Goal: Task Accomplishment & Management: Use online tool/utility

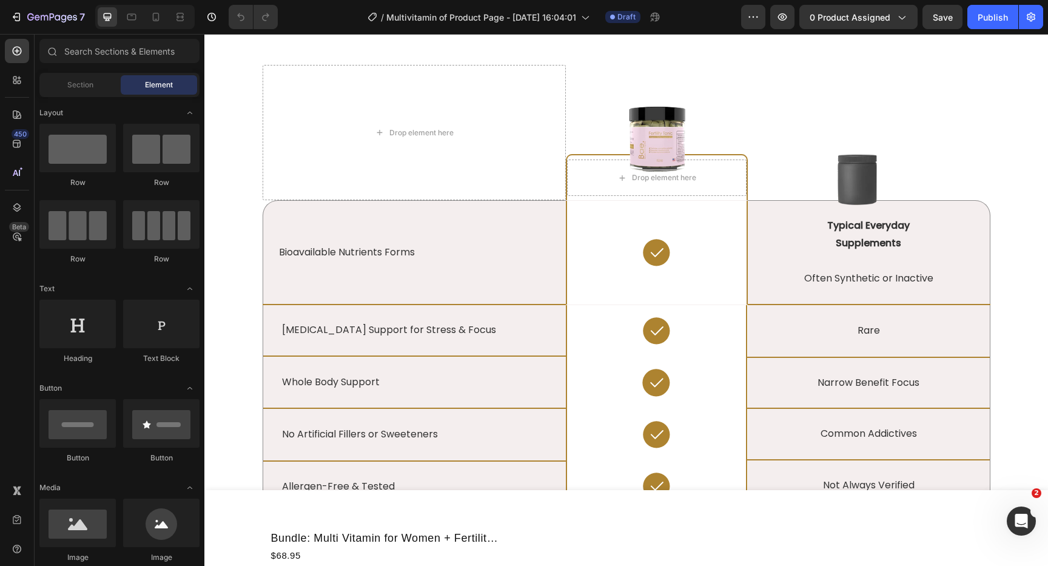
scroll to position [2474, 0]
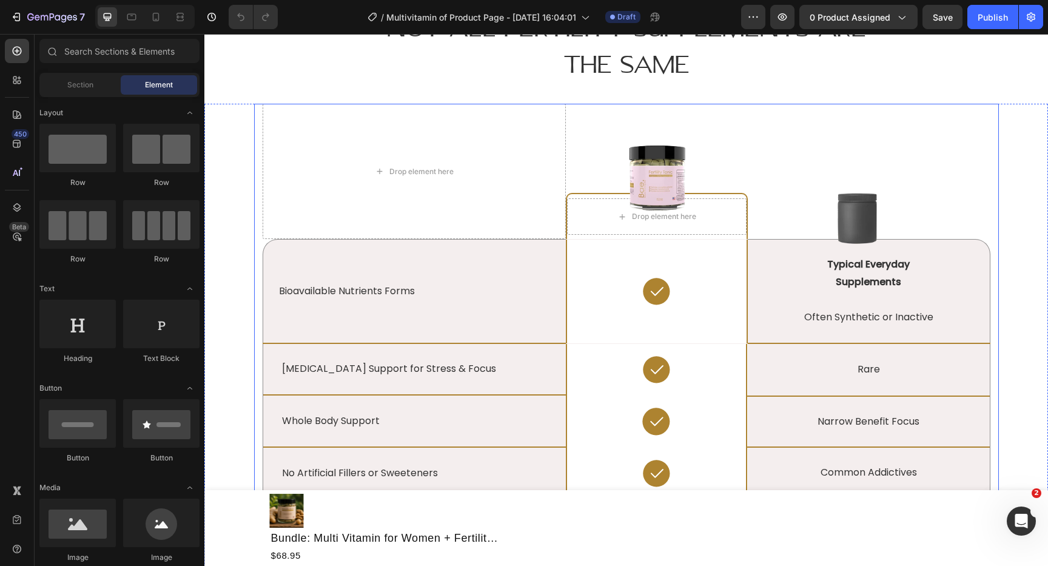
click at [258, 203] on div "Drop element here Image Drop element here Row Image Row Bioavailable Nutrients …" at bounding box center [626, 403] width 745 height 599
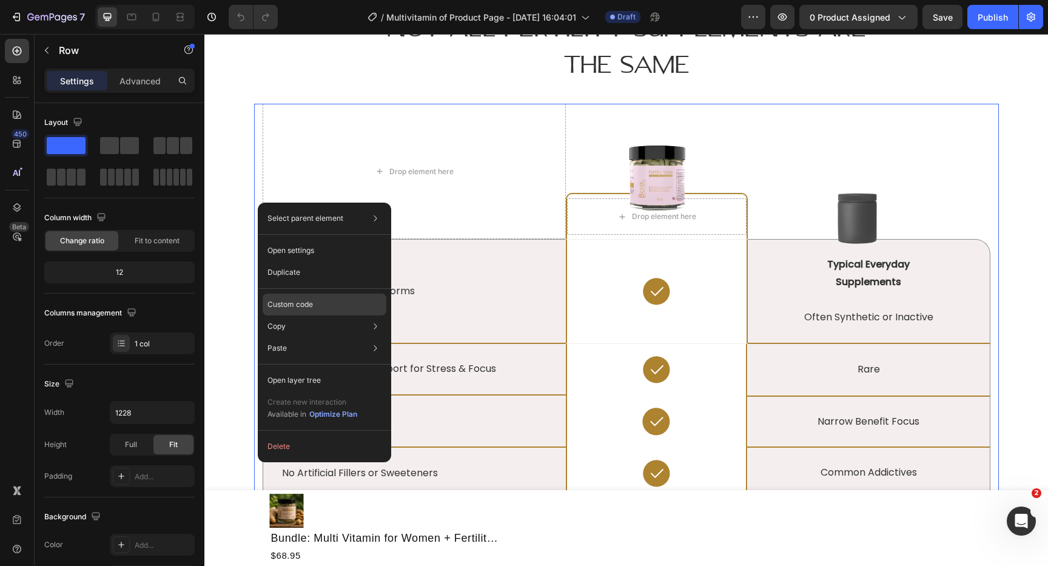
click at [297, 306] on p "Custom code" at bounding box center [289, 304] width 45 height 11
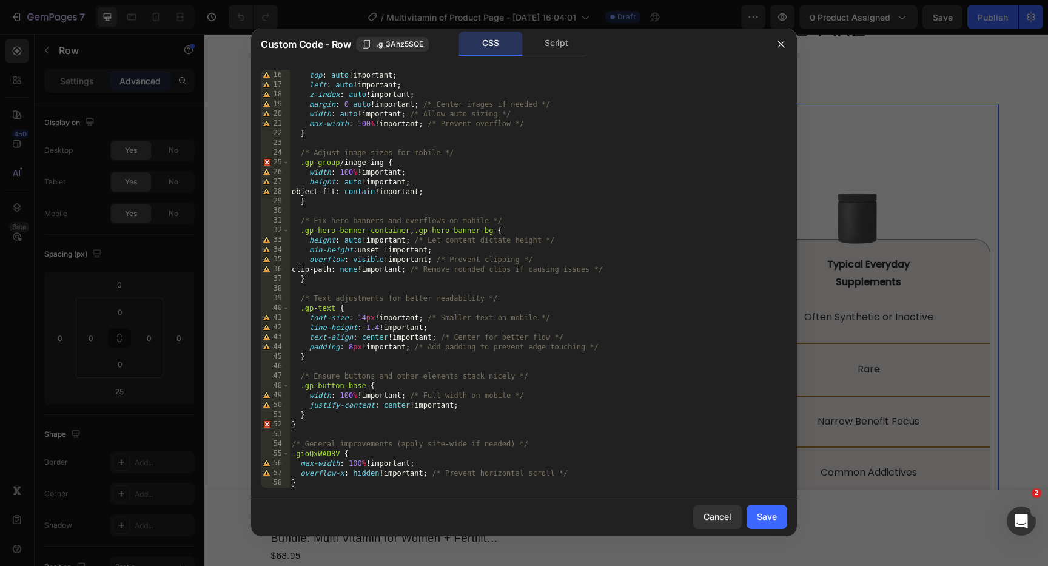
scroll to position [0, 0]
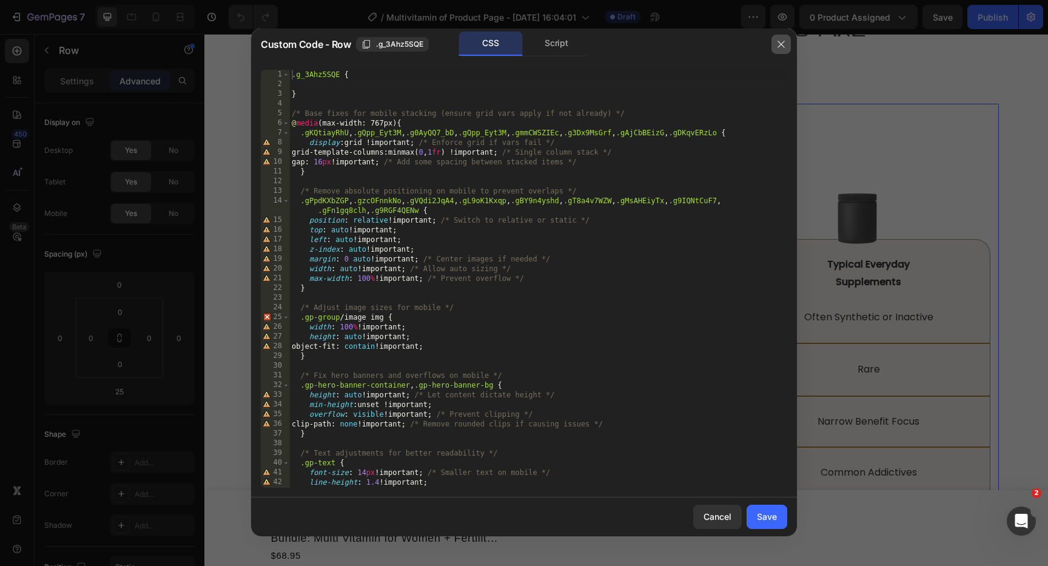
click at [781, 44] on icon "button" at bounding box center [780, 44] width 7 height 7
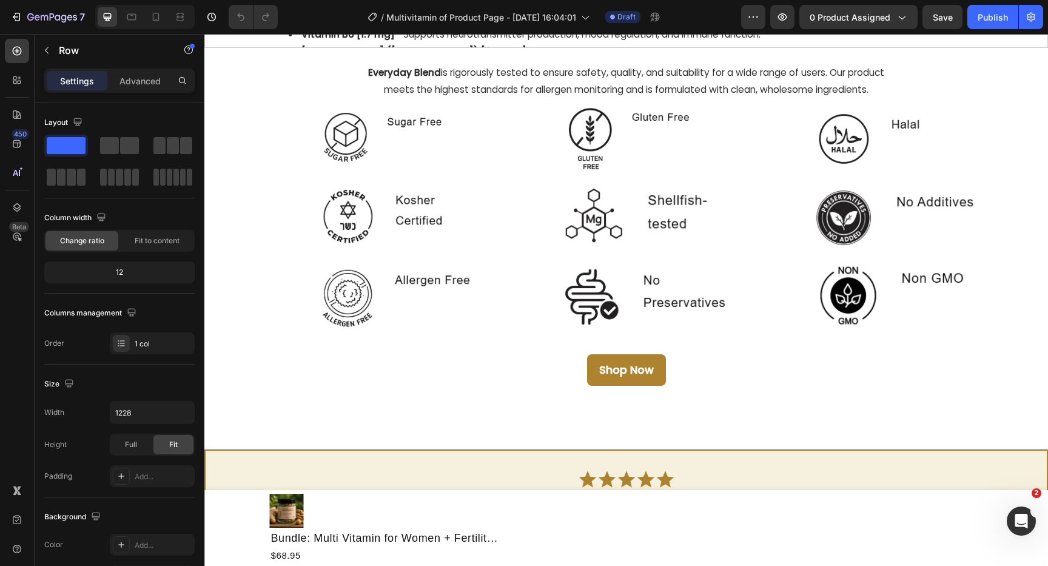
scroll to position [1781, 0]
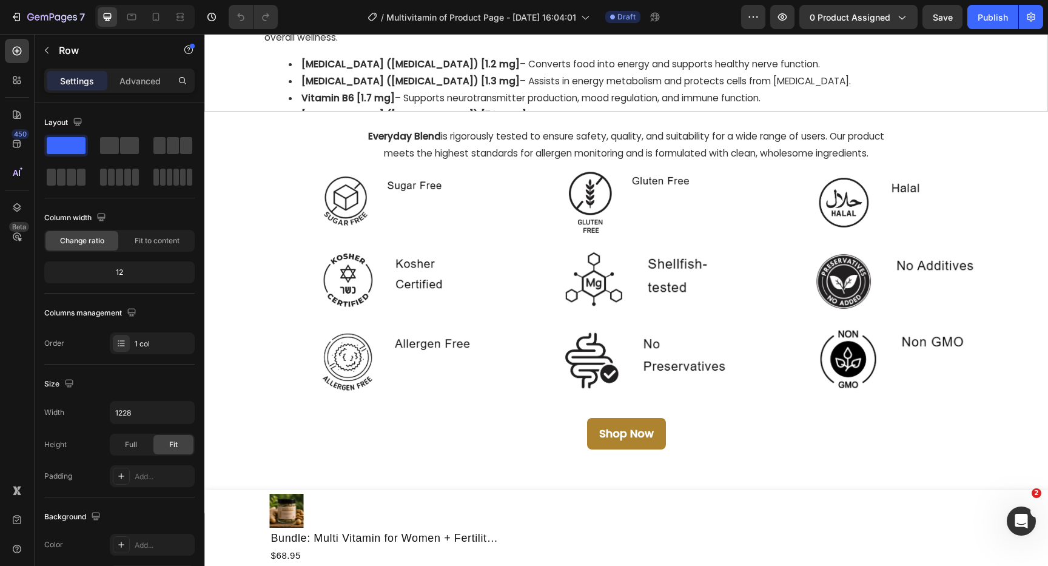
click at [163, 90] on div "Settings Advanced" at bounding box center [119, 81] width 150 height 24
click at [148, 75] on p "Advanced" at bounding box center [139, 81] width 41 height 13
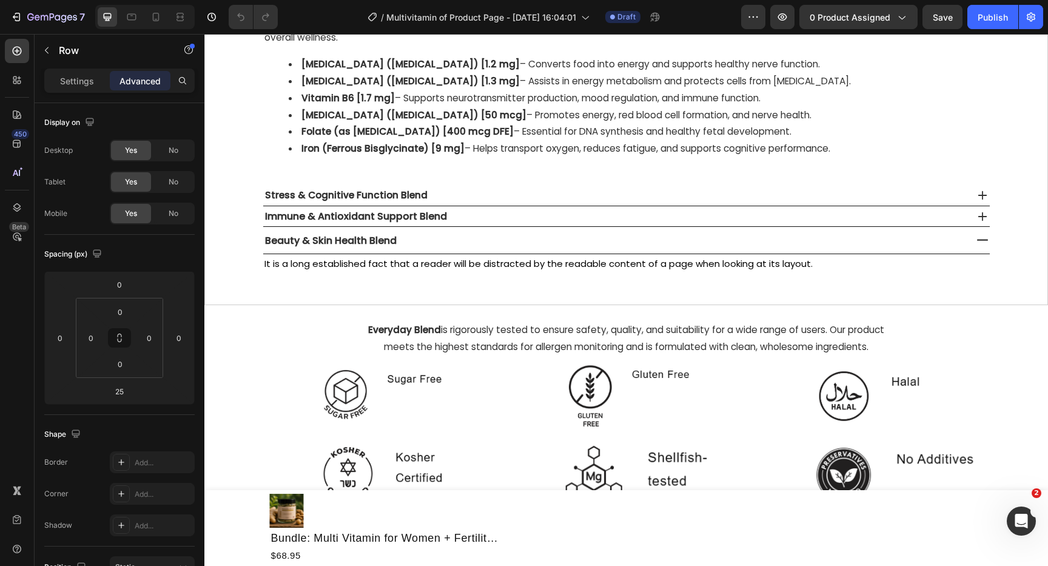
click at [148, 75] on p "Advanced" at bounding box center [139, 81] width 41 height 13
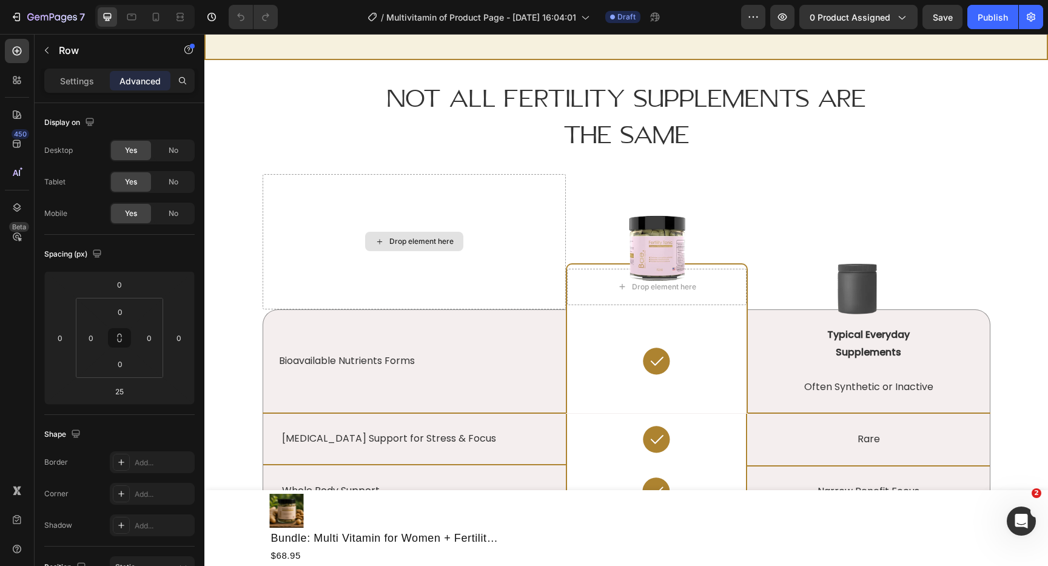
scroll to position [10, 0]
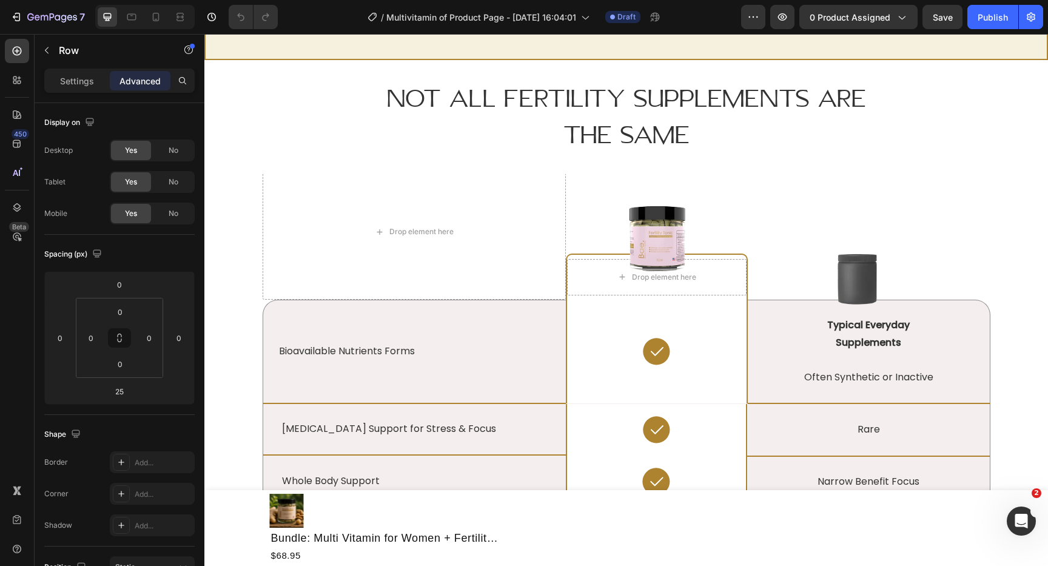
click at [255, 280] on div "Drop element here Image Drop element here Row Image Row Bioavailable Nutrients …" at bounding box center [626, 463] width 745 height 599
click at [263, 212] on div "Drop element here" at bounding box center [414, 231] width 303 height 135
click at [228, 253] on div "Drop element here Image Drop element here Row Image Row 0 Bioavailable Nutrient…" at bounding box center [625, 509] width 825 height 691
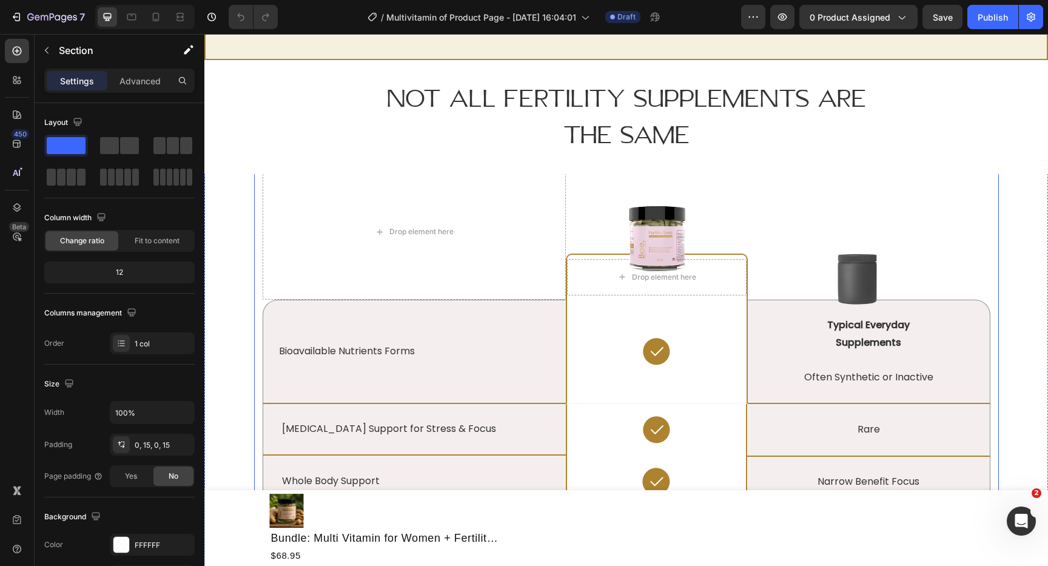
click at [257, 266] on div "Drop element here Image Drop element here Row Image Row Bioavailable Nutrients …" at bounding box center [626, 463] width 745 height 599
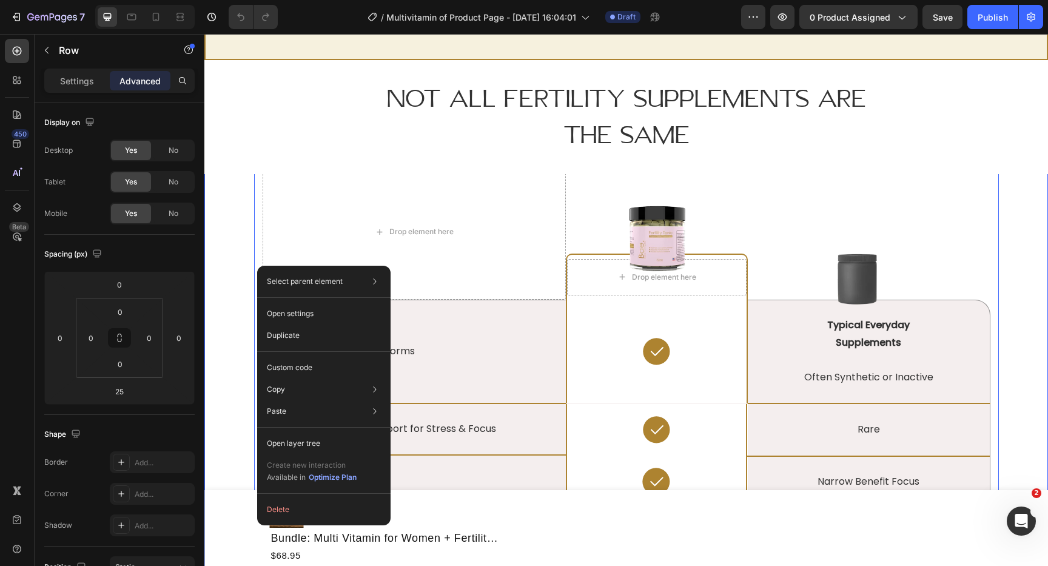
click at [210, 218] on div "Drop element here Image Drop element here Row Image Row Bioavailable Nutrients …" at bounding box center [626, 519] width 844 height 691
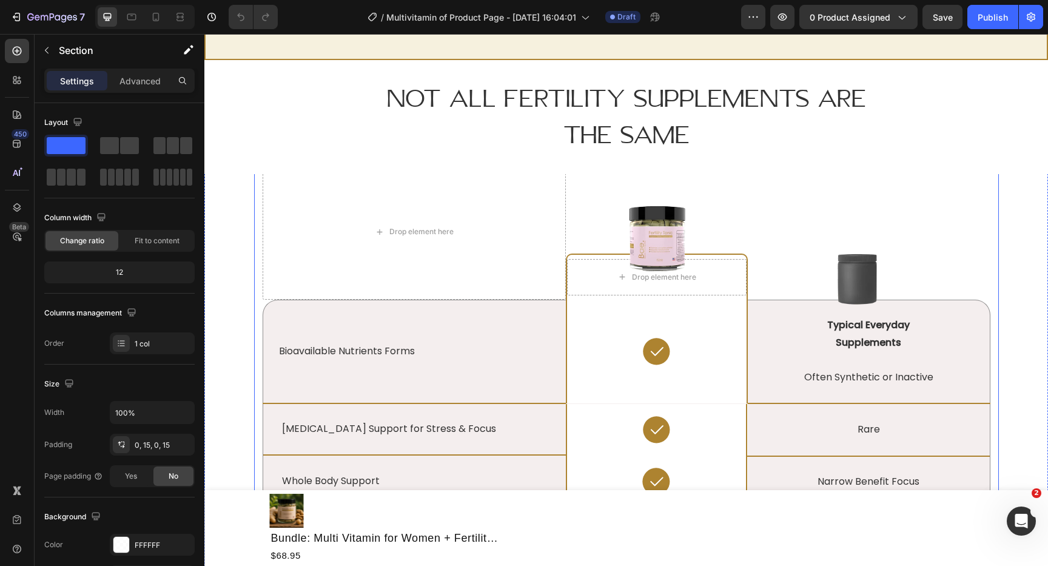
click at [258, 230] on div "Drop element here Image Drop element here Row Image Row Bioavailable Nutrients …" at bounding box center [626, 463] width 745 height 599
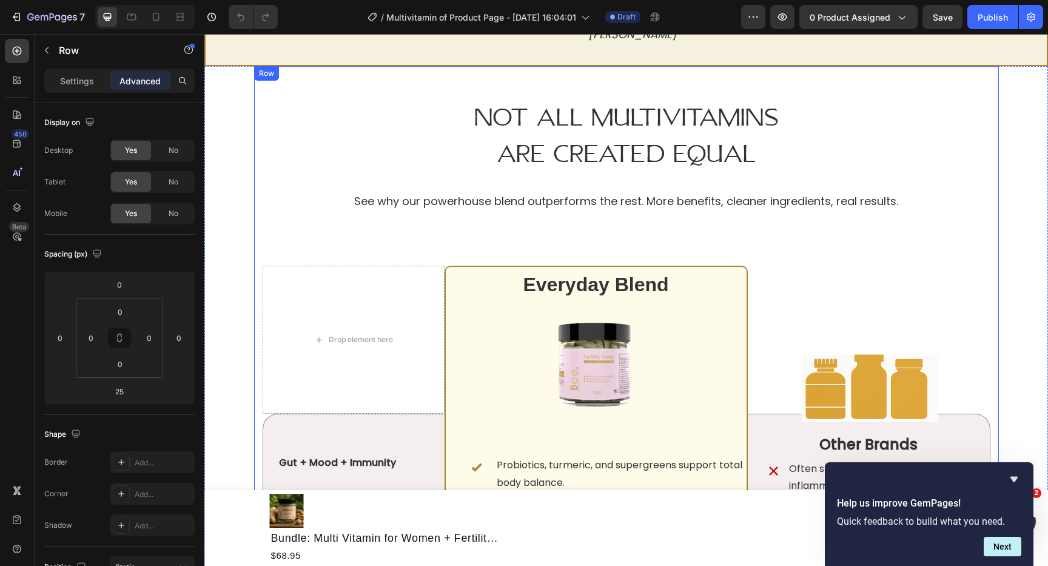
scroll to position [3547, 0]
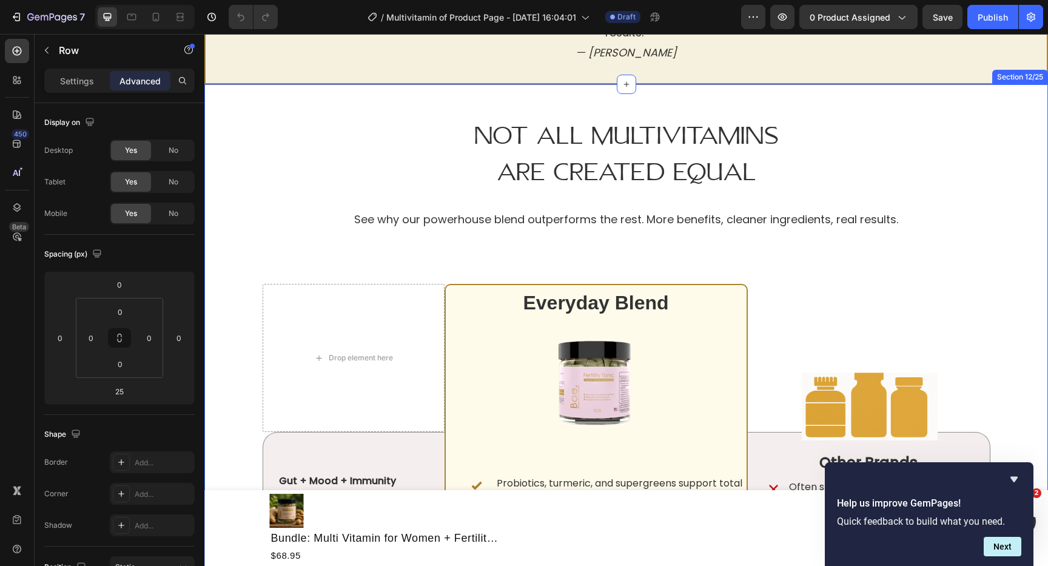
click at [216, 166] on div "Not All Multivitamins Are Created Equal Heading See why our powerhouse blend ou…" at bounding box center [625, 540] width 825 height 912
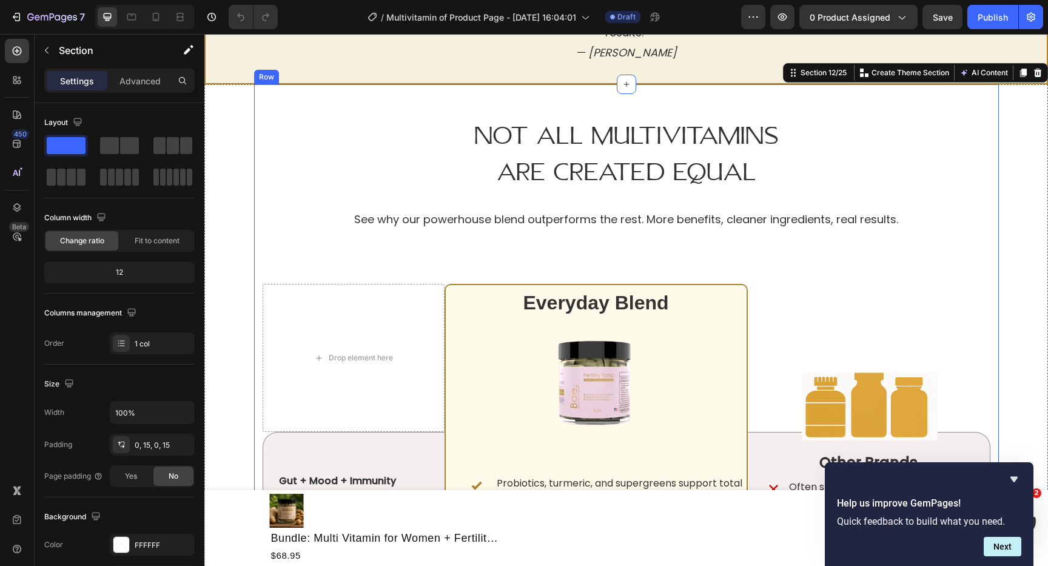
click at [258, 202] on div "Not All Multivitamins Are Created Equal Heading See why our powerhouse blend ou…" at bounding box center [626, 497] width 745 height 827
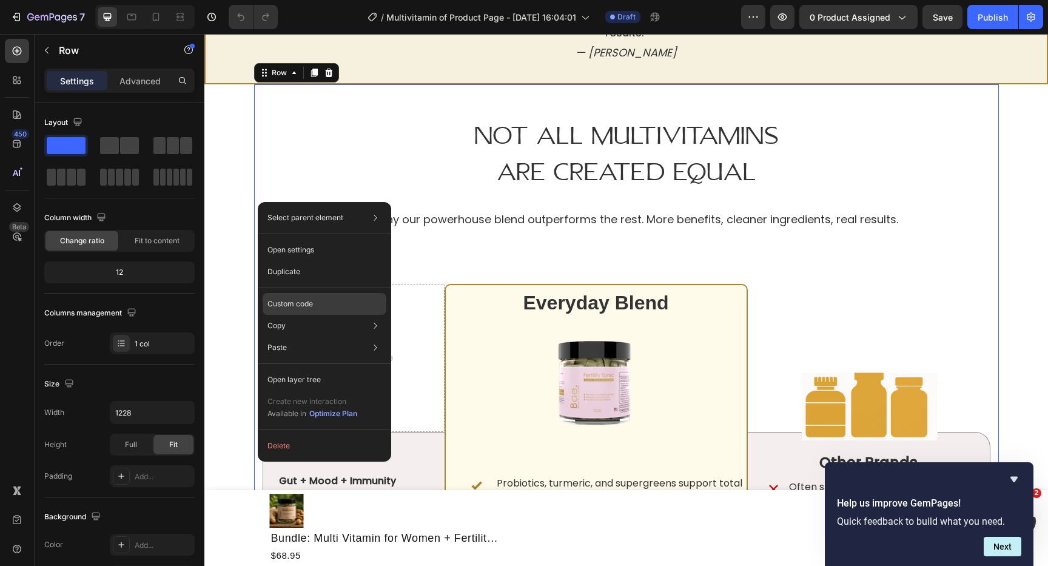
click at [301, 300] on p "Custom code" at bounding box center [289, 303] width 45 height 11
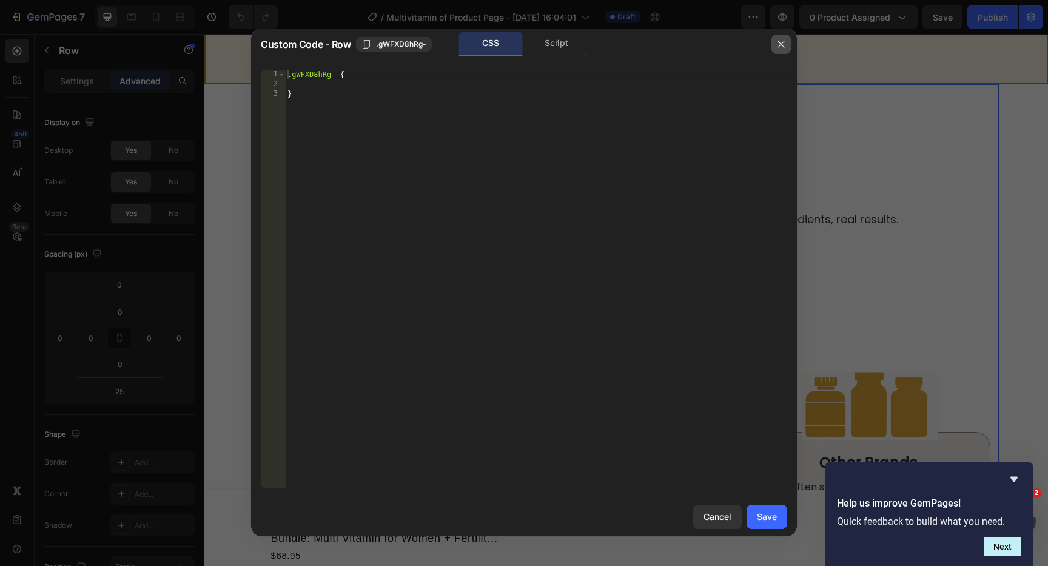
click at [781, 50] on button "button" at bounding box center [780, 44] width 19 height 19
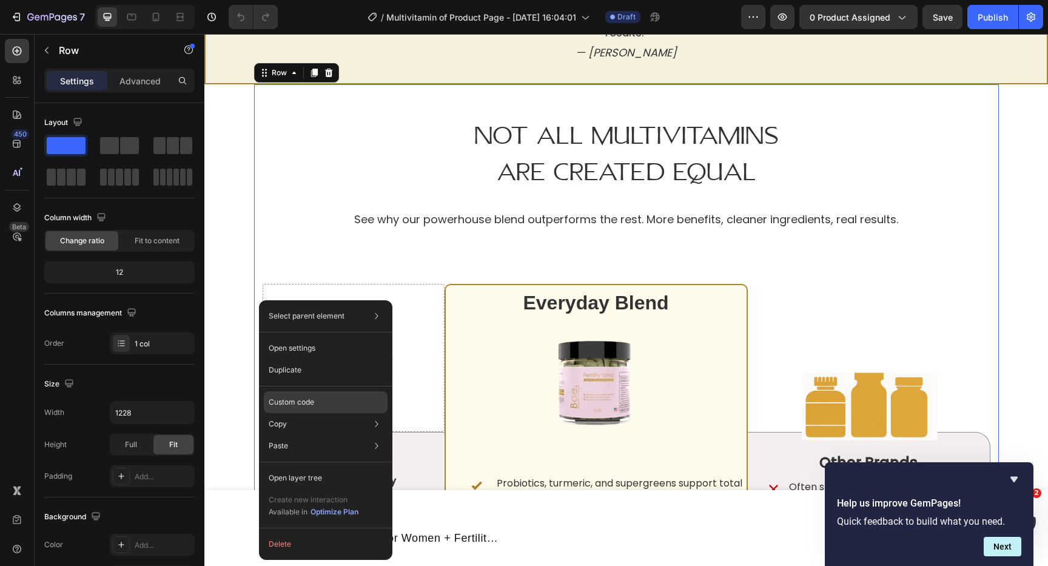
click at [300, 398] on p "Custom code" at bounding box center [291, 402] width 45 height 11
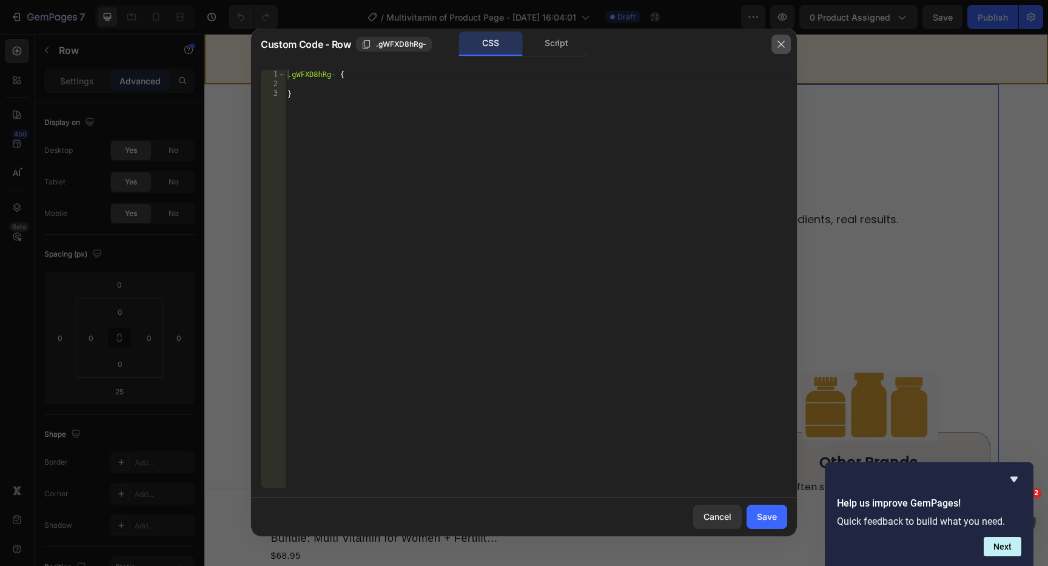
click at [783, 45] on icon "button" at bounding box center [781, 44] width 10 height 10
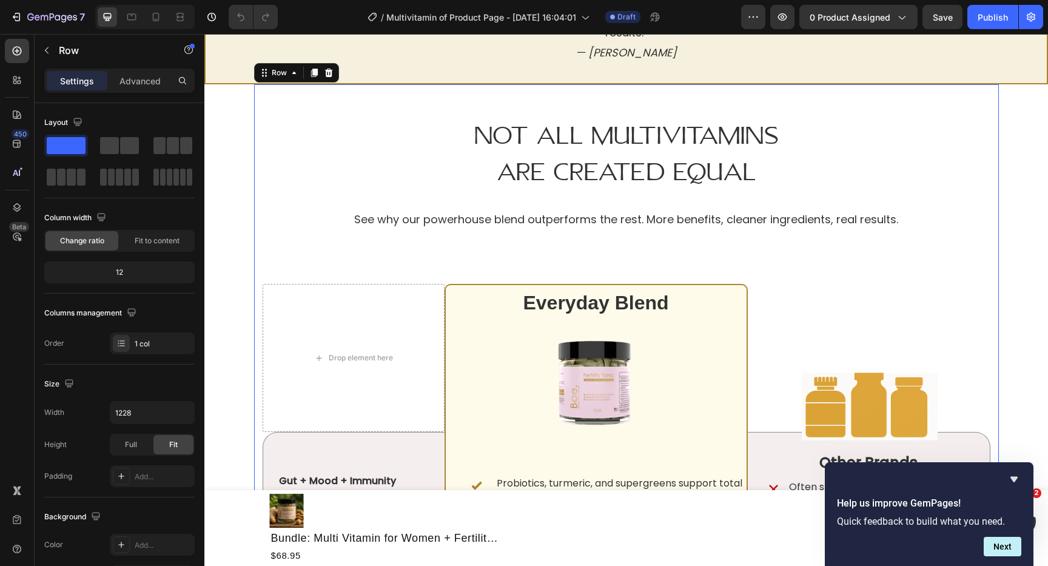
click at [258, 292] on div "Not All Multivitamins Are Created Equal Heading See why our powerhouse blend ou…" at bounding box center [626, 497] width 745 height 827
click at [257, 288] on div "Not All Multivitamins Are Created Equal Heading See why our powerhouse blend ou…" at bounding box center [626, 497] width 745 height 827
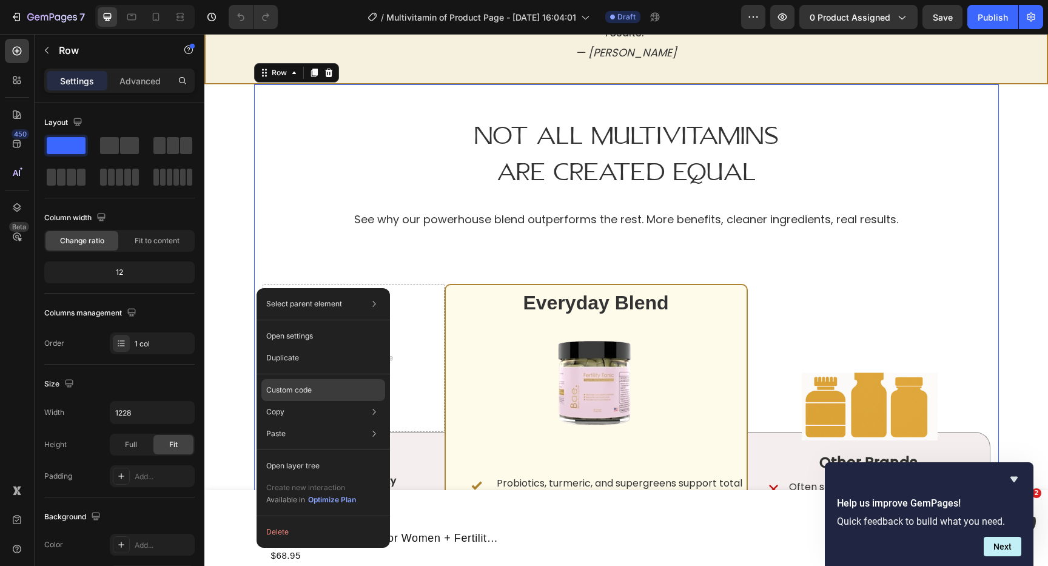
click at [347, 389] on div "Custom code" at bounding box center [323, 390] width 124 height 22
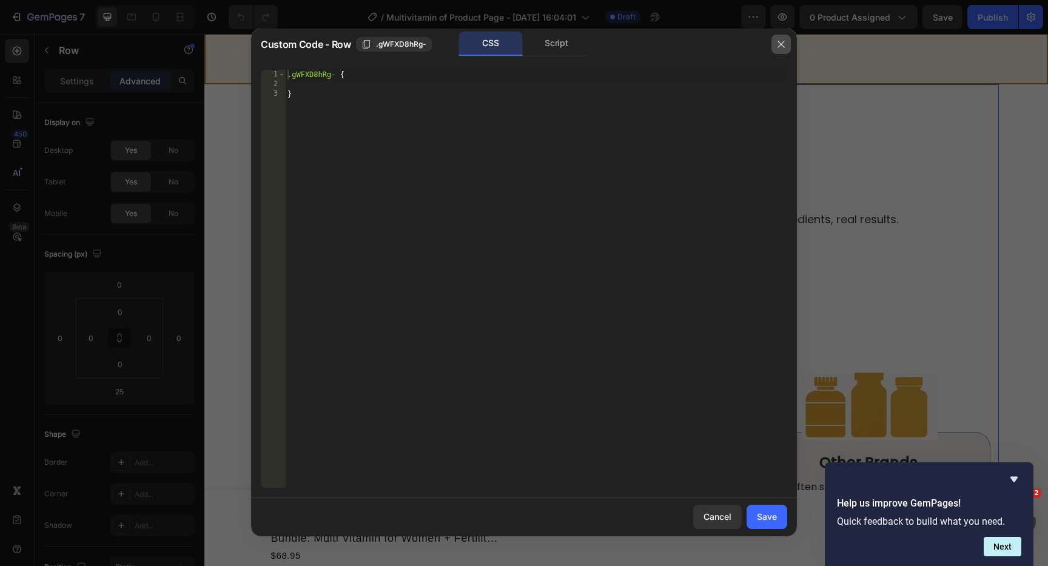
click at [773, 39] on button "button" at bounding box center [780, 44] width 19 height 19
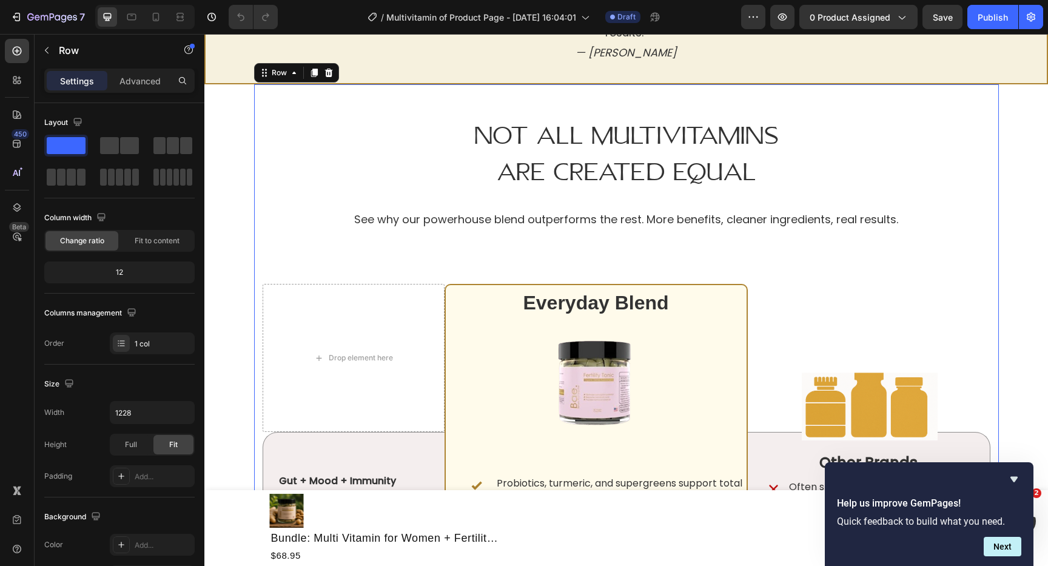
click at [259, 317] on div "Not All Multivitamins Are Created Equal Heading See why our powerhouse blend ou…" at bounding box center [626, 497] width 745 height 827
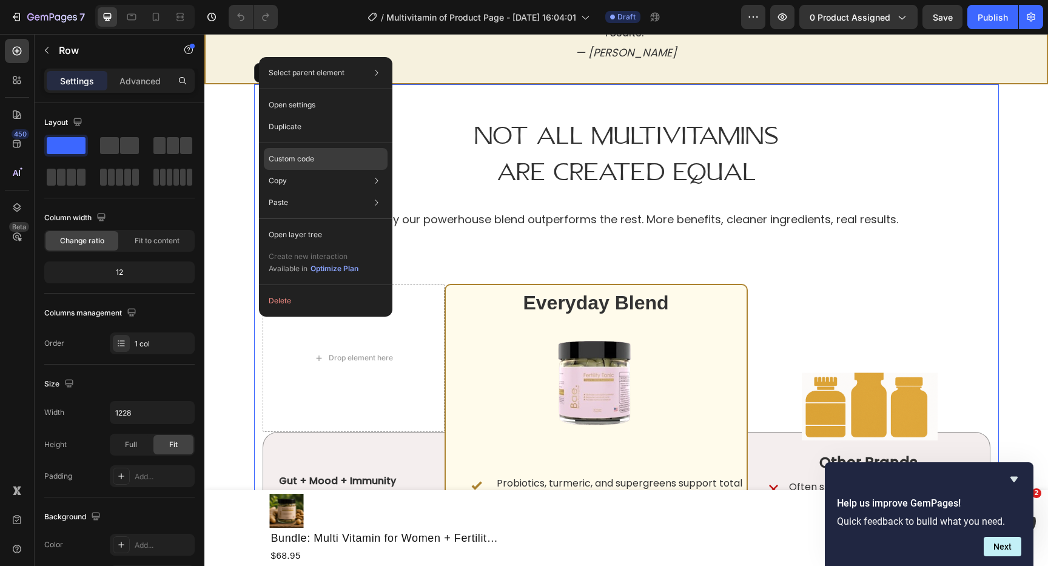
click at [374, 158] on div "Custom code" at bounding box center [326, 159] width 124 height 22
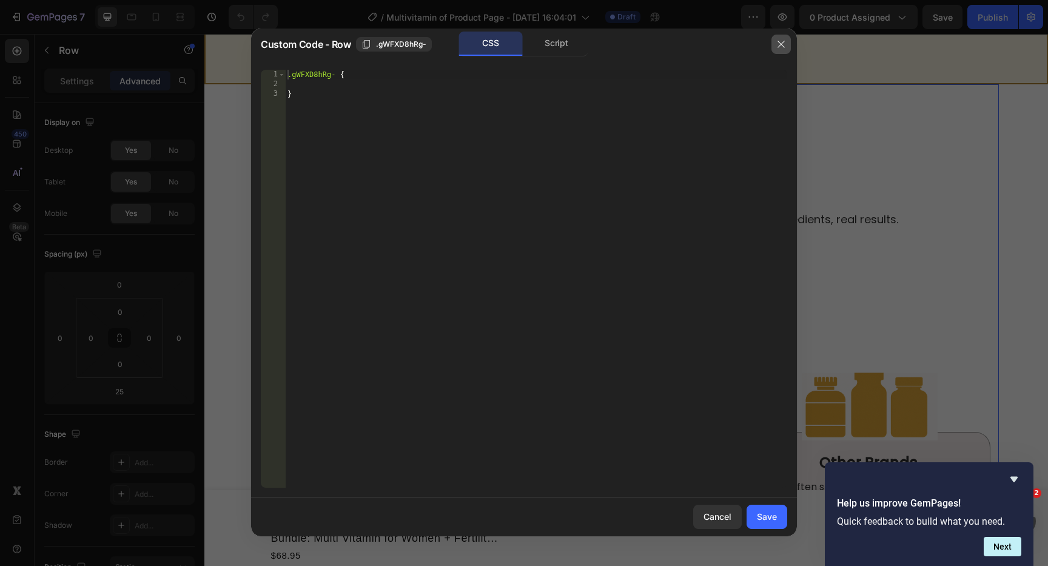
click at [786, 45] on button "button" at bounding box center [780, 44] width 19 height 19
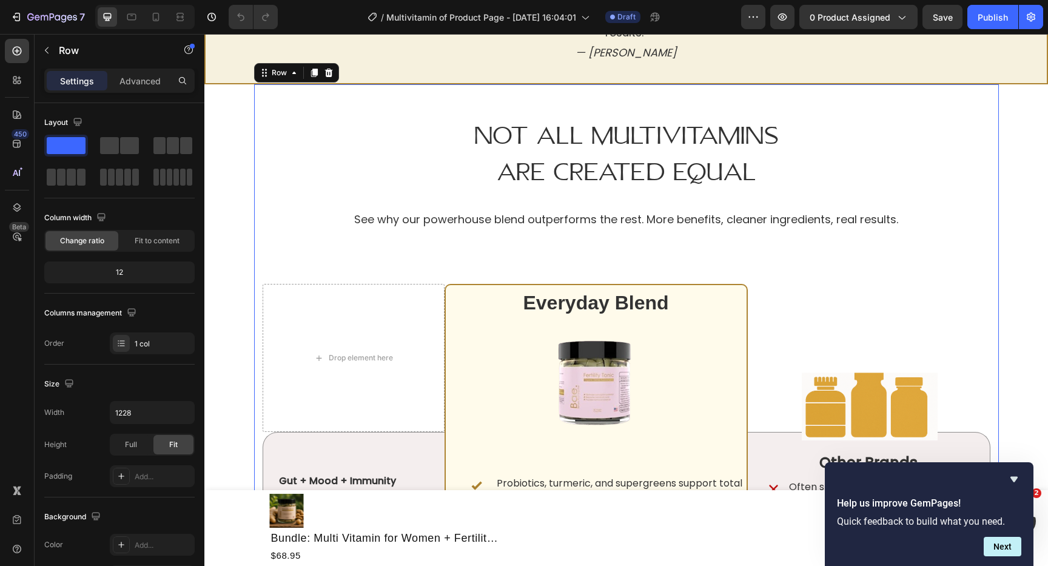
click at [260, 324] on div "Not All Multivitamins Are Created Equal Heading See why our powerhouse blend ou…" at bounding box center [626, 497] width 745 height 827
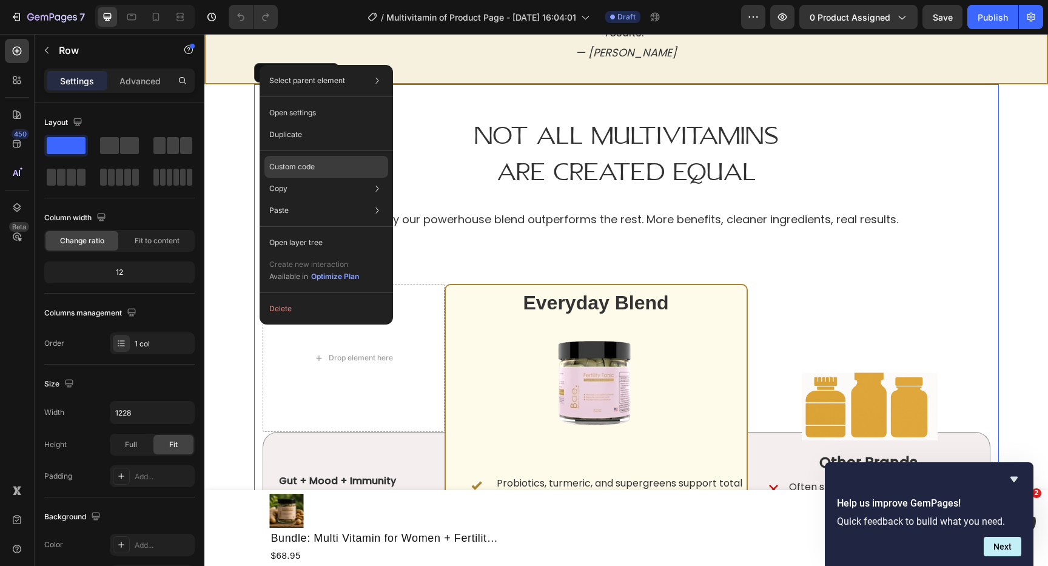
click at [371, 172] on div "Custom code" at bounding box center [326, 167] width 124 height 22
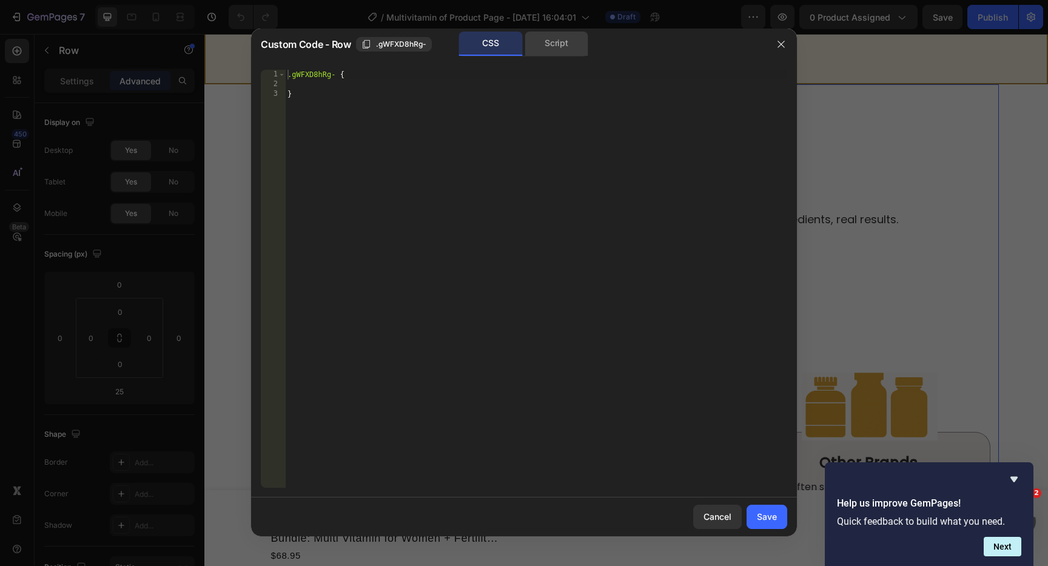
click at [581, 36] on div "Script" at bounding box center [557, 44] width 64 height 24
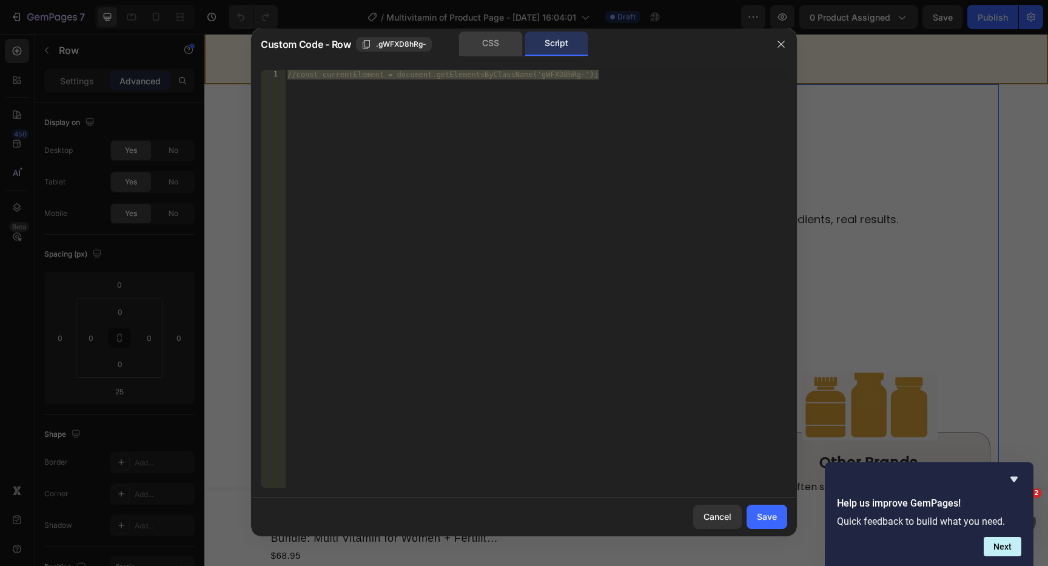
click at [497, 42] on div "CSS" at bounding box center [491, 44] width 64 height 24
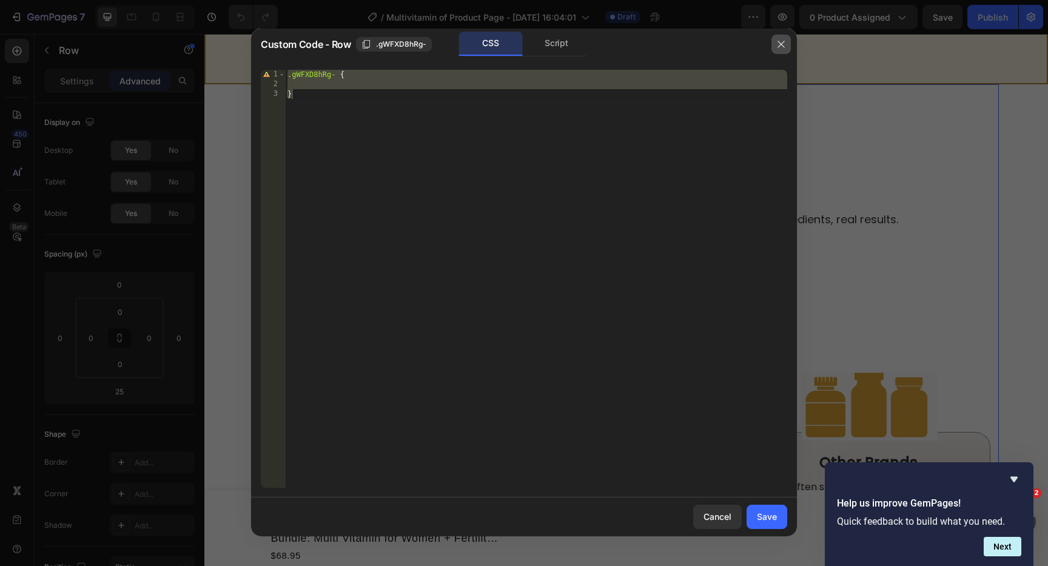
click at [779, 39] on icon "button" at bounding box center [781, 44] width 10 height 10
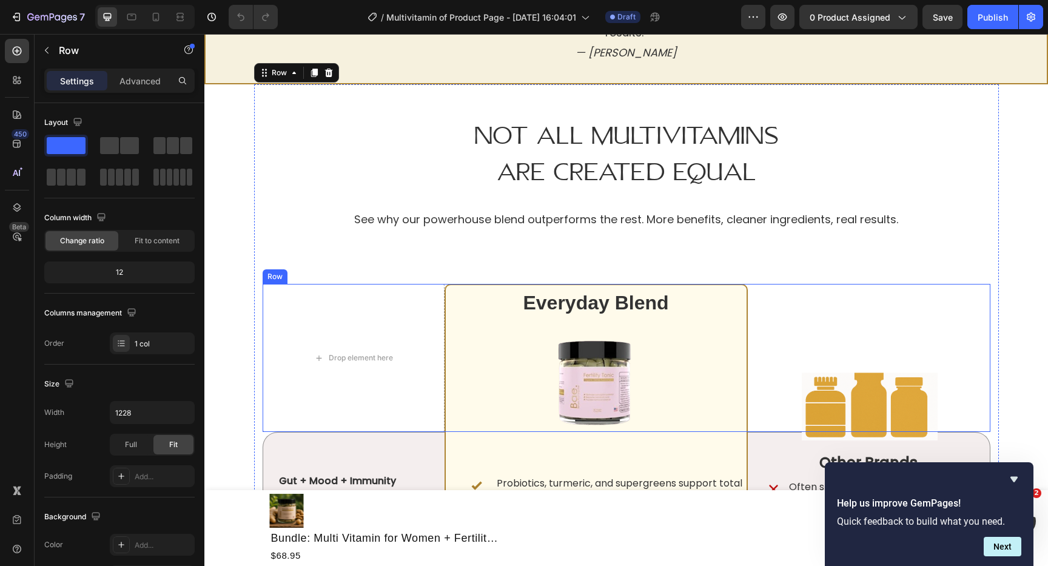
scroll to position [3744, 0]
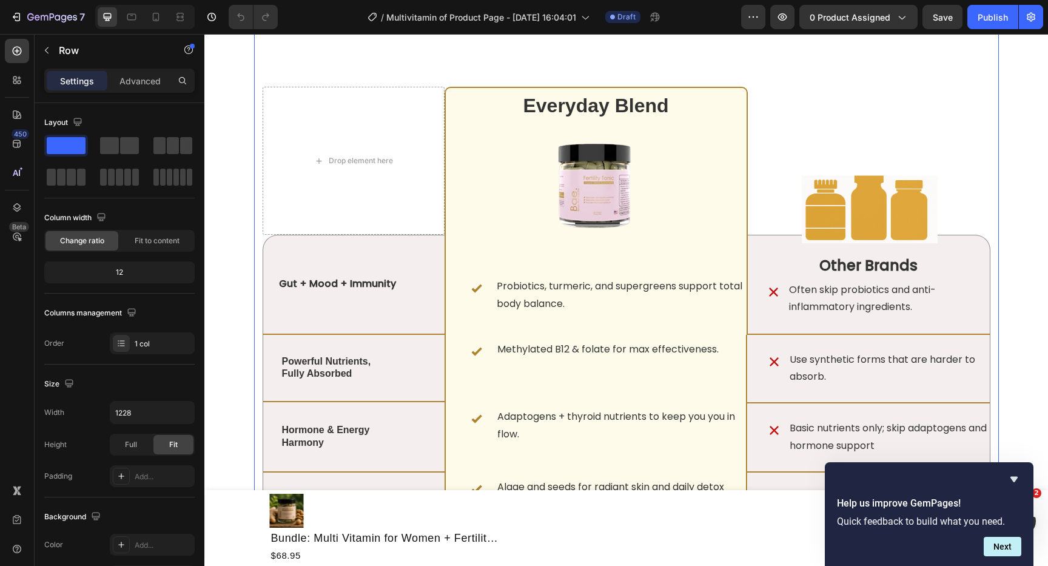
click at [257, 240] on div "Not All Multivitamins Are Created Equal Heading See why our powerhouse blend ou…" at bounding box center [626, 300] width 745 height 827
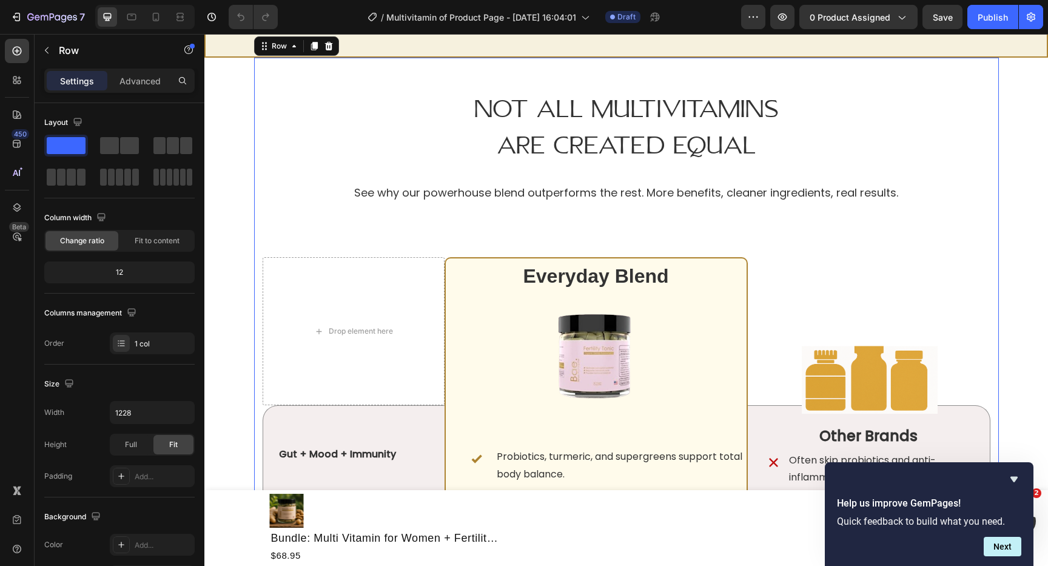
scroll to position [3554, 0]
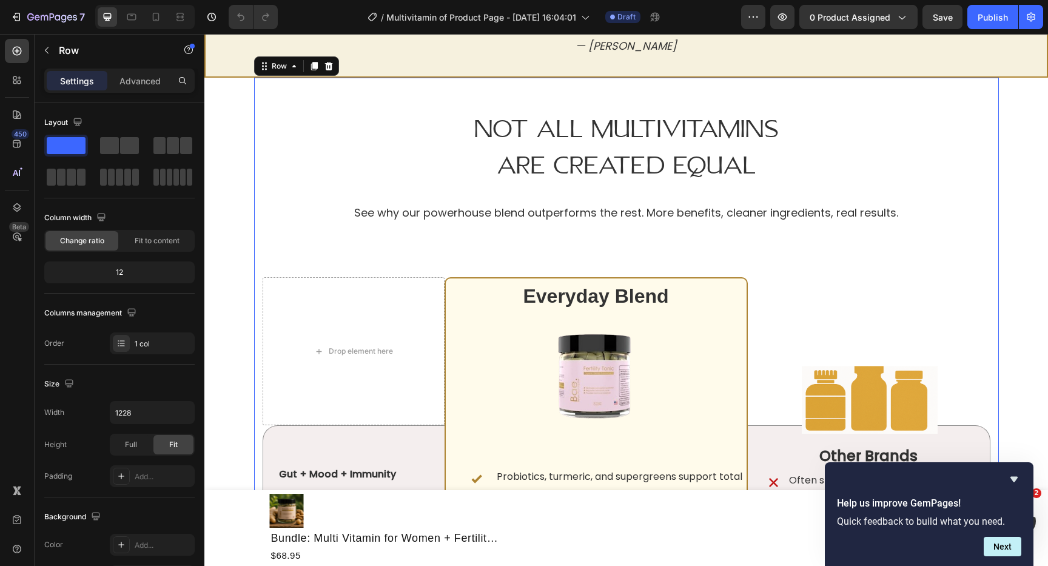
click at [258, 283] on div "Not All Multivitamins Are Created Equal Heading See why our powerhouse blend ou…" at bounding box center [626, 491] width 745 height 827
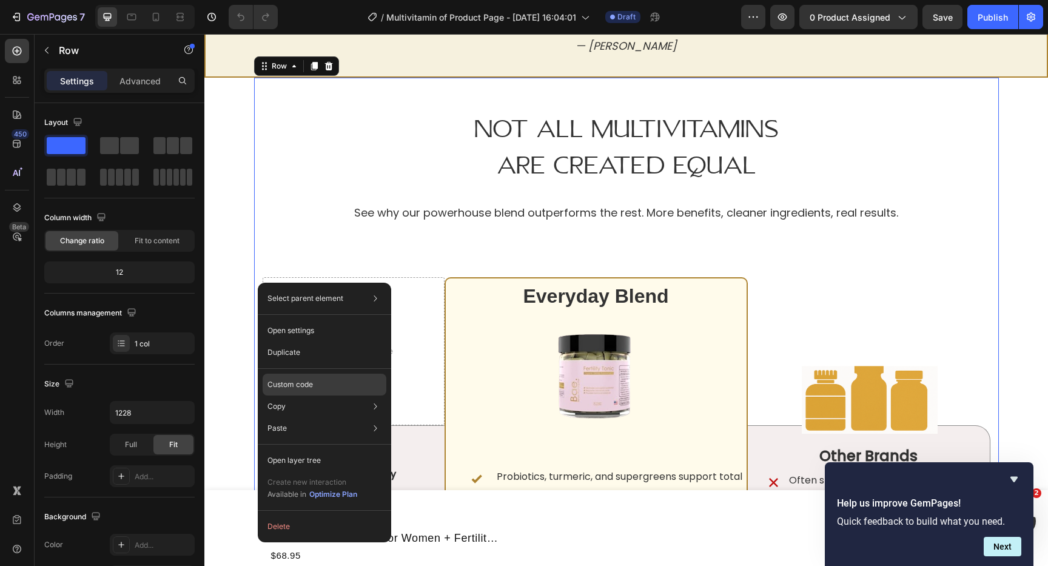
click at [302, 391] on div "Custom code" at bounding box center [325, 385] width 124 height 22
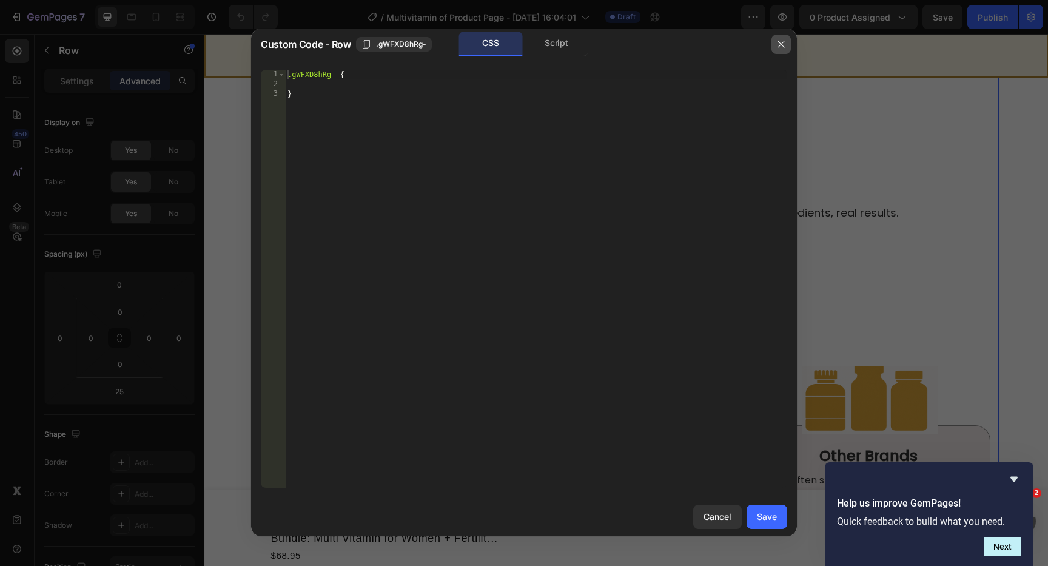
click at [787, 46] on button "button" at bounding box center [780, 44] width 19 height 19
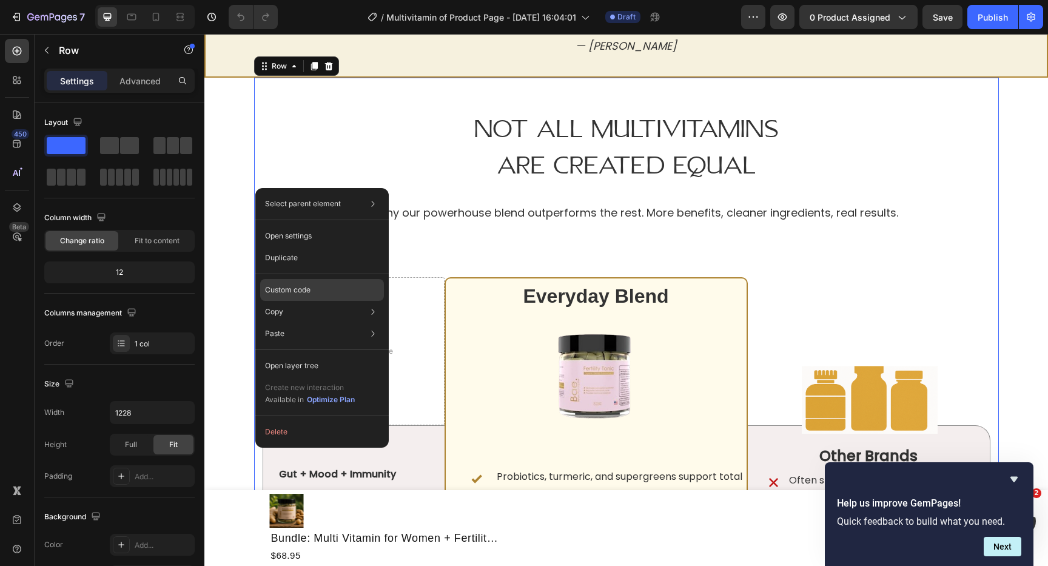
click at [302, 288] on p "Custom code" at bounding box center [287, 289] width 45 height 11
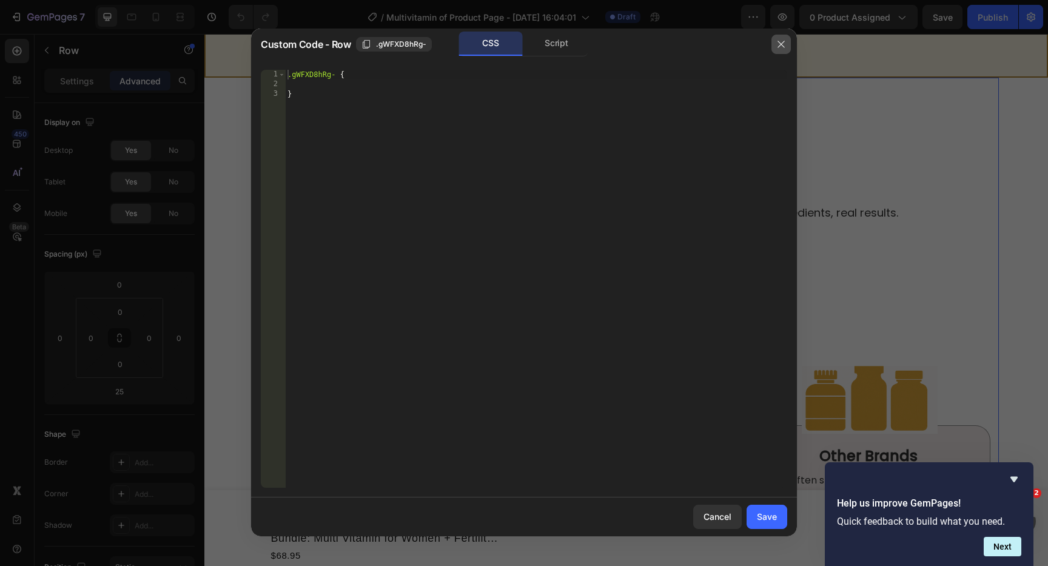
click at [776, 42] on button "button" at bounding box center [780, 44] width 19 height 19
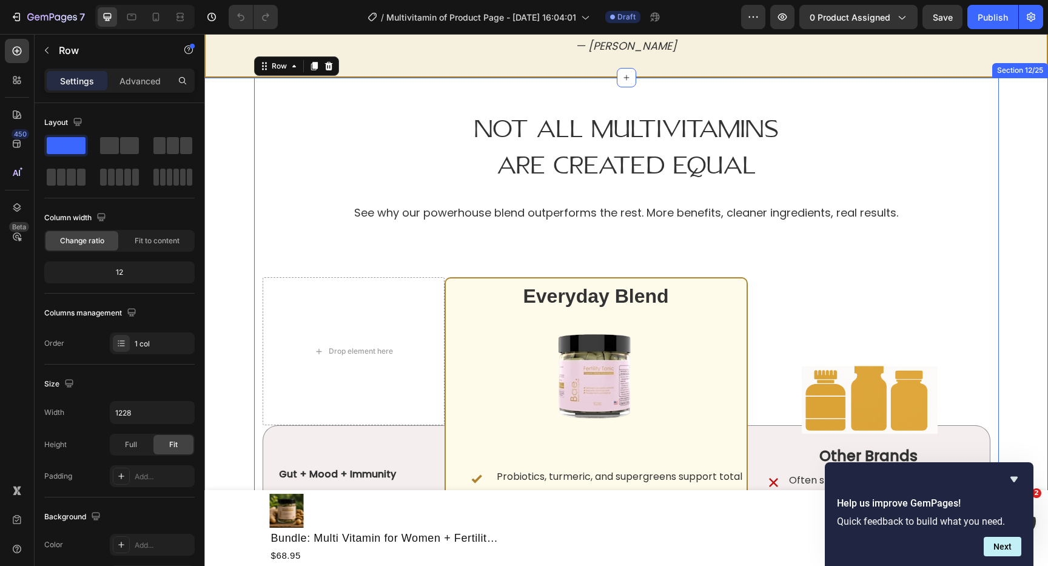
click at [1022, 216] on div "Not All Multivitamins Are Created Equal Heading See why our powerhouse blend ou…" at bounding box center [625, 534] width 825 height 912
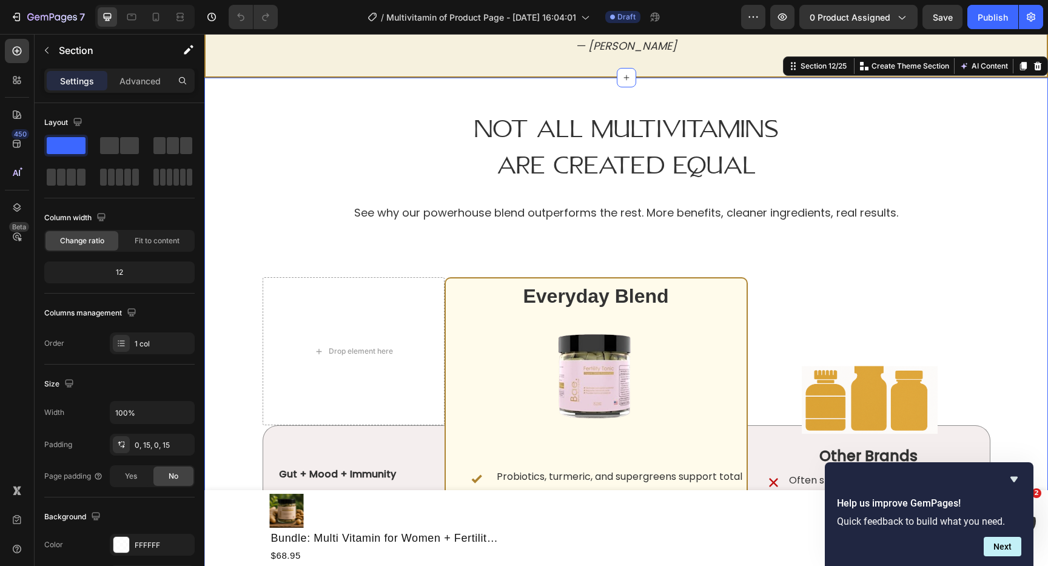
click at [244, 333] on div "Not All Multivitamins Are Created Equal Heading See why our powerhouse blend ou…" at bounding box center [625, 534] width 825 height 912
click at [257, 337] on div "Not All Multivitamins Are Created Equal Heading See why our powerhouse blend ou…" at bounding box center [626, 491] width 745 height 827
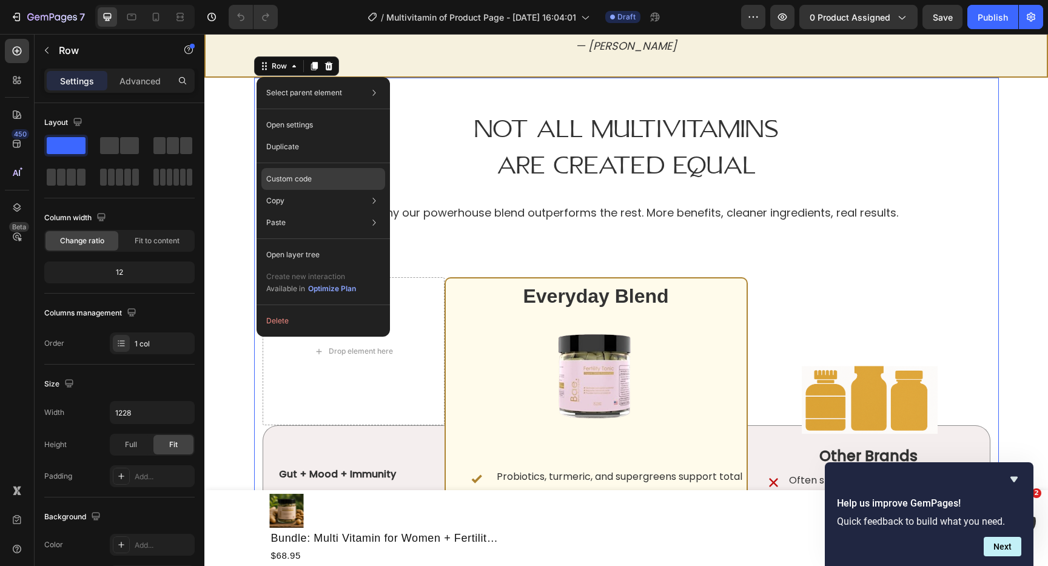
click at [334, 176] on div "Custom code" at bounding box center [323, 179] width 124 height 22
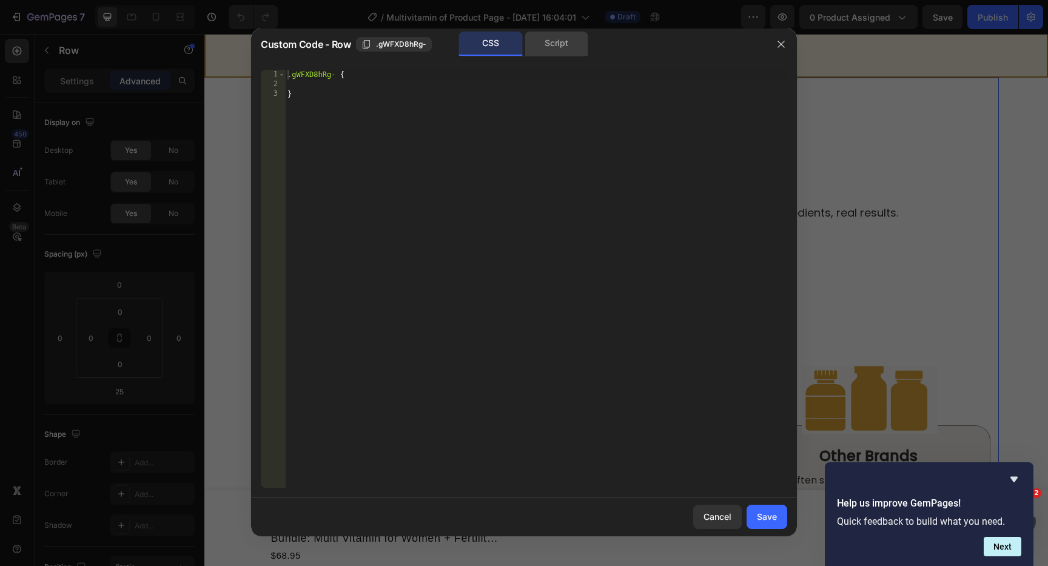
click at [551, 53] on div "Script" at bounding box center [557, 44] width 64 height 24
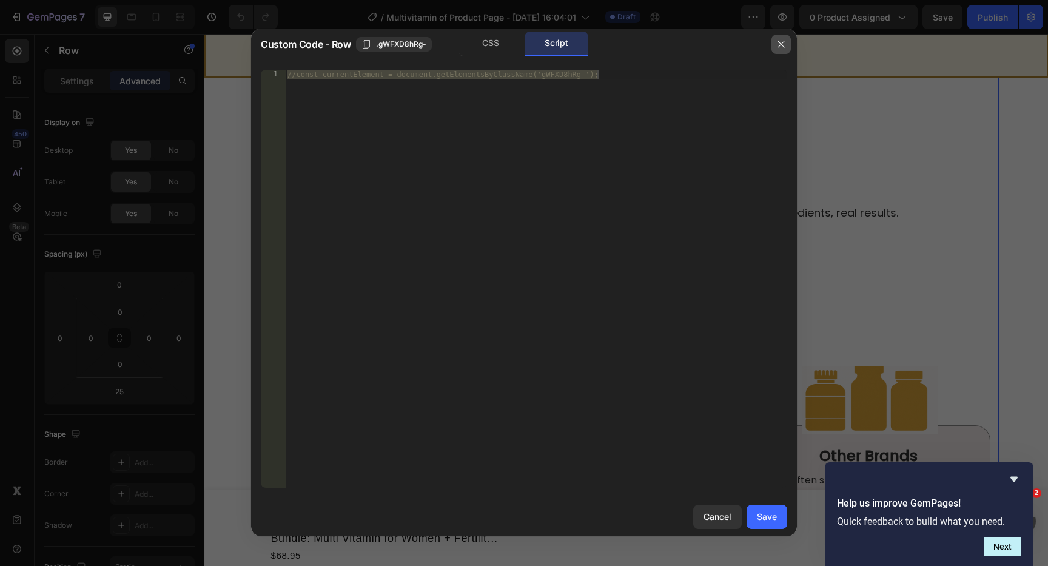
click at [788, 52] on button "button" at bounding box center [780, 44] width 19 height 19
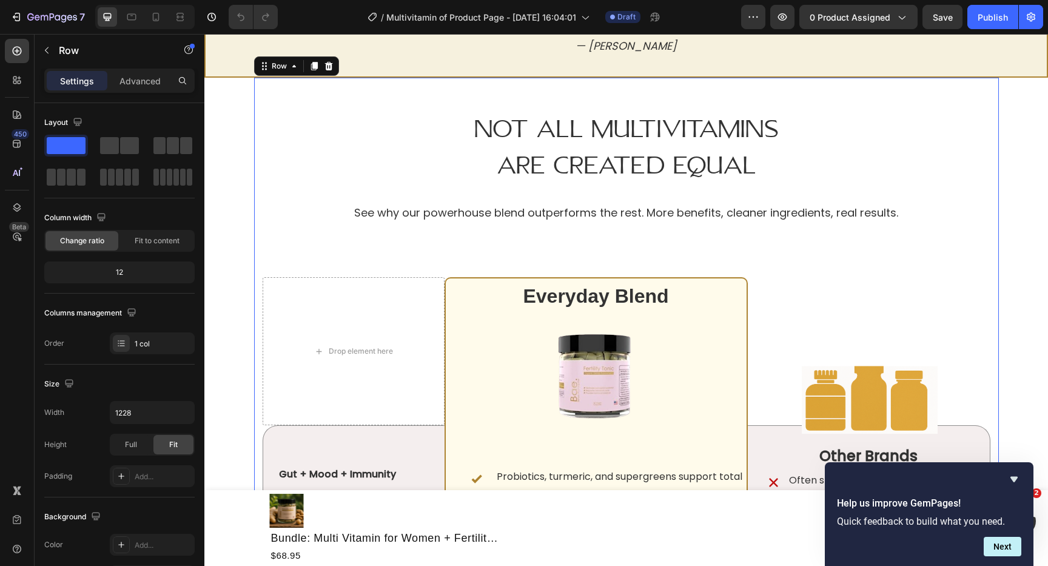
click at [351, 263] on div "Not All Multivitamins Are Created Equal Heading See why our powerhouse blend ou…" at bounding box center [626, 491] width 745 height 827
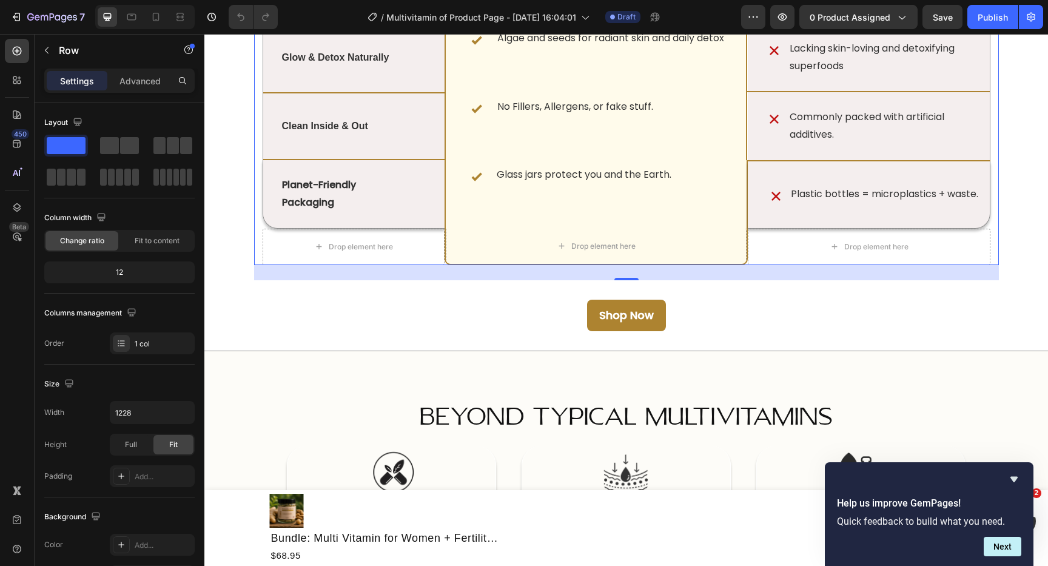
scroll to position [4171, 0]
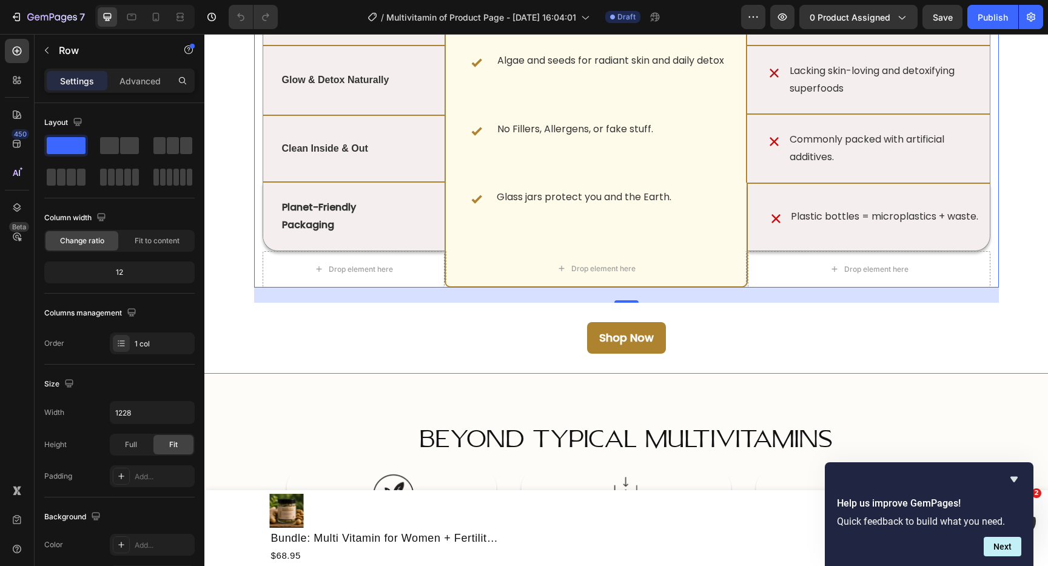
click at [270, 294] on div "25" at bounding box center [626, 294] width 745 height 15
click at [571, 358] on div "Shop Now Button" at bounding box center [625, 338] width 825 height 70
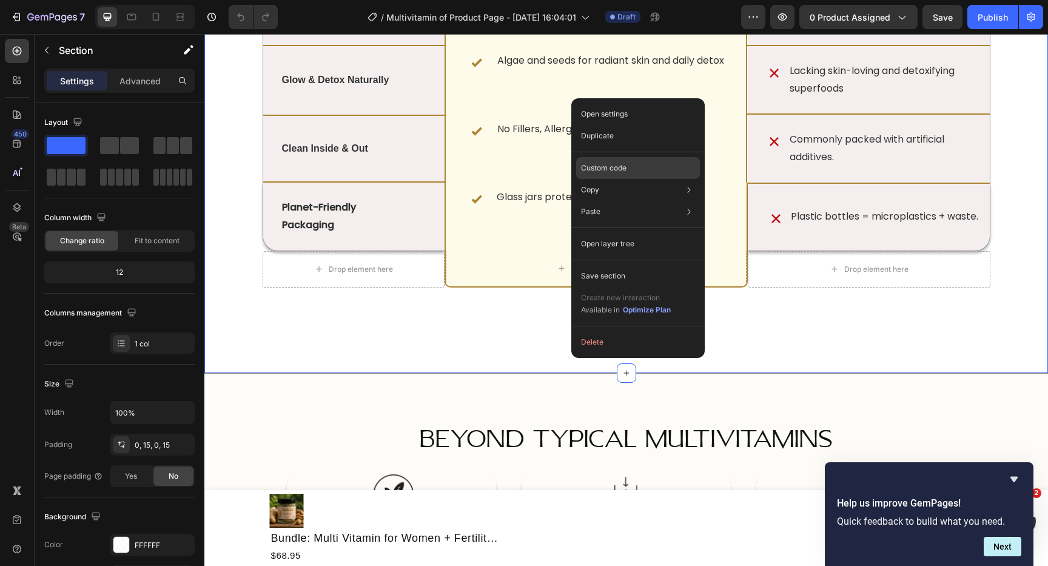
click at [663, 173] on div "Custom code" at bounding box center [638, 168] width 124 height 22
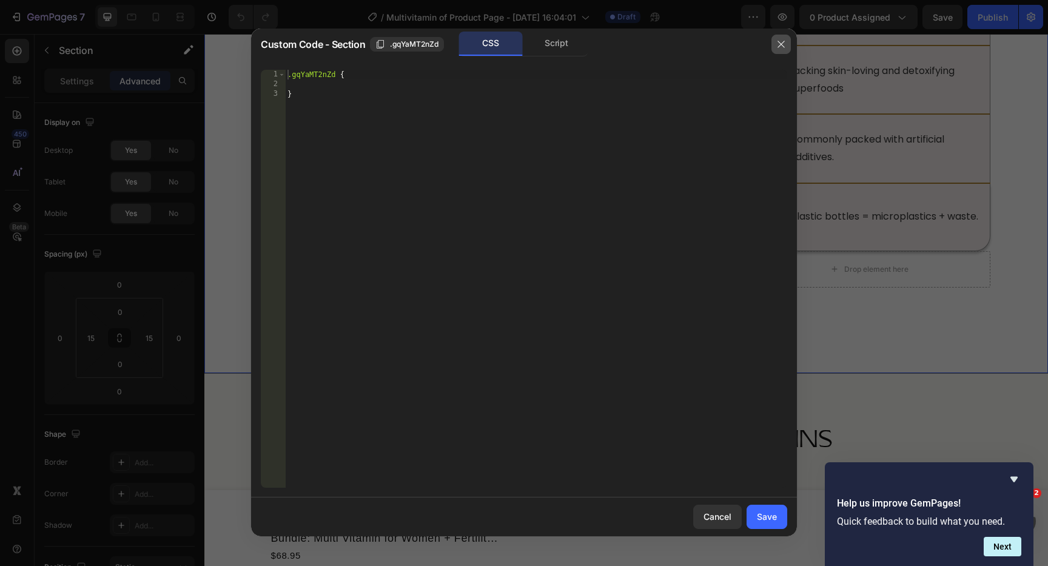
click at [781, 42] on icon "button" at bounding box center [781, 44] width 10 height 10
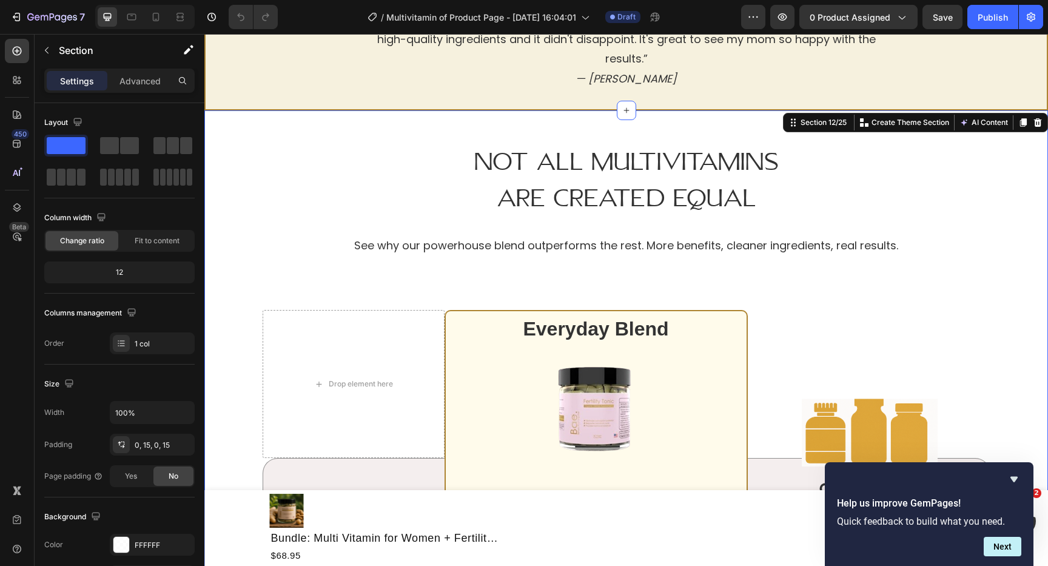
scroll to position [3577, 0]
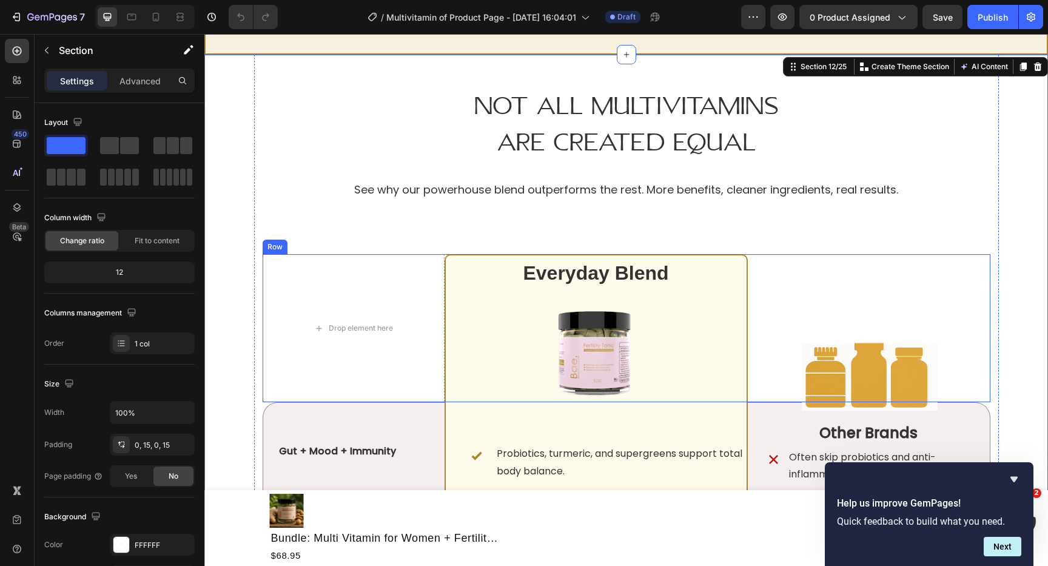
click at [864, 269] on div "Image" at bounding box center [869, 328] width 243 height 148
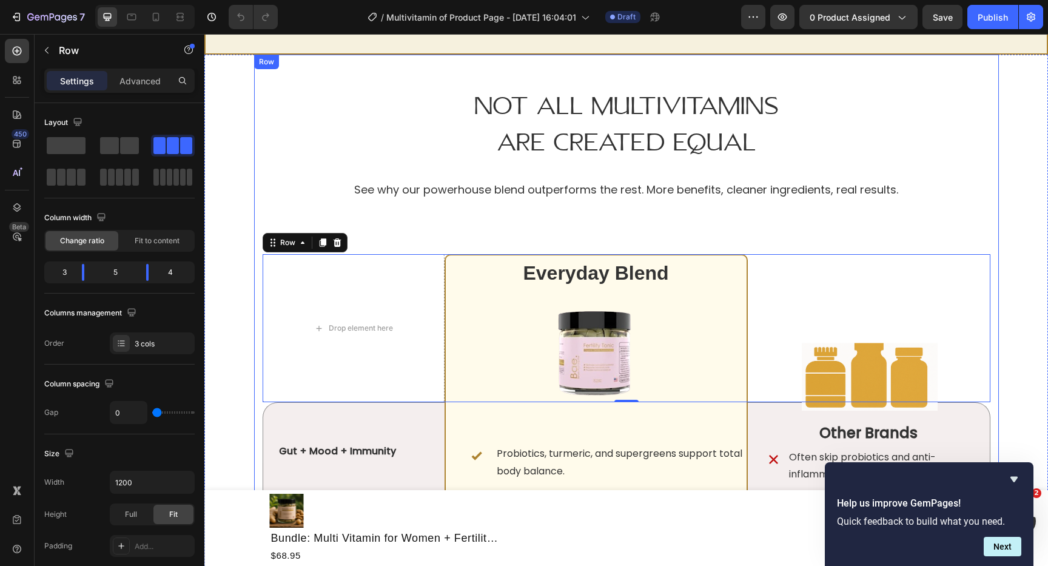
click at [256, 401] on div "Not All Multivitamins Are Created Equal Heading See why our powerhouse blend ou…" at bounding box center [626, 468] width 745 height 827
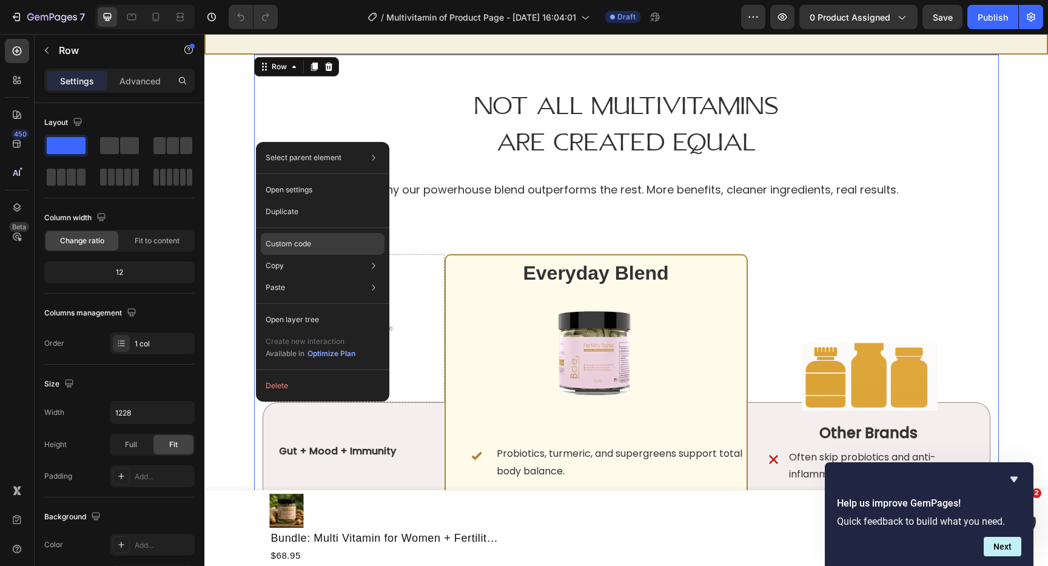
click at [341, 241] on div "Custom code" at bounding box center [323, 244] width 124 height 22
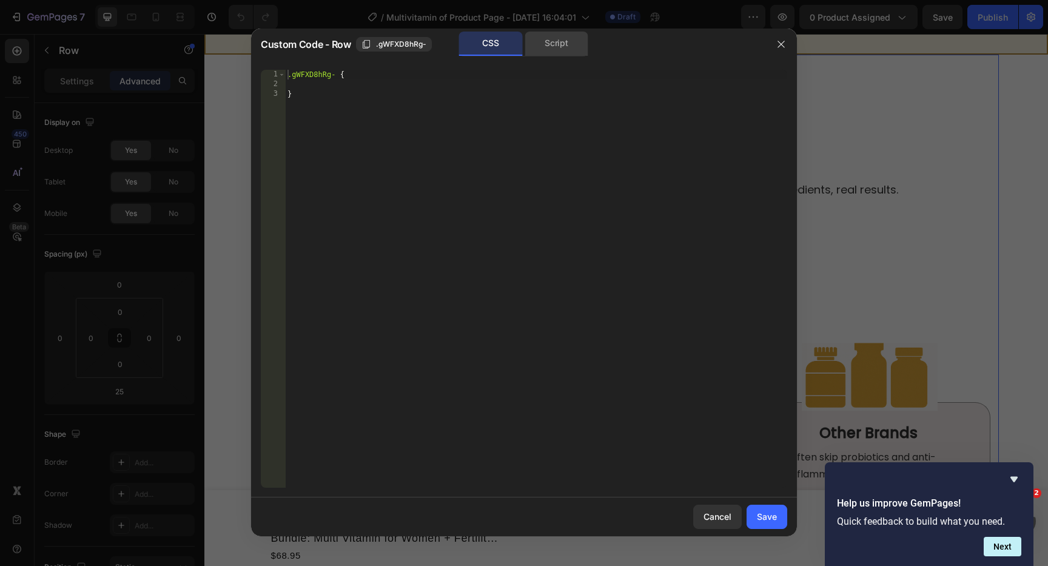
click at [561, 50] on div "Script" at bounding box center [557, 44] width 64 height 24
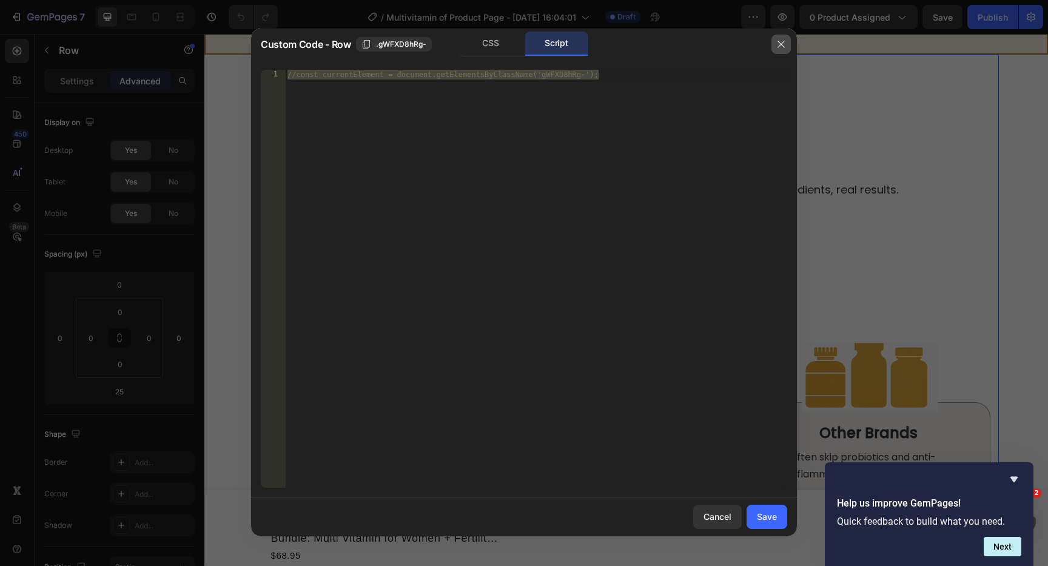
click at [775, 47] on button "button" at bounding box center [780, 44] width 19 height 19
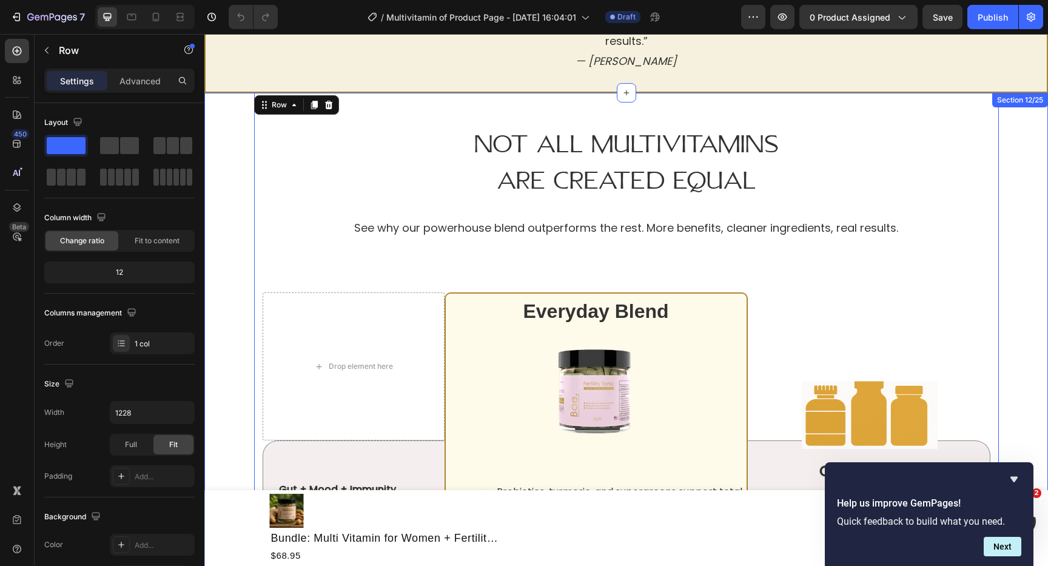
scroll to position [3480, 0]
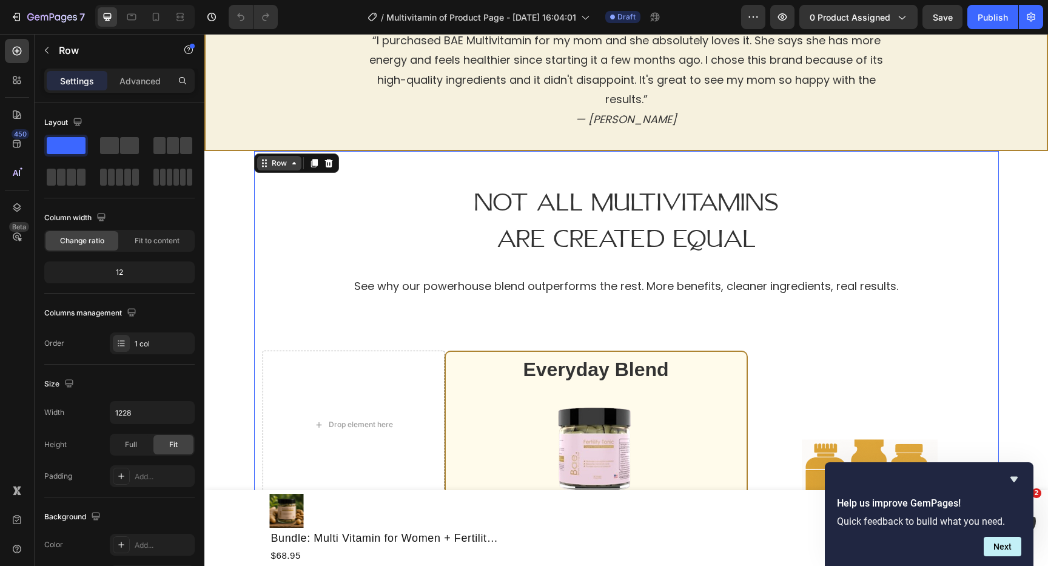
click at [294, 160] on icon at bounding box center [294, 163] width 10 height 10
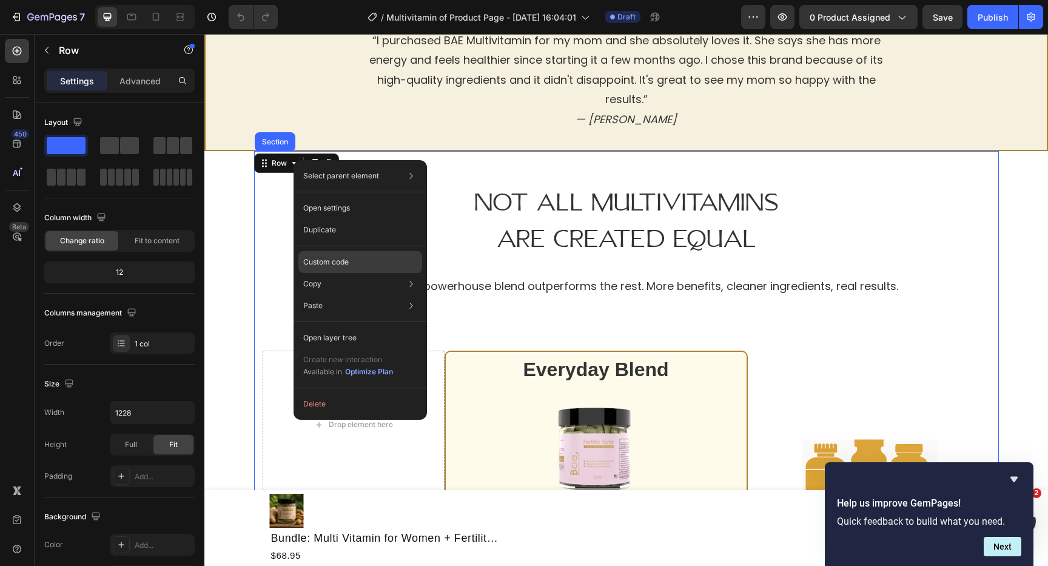
click at [331, 253] on div "Custom code" at bounding box center [360, 262] width 124 height 22
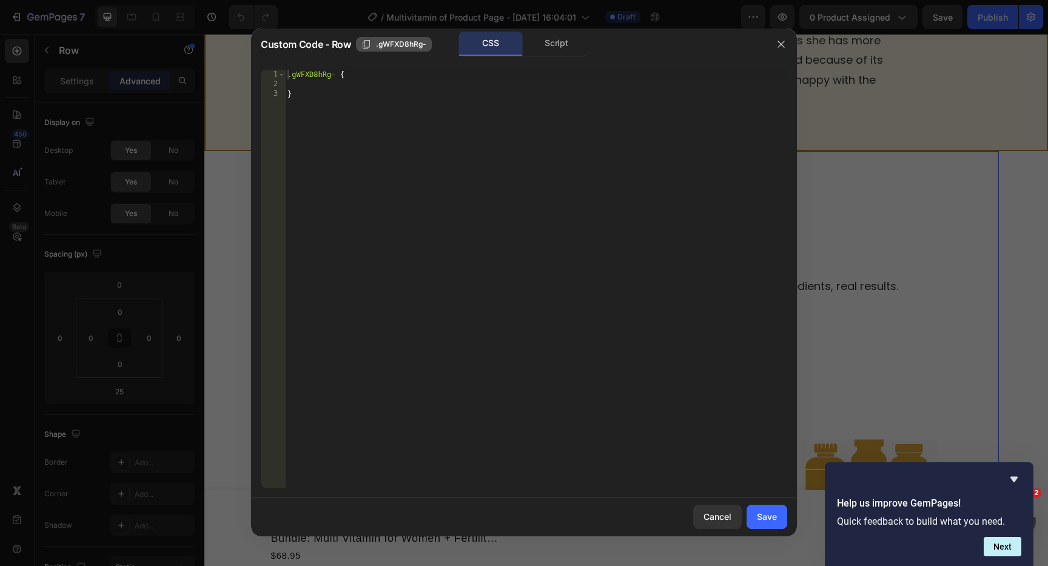
click at [409, 48] on span ".gWFXD8hRg-" at bounding box center [401, 44] width 50 height 11
click at [782, 45] on icon "button" at bounding box center [780, 44] width 7 height 7
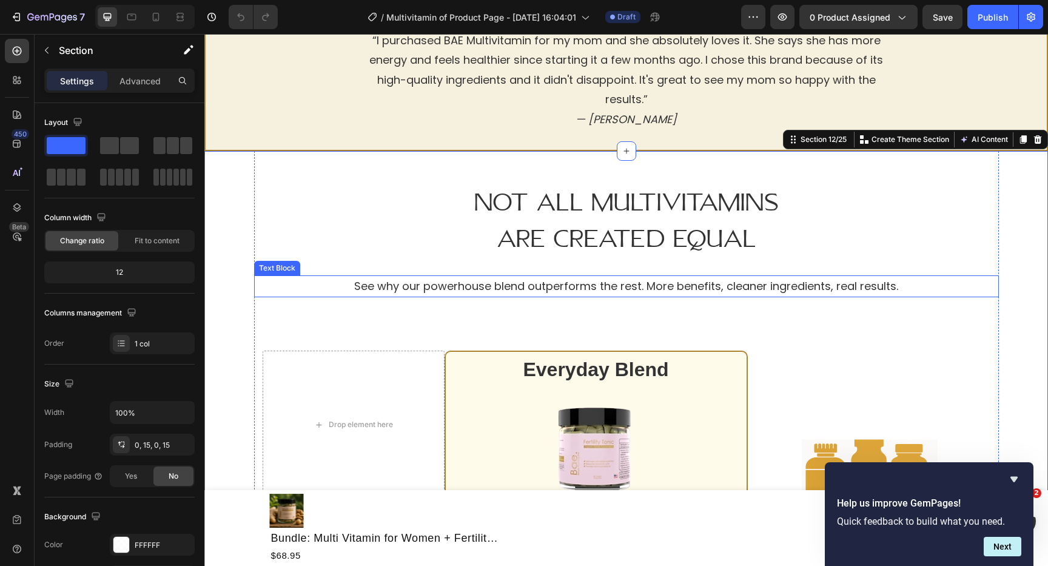
click at [945, 278] on p "See why our powerhouse blend outperforms the rest. More benefits, cleaner ingre…" at bounding box center [626, 286] width 742 height 19
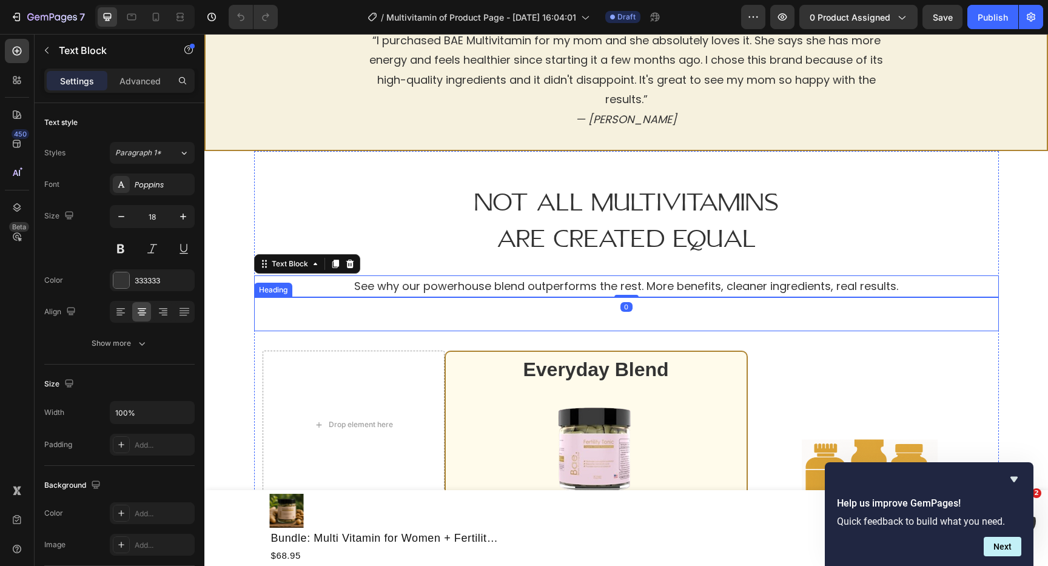
click at [950, 329] on h2 "Lorem ipsum vs. consectetur adipiscing" at bounding box center [626, 314] width 745 height 34
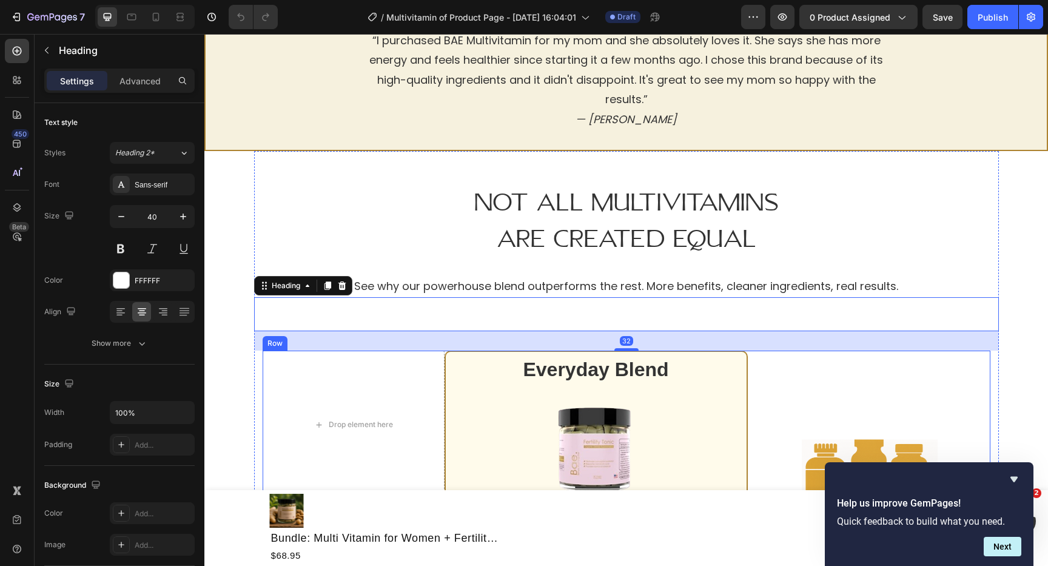
click at [948, 364] on div "Image" at bounding box center [869, 425] width 243 height 148
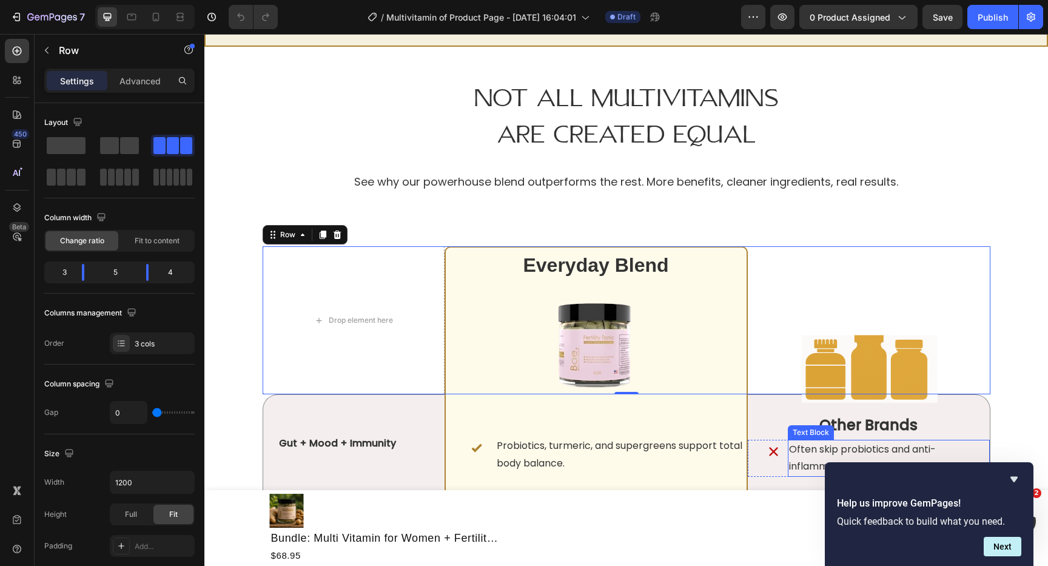
scroll to position [3575, 0]
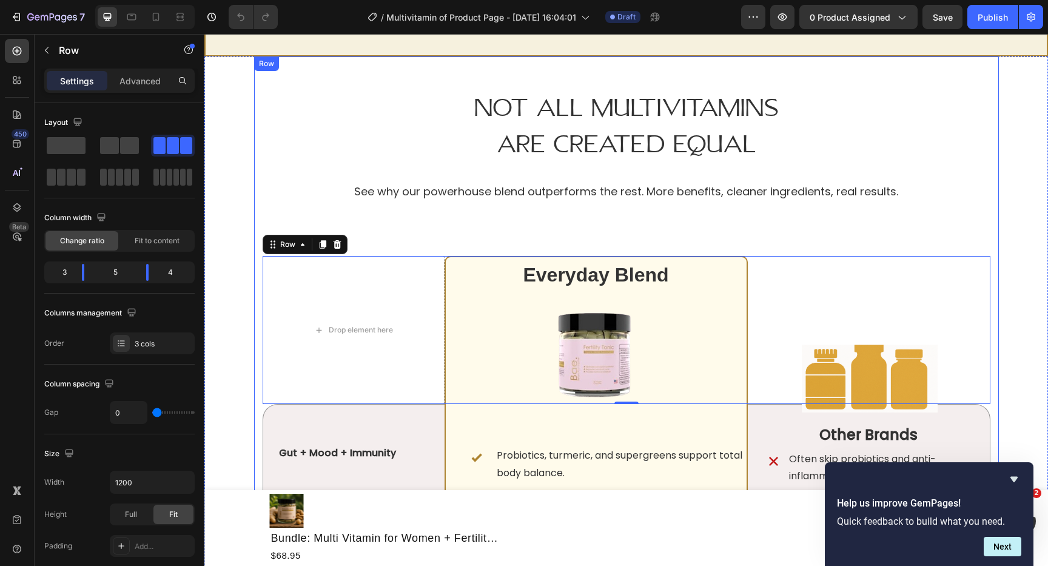
click at [260, 165] on div "Not All Multivitamins Are Created Equal Heading See why our powerhouse blend ou…" at bounding box center [626, 469] width 745 height 827
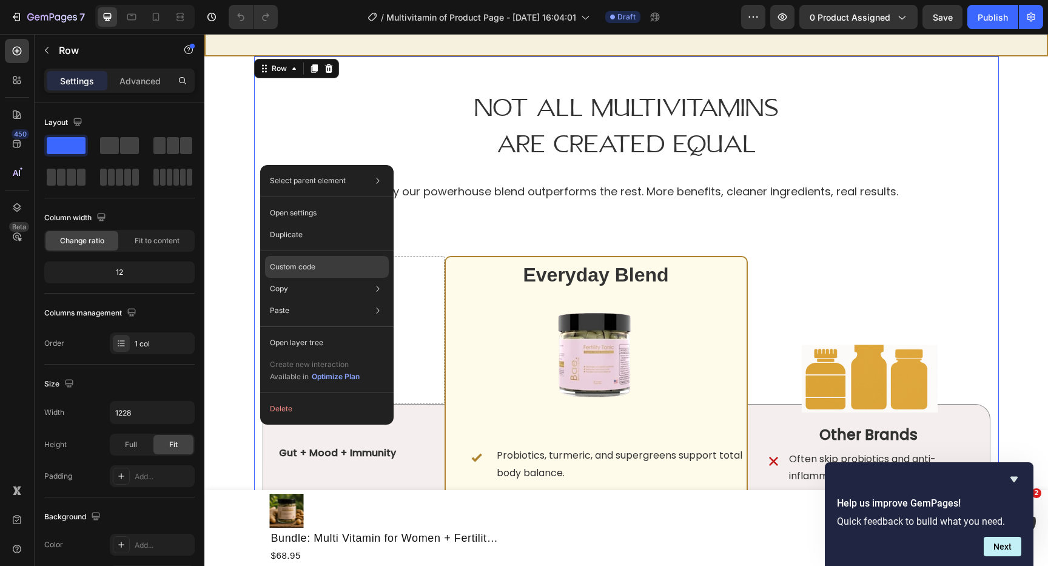
click at [310, 263] on p "Custom code" at bounding box center [292, 266] width 45 height 11
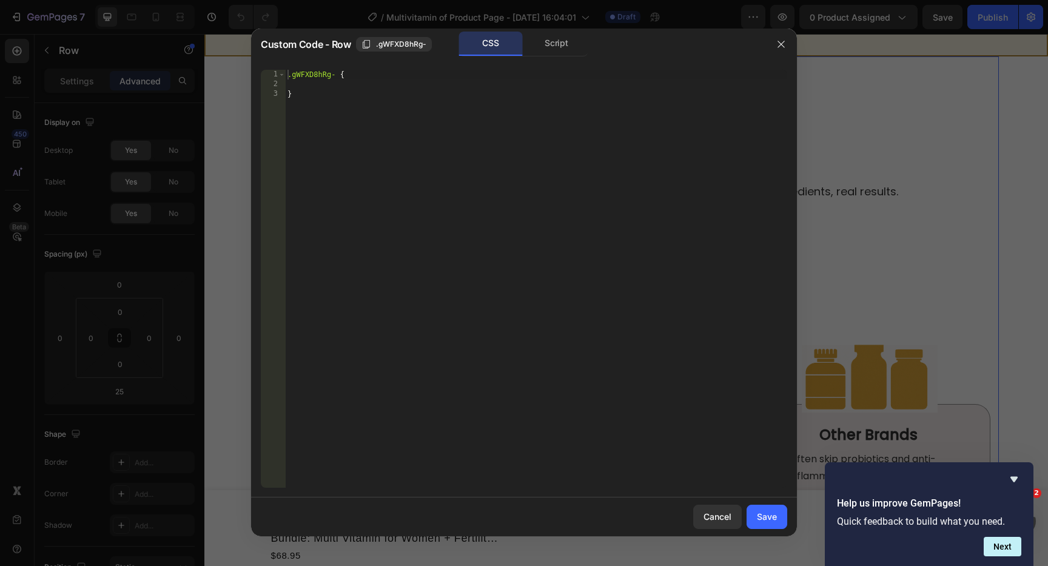
click at [298, 95] on div ".gWFXD8hRg- { }" at bounding box center [536, 288] width 502 height 437
type textarea "}"
click at [314, 118] on div ".gWFXD8hRg- { }" at bounding box center [536, 288] width 502 height 437
click at [570, 44] on div "Script" at bounding box center [557, 44] width 64 height 24
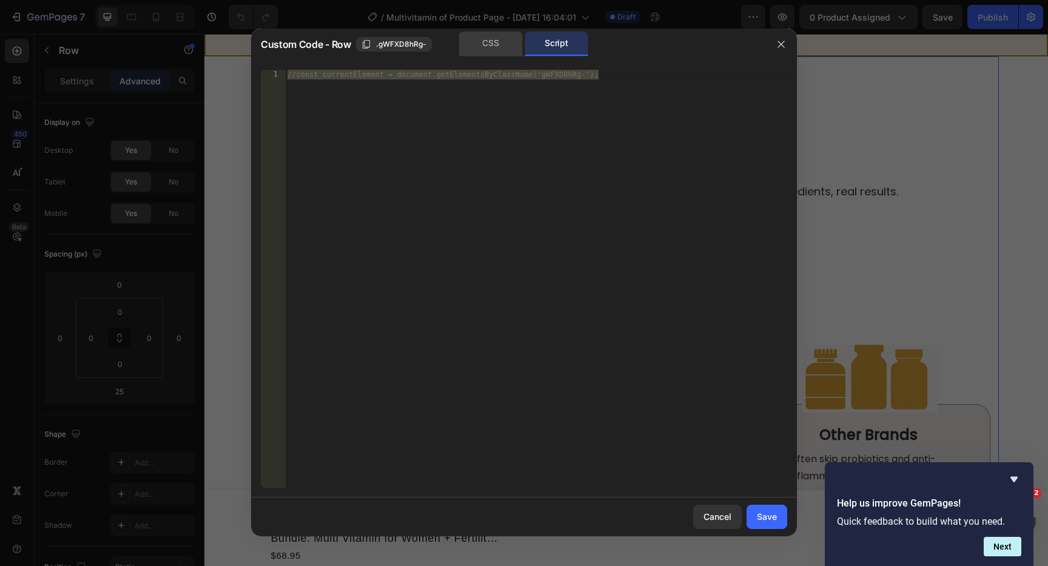
click at [482, 35] on div "CSS" at bounding box center [491, 44] width 64 height 24
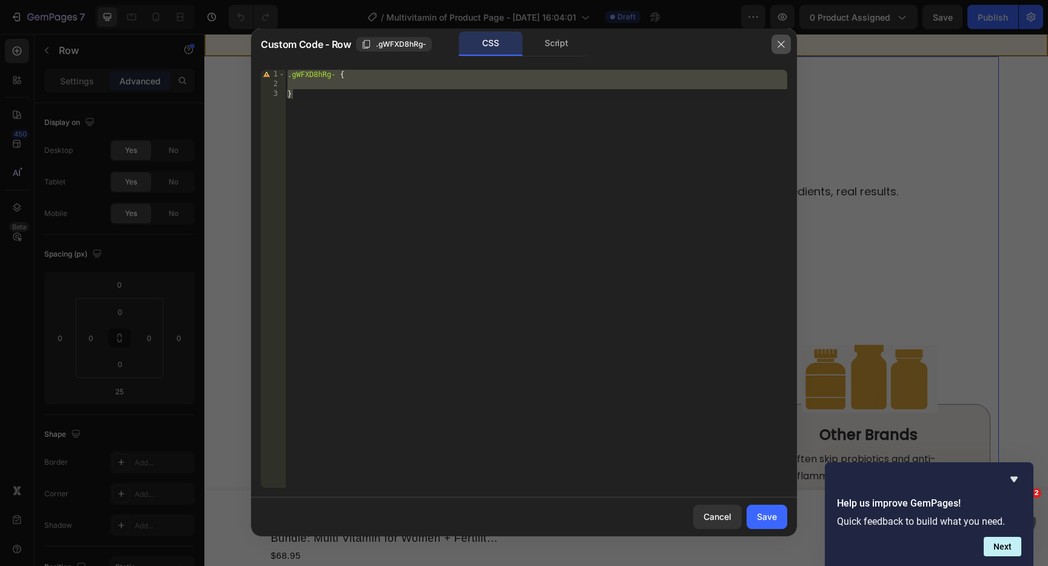
click at [777, 49] on icon "button" at bounding box center [781, 44] width 10 height 10
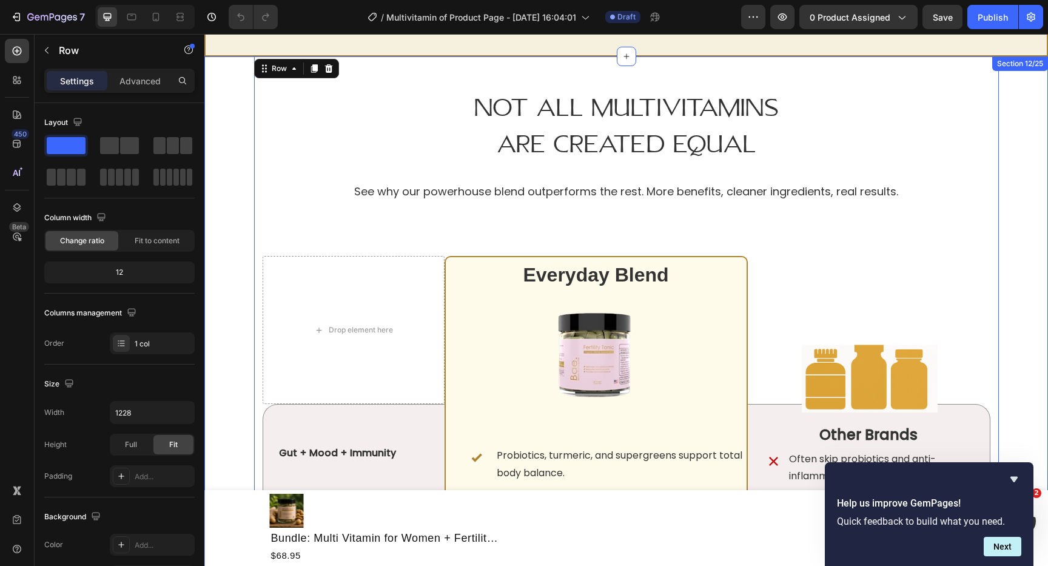
click at [230, 245] on div "Not All Multivitamins Are Created Equal Heading See why our powerhouse blend ou…" at bounding box center [625, 512] width 825 height 912
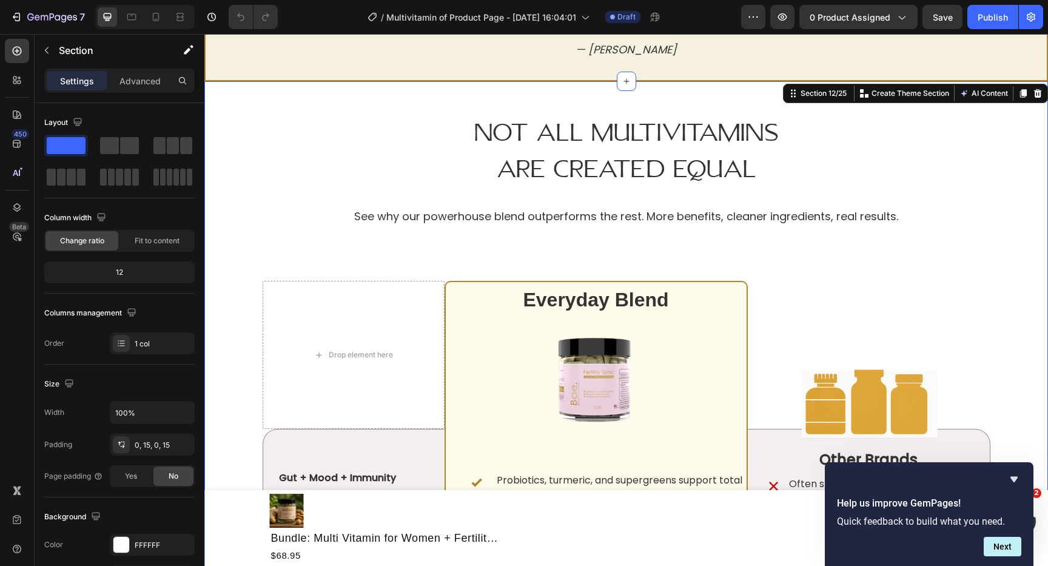
scroll to position [3545, 0]
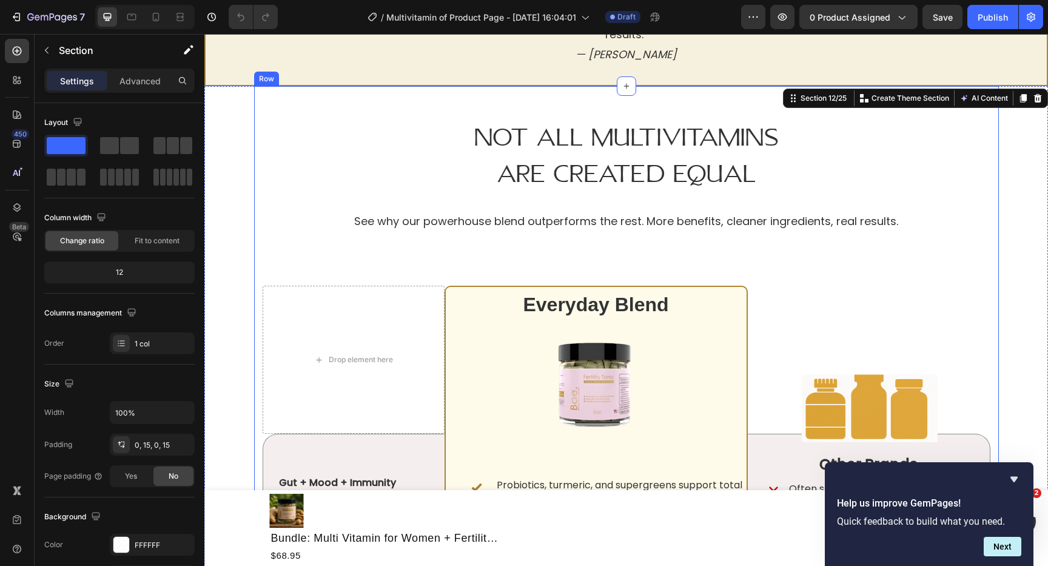
click at [272, 99] on div "Not All Multivitamins Are Created Equal Heading See why our powerhouse blend ou…" at bounding box center [626, 499] width 745 height 827
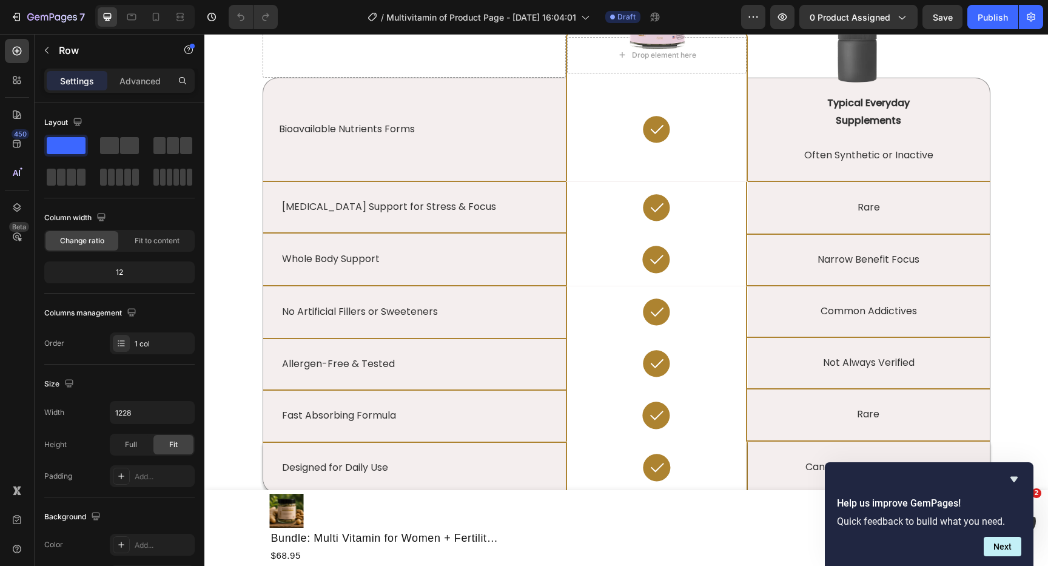
scroll to position [2821, 0]
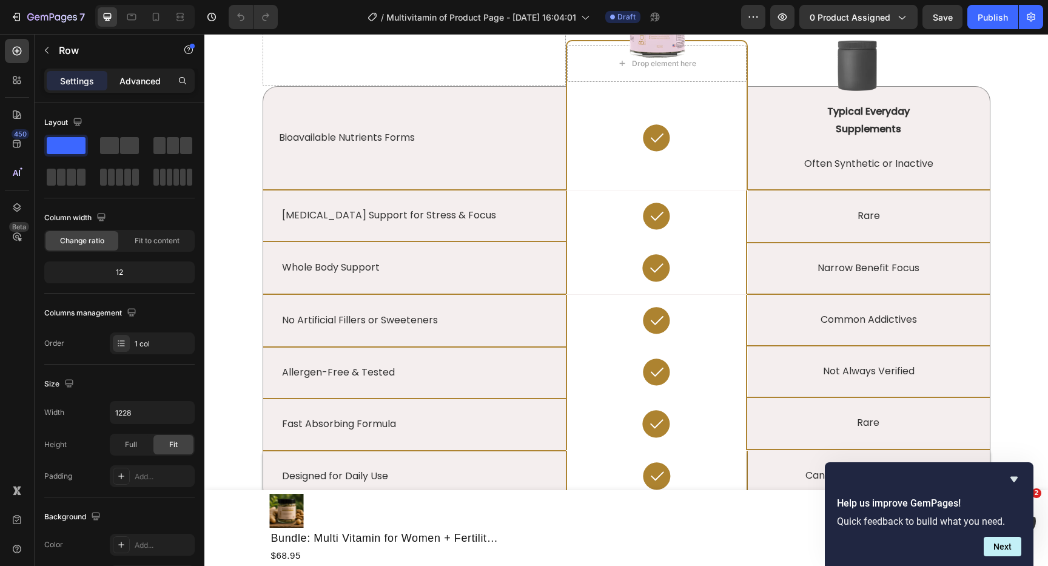
click at [138, 76] on p "Advanced" at bounding box center [139, 81] width 41 height 13
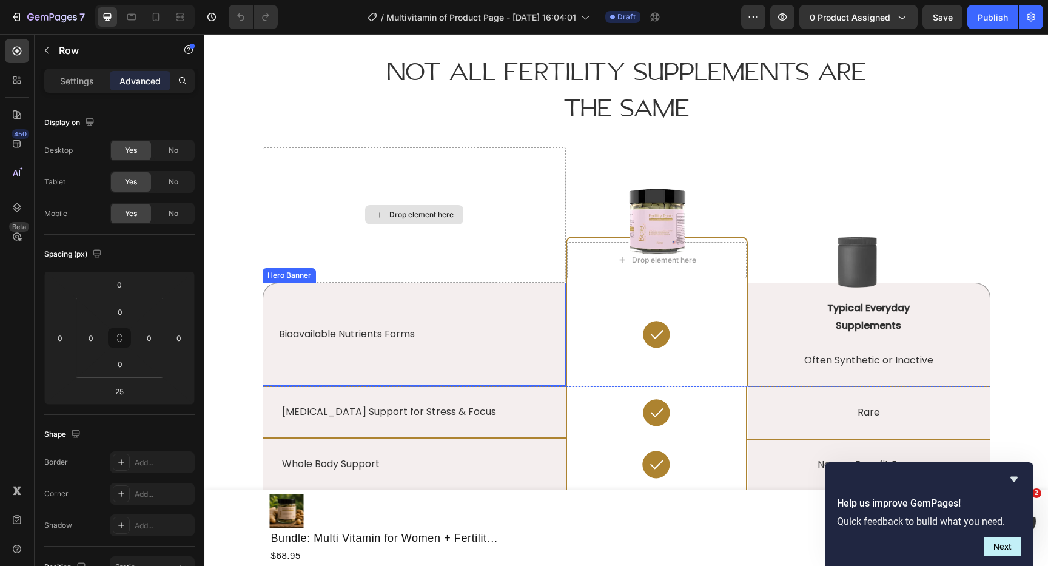
scroll to position [2610, 0]
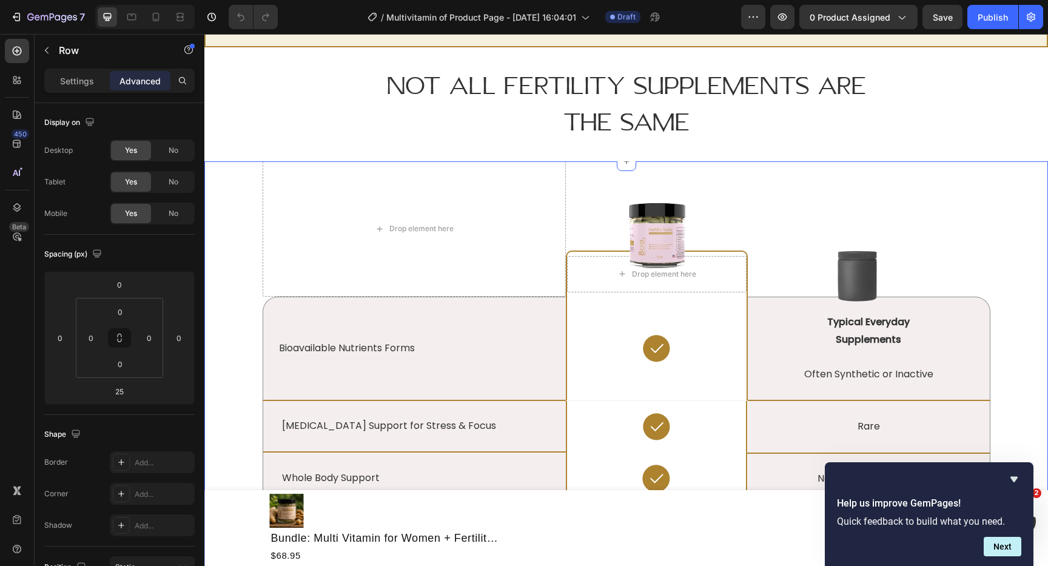
click at [247, 175] on div "Drop element here Image Drop element here Row Image Row Bioavailable Nutrients …" at bounding box center [625, 506] width 825 height 691
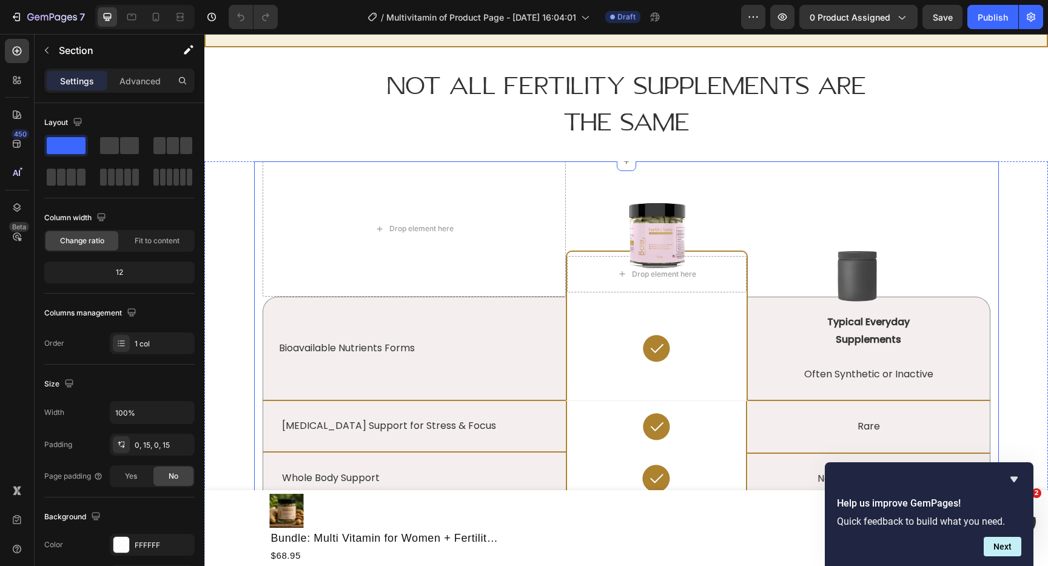
click at [260, 179] on div "Drop element here Image Drop element here Row Image Row Bioavailable Nutrients …" at bounding box center [626, 460] width 745 height 599
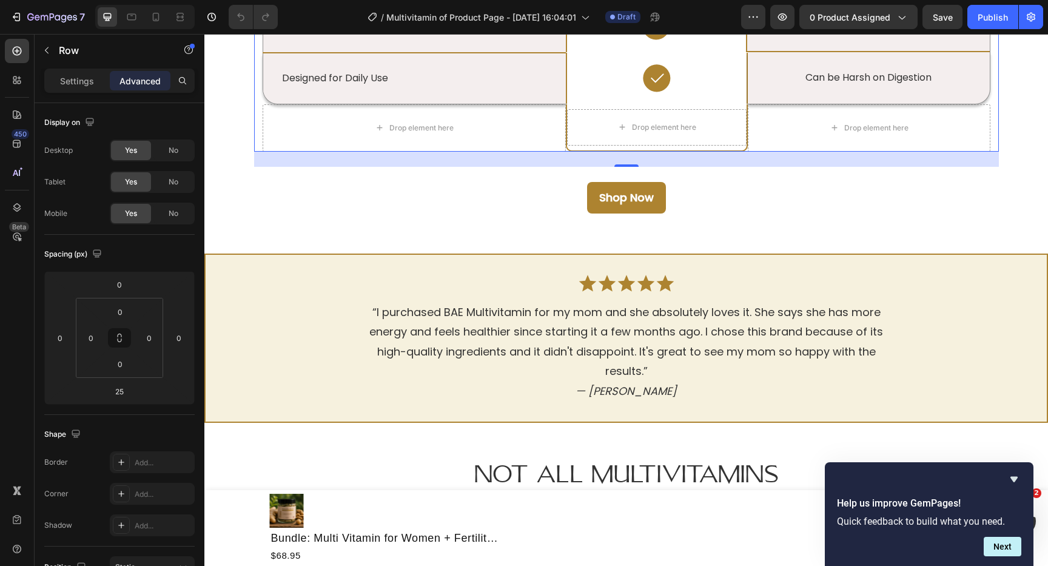
scroll to position [3154, 0]
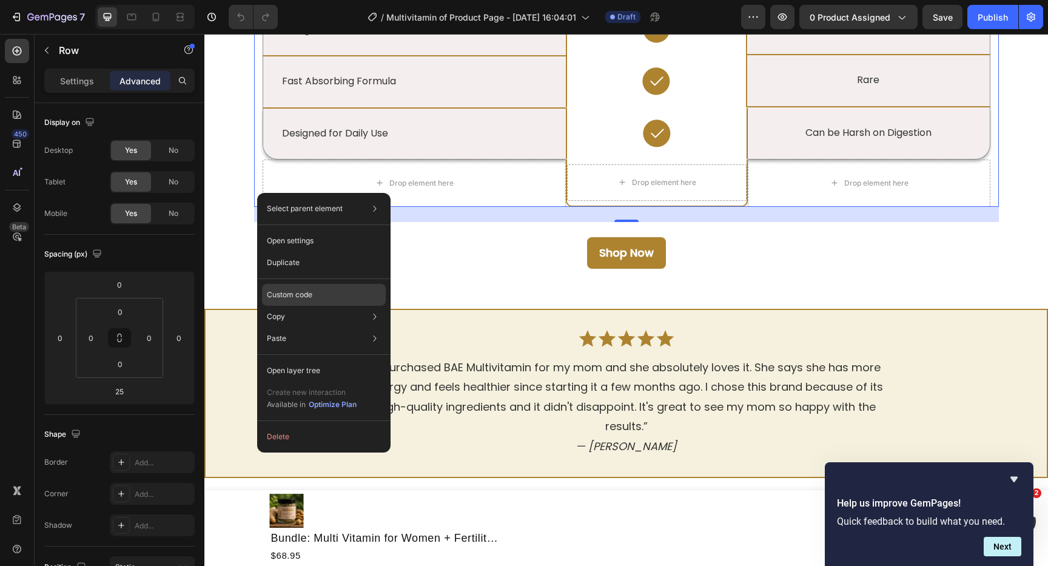
click at [305, 297] on p "Custom code" at bounding box center [289, 294] width 45 height 11
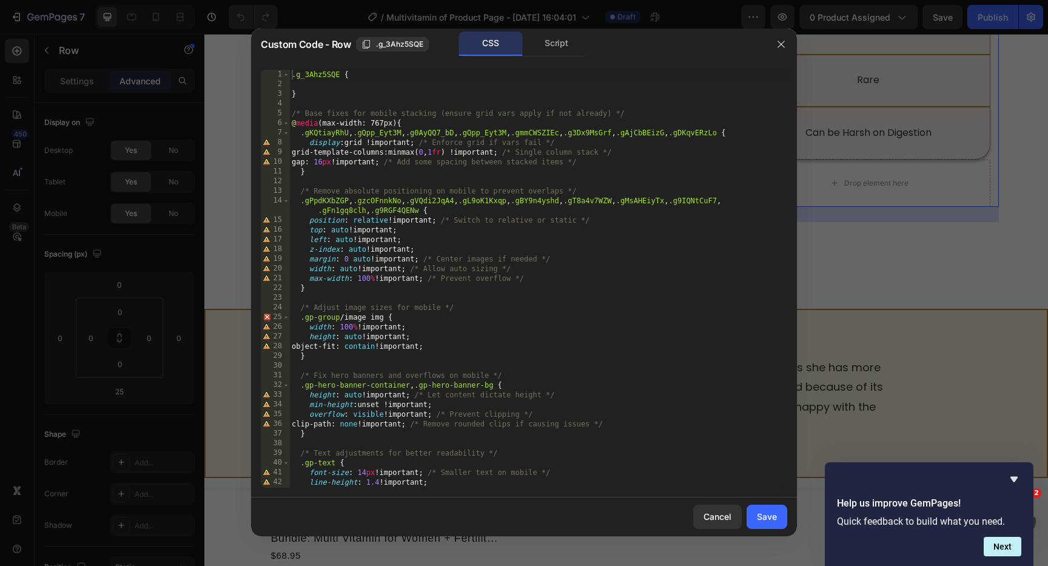
scroll to position [0, 0]
click at [781, 43] on icon "button" at bounding box center [781, 44] width 10 height 10
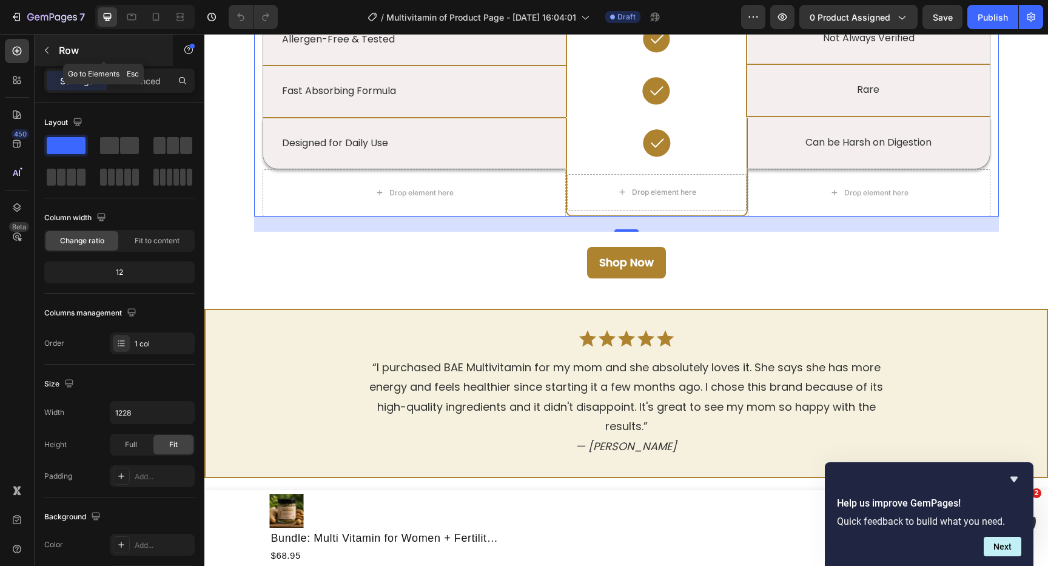
click at [49, 50] on icon "button" at bounding box center [47, 50] width 10 height 10
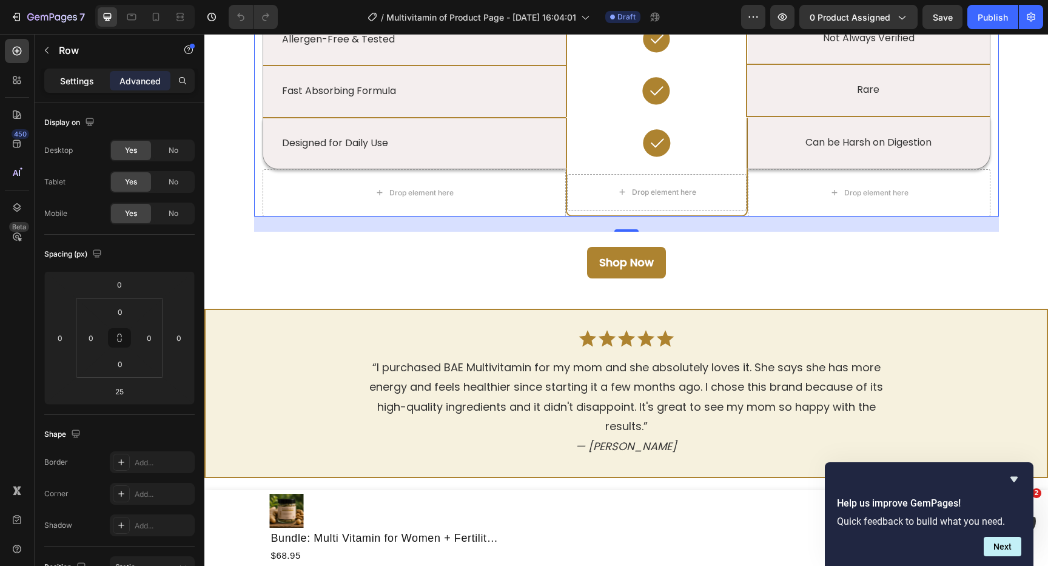
click at [74, 84] on p "Settings" at bounding box center [77, 81] width 34 height 13
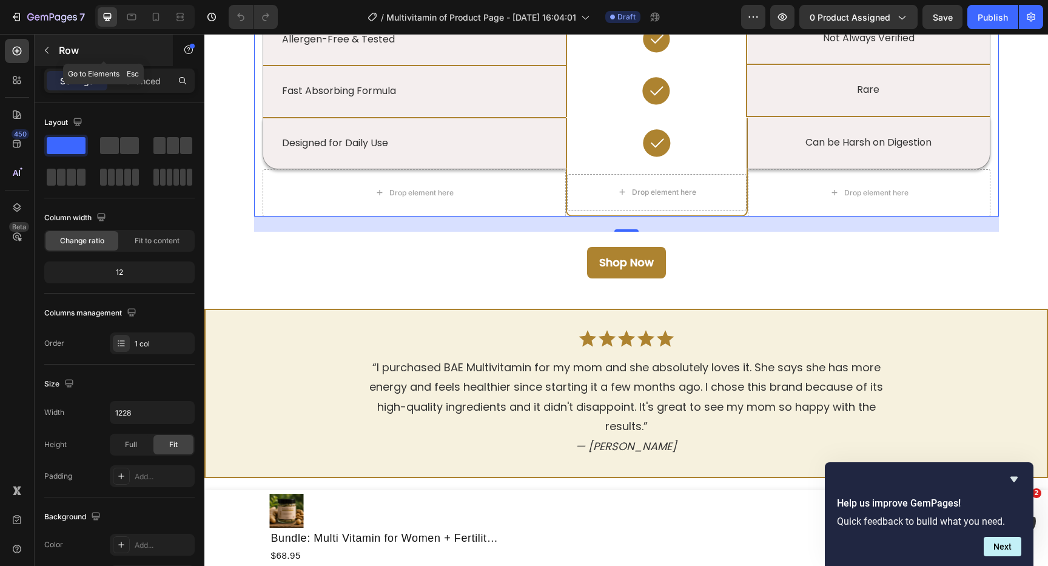
click at [49, 44] on button "button" at bounding box center [46, 50] width 19 height 19
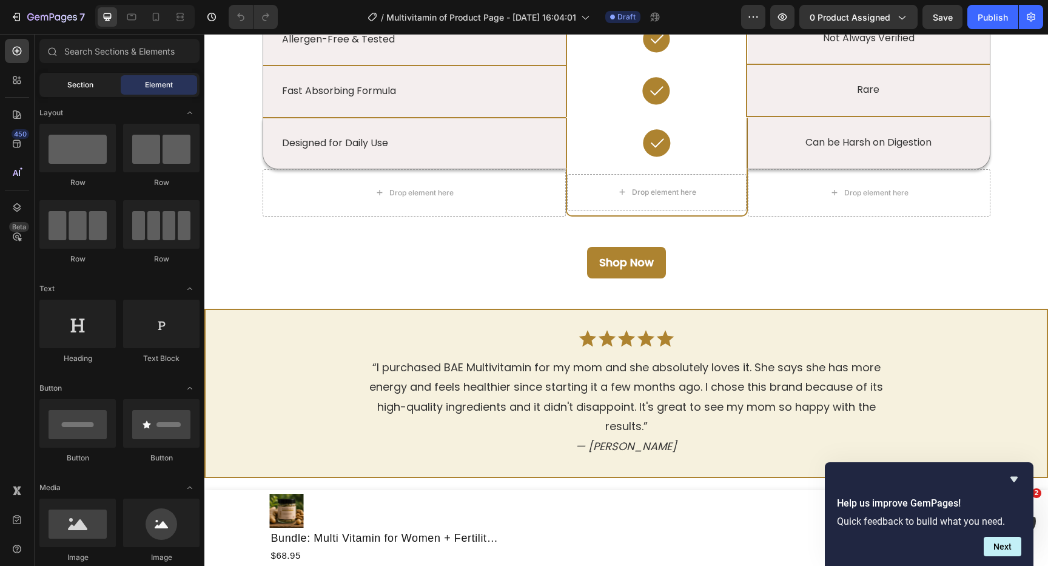
click at [72, 84] on span "Section" at bounding box center [80, 84] width 26 height 11
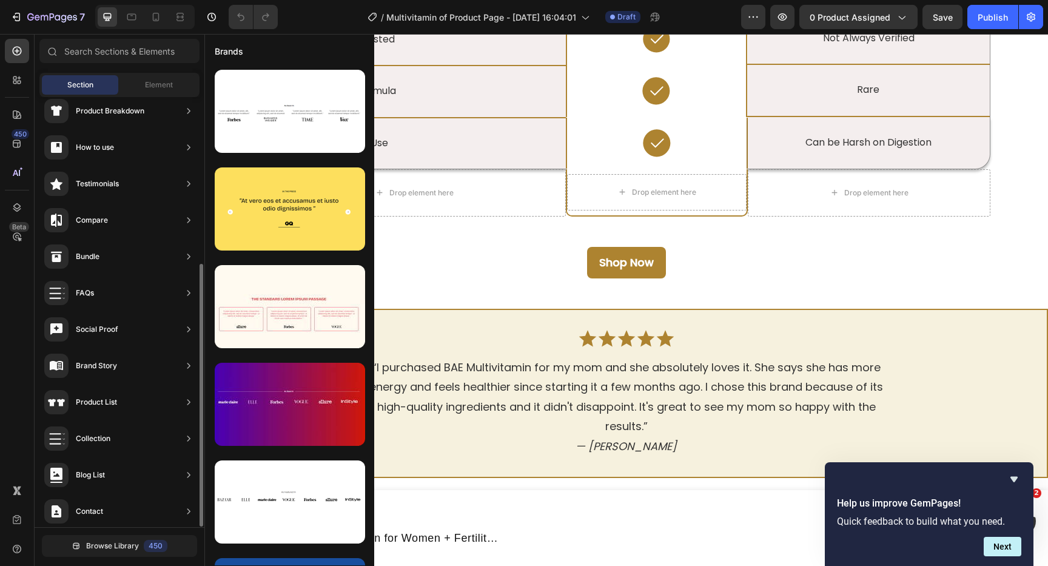
scroll to position [274, 0]
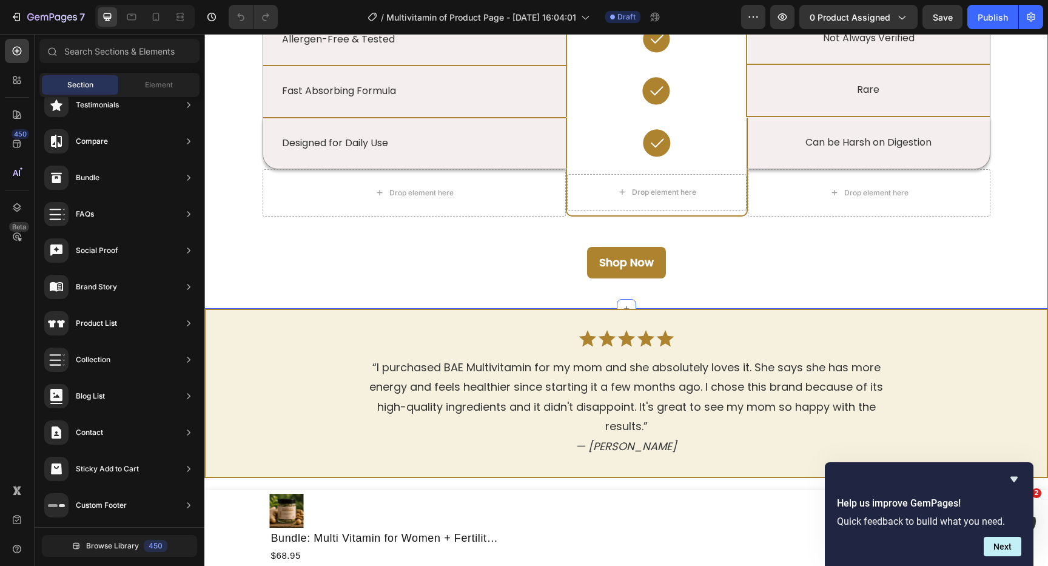
click at [398, 233] on div "Shop Now Button" at bounding box center [625, 270] width 825 height 77
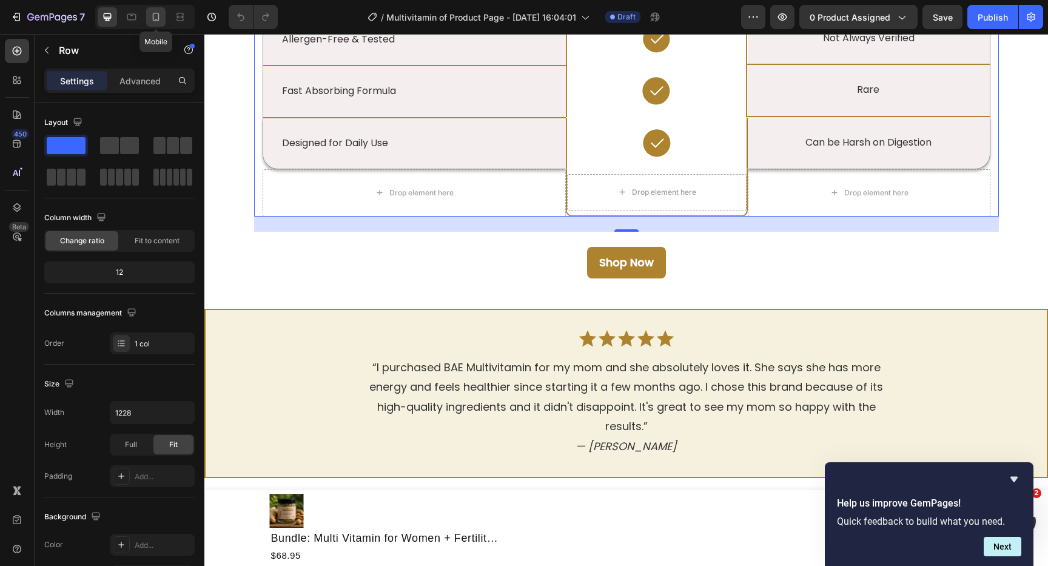
click at [156, 16] on icon at bounding box center [156, 17] width 12 height 12
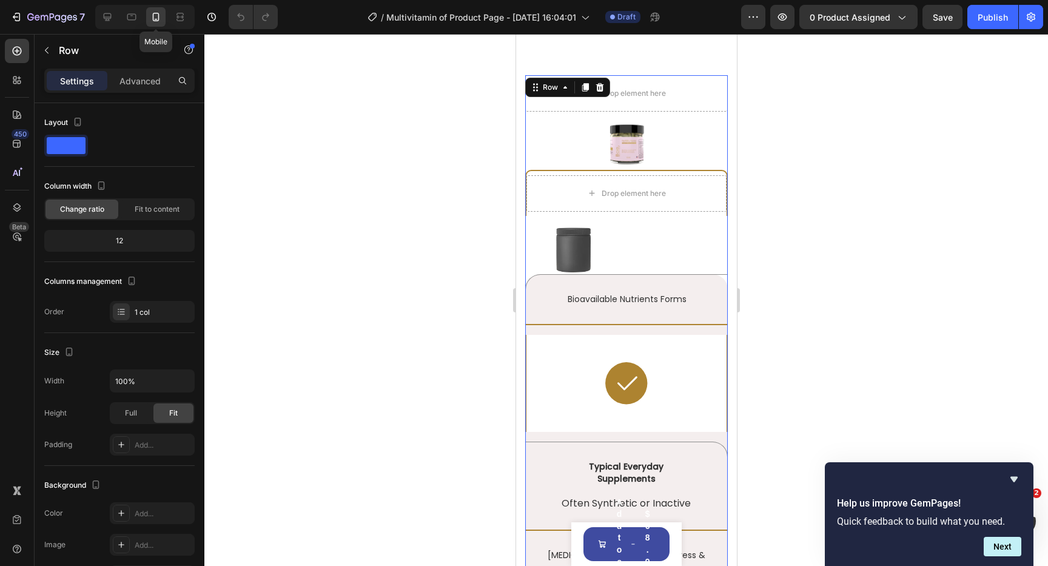
scroll to position [2737, 0]
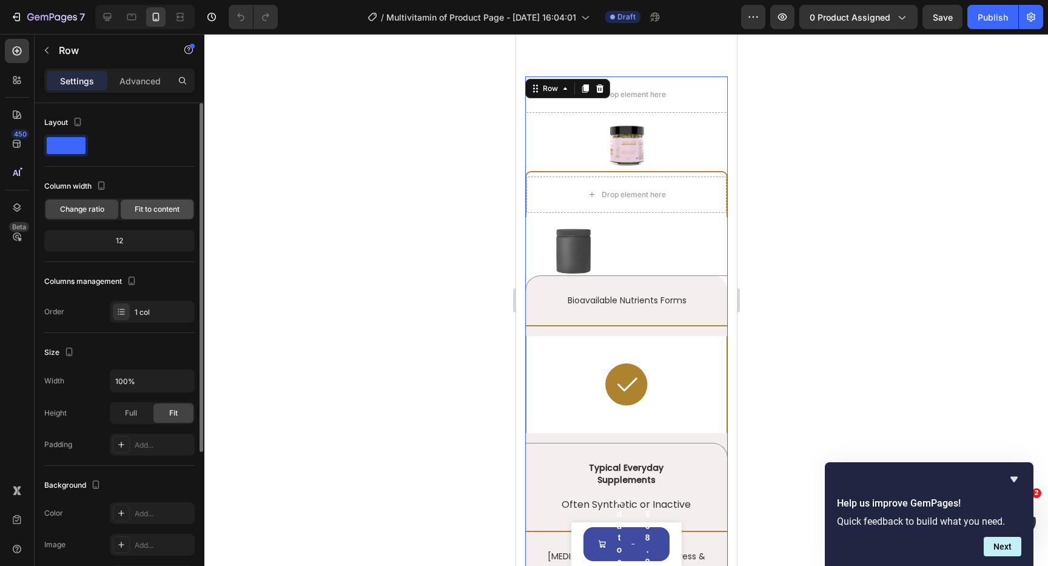
click at [149, 216] on div "Fit to content" at bounding box center [157, 209] width 73 height 19
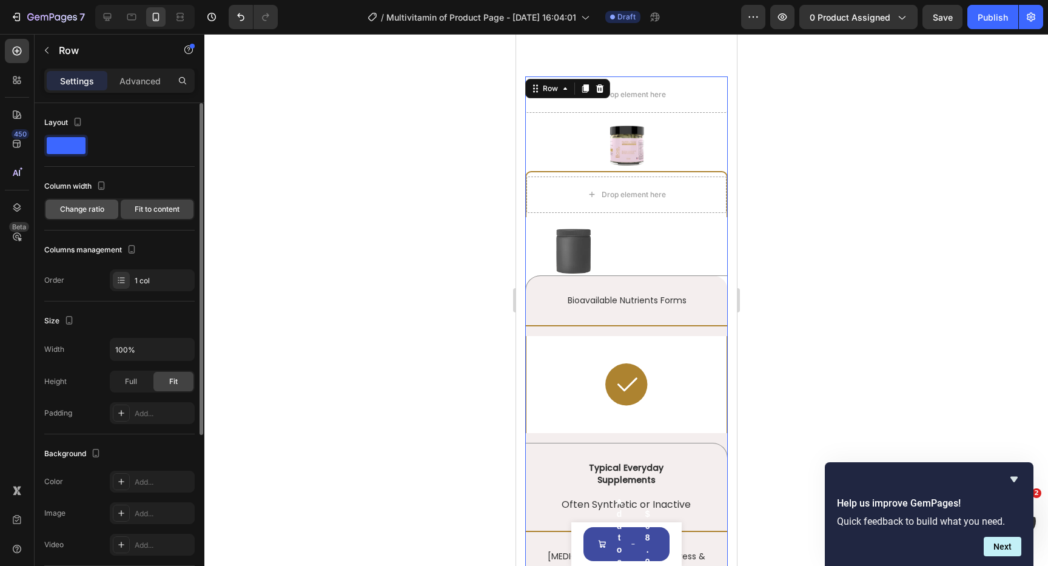
click at [87, 206] on span "Change ratio" at bounding box center [82, 209] width 44 height 11
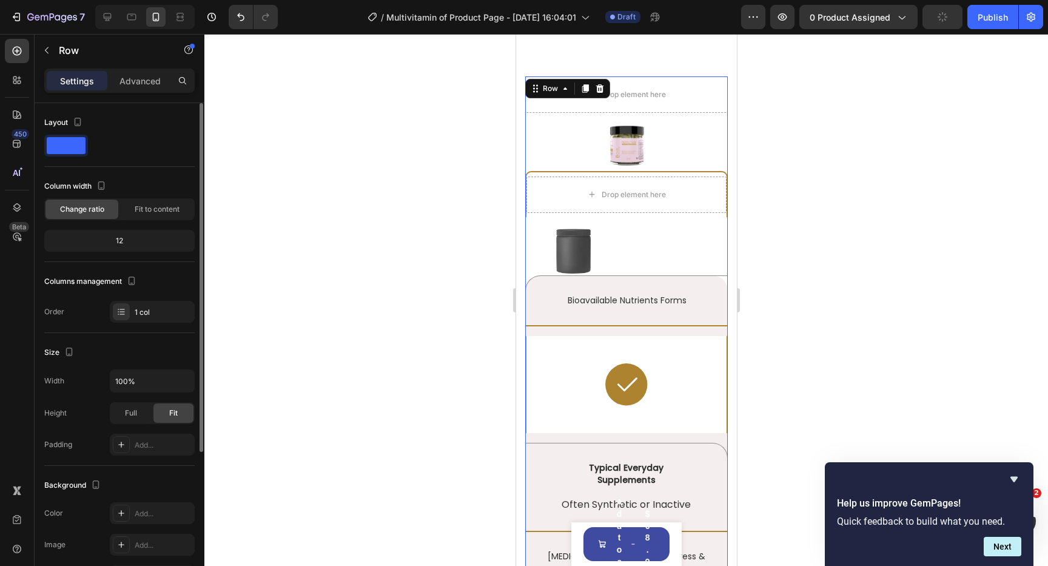
click at [115, 244] on div "12" at bounding box center [120, 240] width 146 height 17
click at [149, 210] on span "Fit to content" at bounding box center [157, 209] width 45 height 11
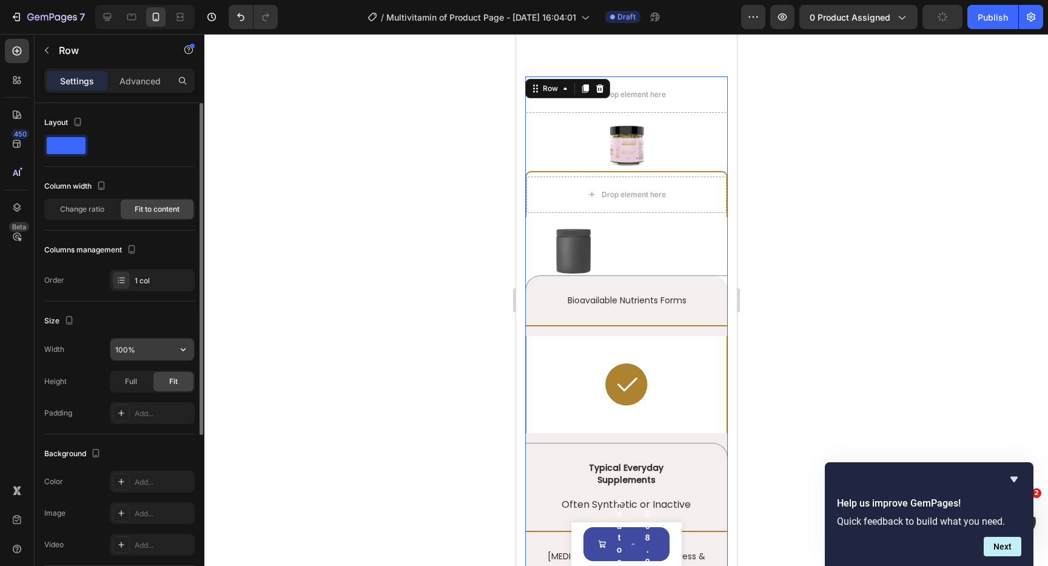
click at [187, 347] on icon "button" at bounding box center [183, 349] width 12 height 12
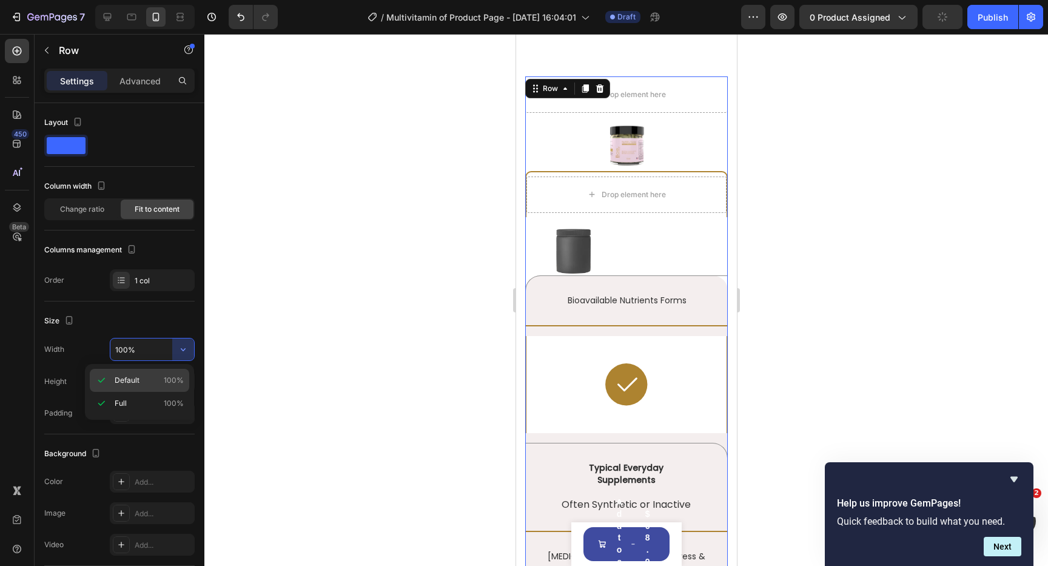
click at [169, 378] on span "100%" at bounding box center [174, 380] width 20 height 11
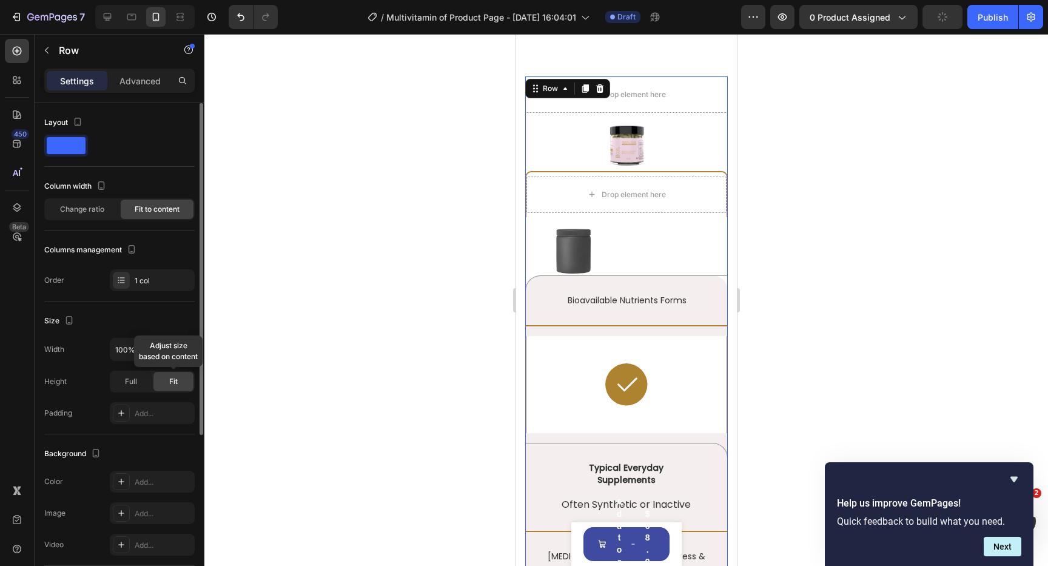
click at [167, 388] on div "Fit" at bounding box center [173, 381] width 40 height 19
click at [135, 386] on span "Full" at bounding box center [131, 381] width 12 height 11
click at [164, 380] on div "Fit" at bounding box center [173, 381] width 40 height 19
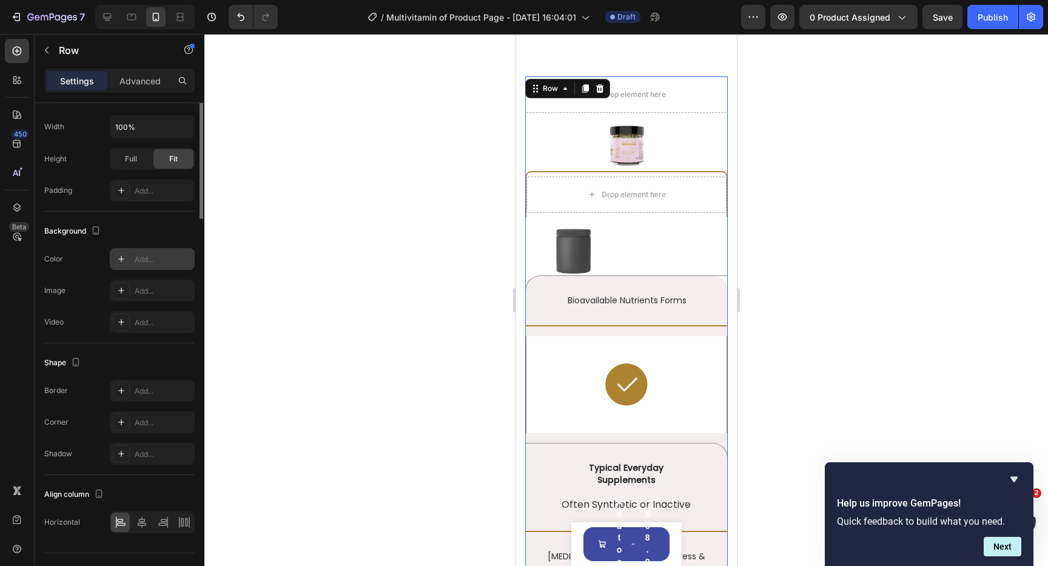
scroll to position [248, 0]
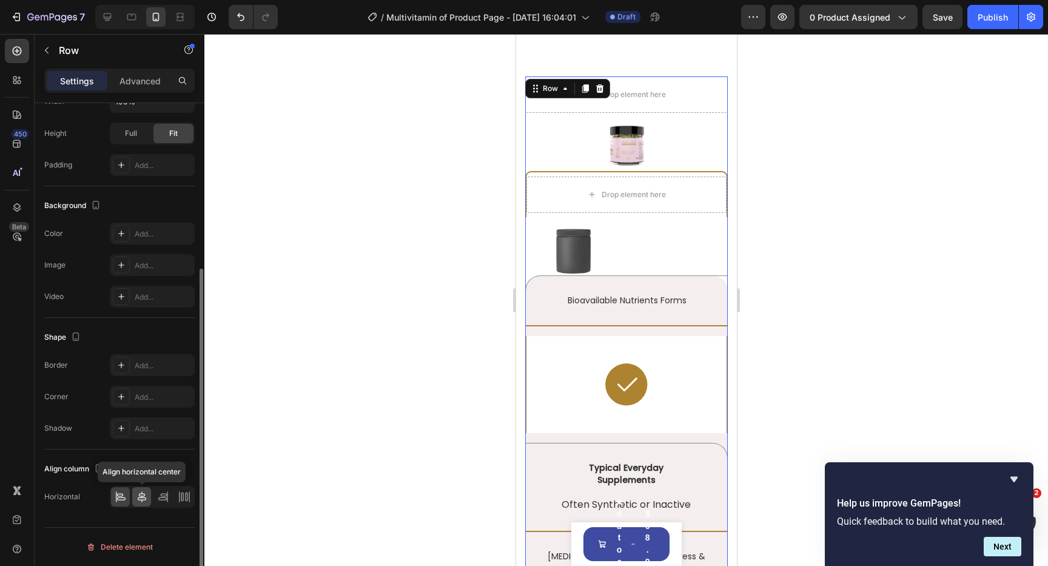
click at [143, 498] on icon at bounding box center [142, 497] width 12 height 12
click at [127, 500] on div at bounding box center [120, 496] width 19 height 19
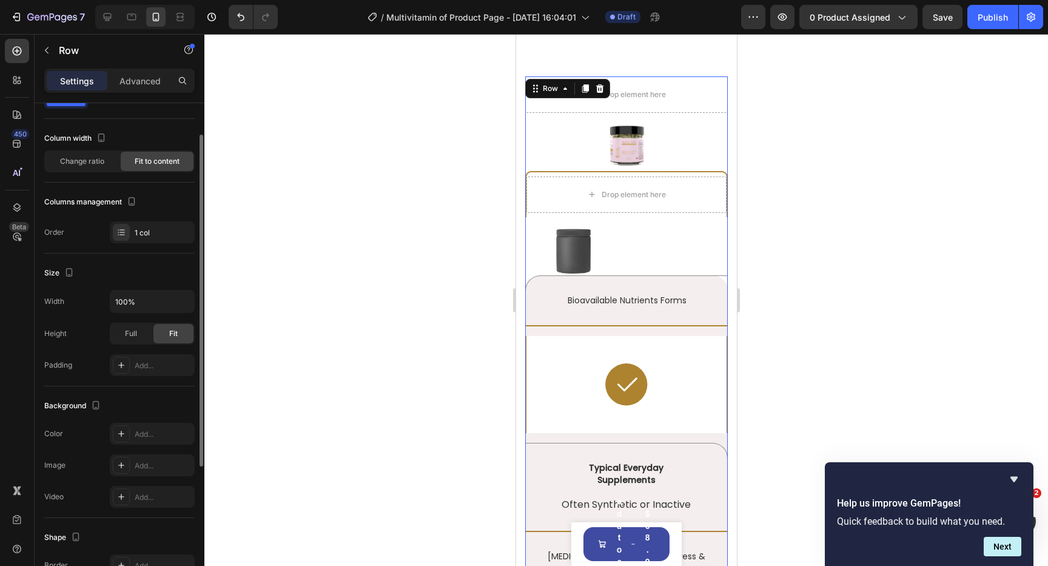
scroll to position [0, 0]
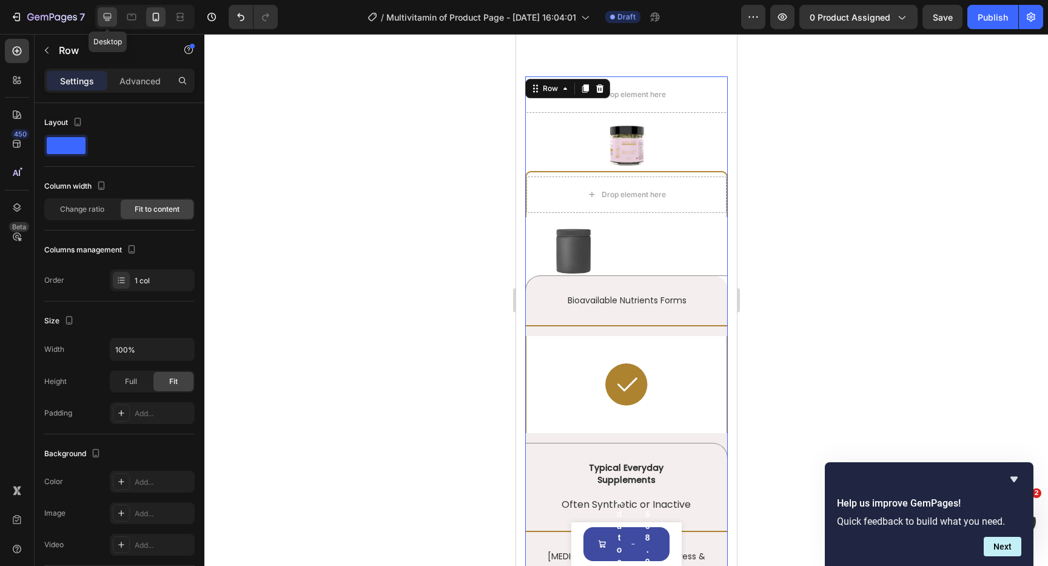
click at [109, 21] on icon at bounding box center [107, 17] width 12 height 12
type input "1228"
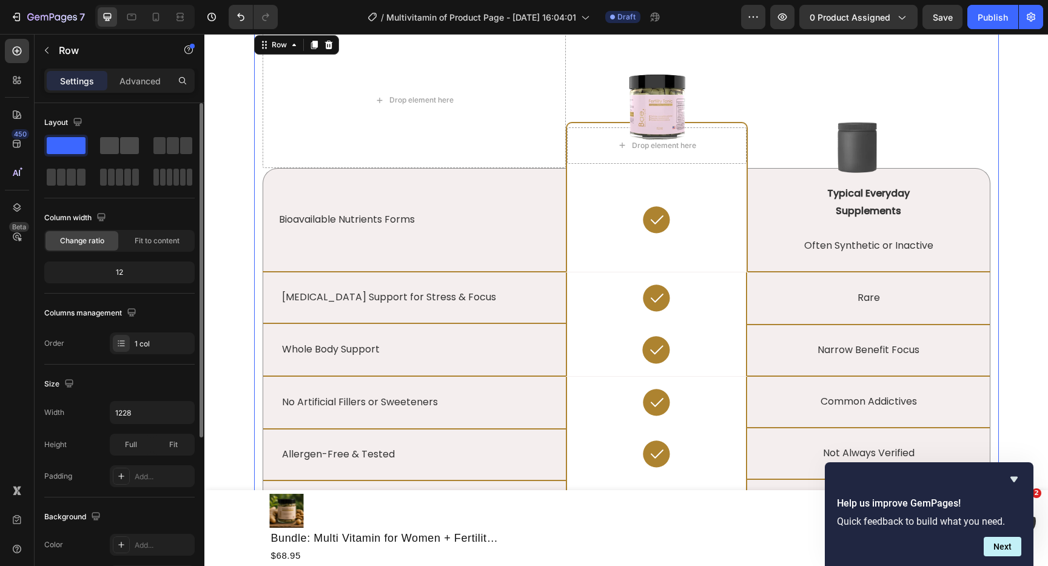
click at [133, 143] on span at bounding box center [129, 145] width 19 height 17
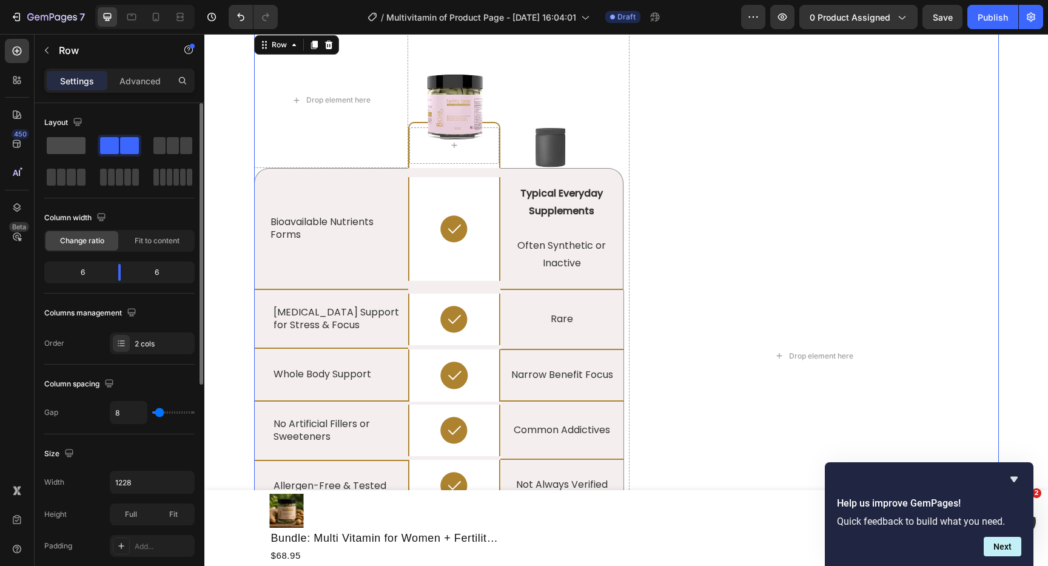
click at [73, 143] on span at bounding box center [66, 145] width 39 height 17
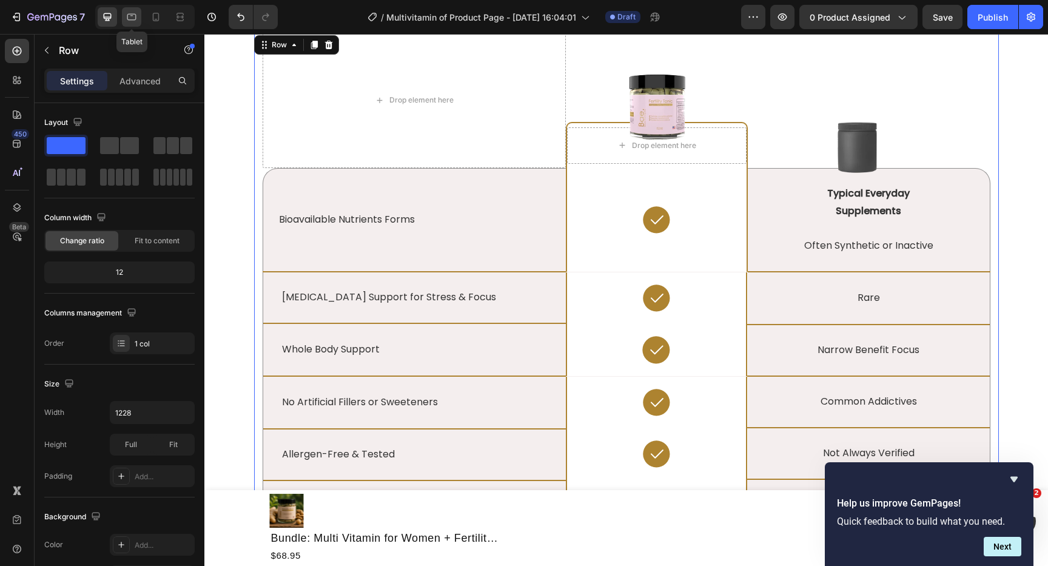
click at [132, 18] on icon at bounding box center [132, 17] width 12 height 12
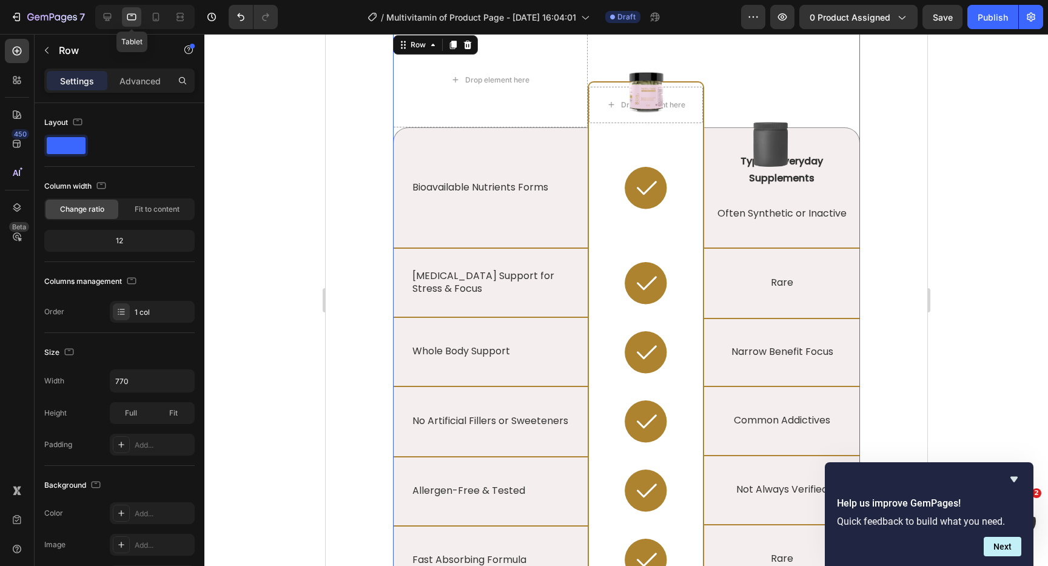
scroll to position [2695, 0]
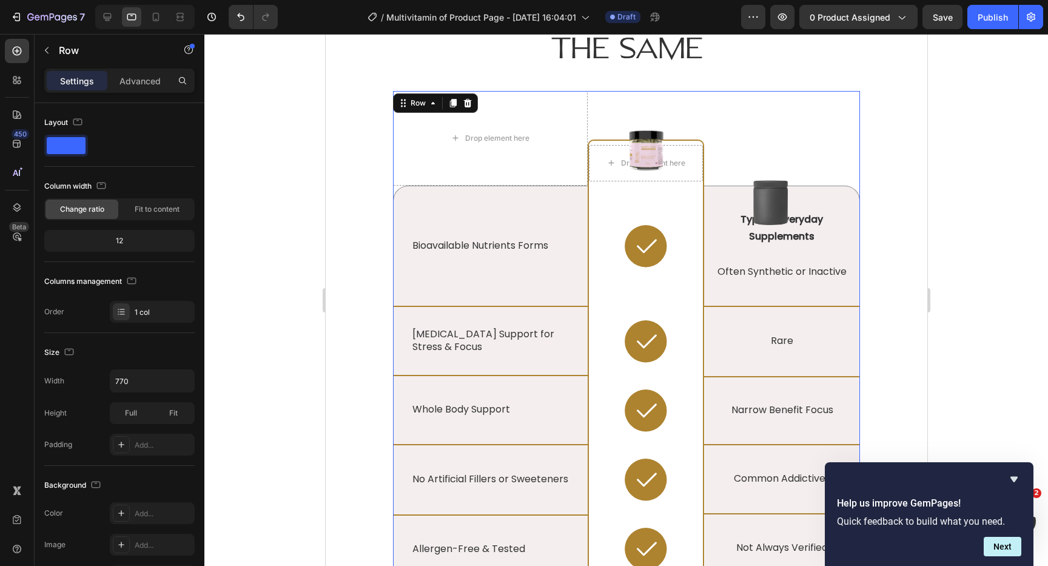
click at [169, 16] on div at bounding box center [144, 17] width 99 height 24
click at [158, 16] on icon at bounding box center [156, 17] width 12 height 12
type input "100%"
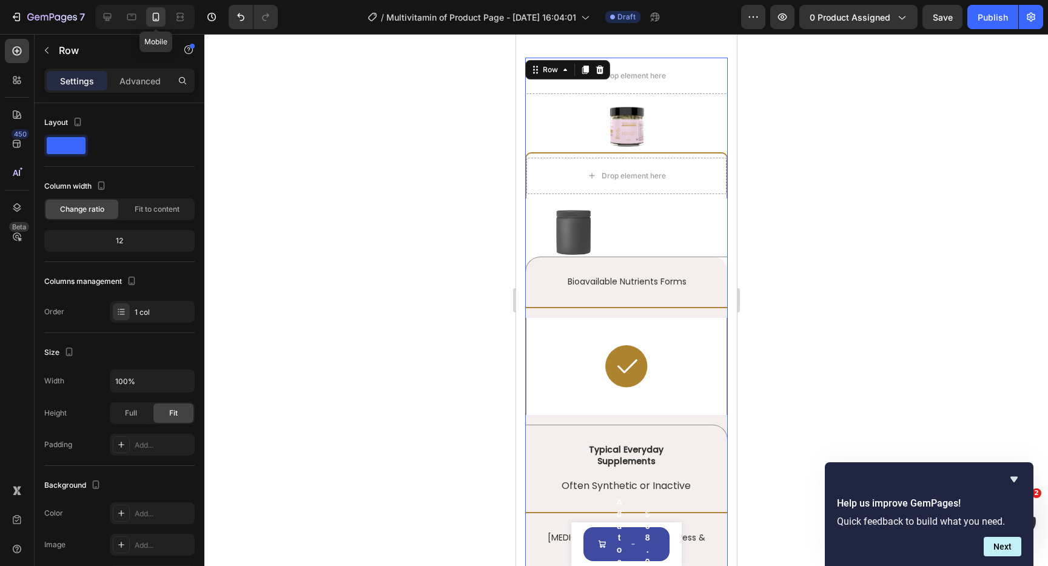
scroll to position [2720, 0]
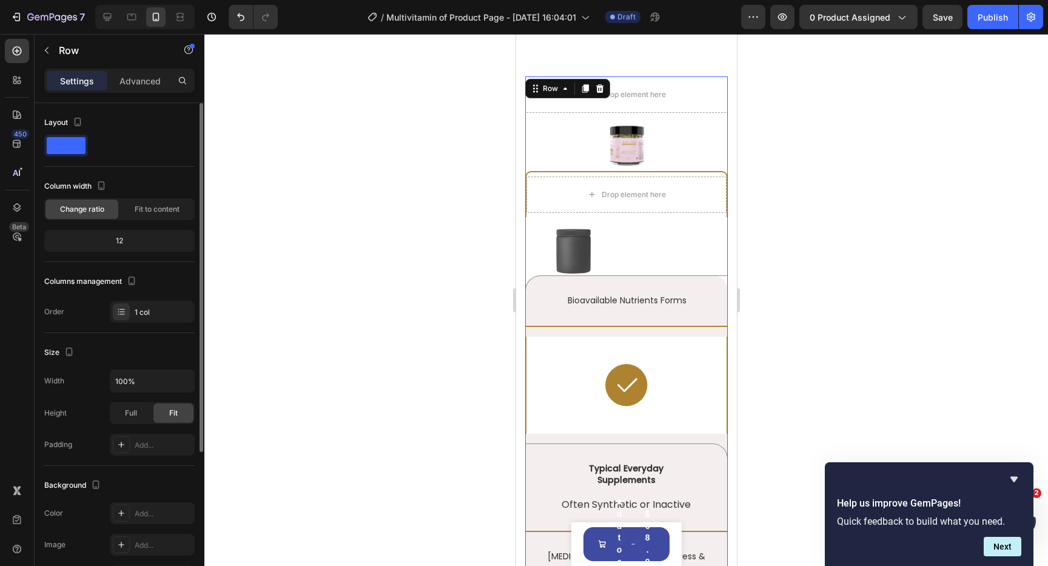
click at [159, 233] on div "12" at bounding box center [120, 240] width 146 height 17
click at [138, 240] on div "12" at bounding box center [120, 240] width 146 height 17
click at [116, 237] on div "12" at bounding box center [120, 240] width 146 height 17
click at [69, 150] on span at bounding box center [66, 145] width 39 height 17
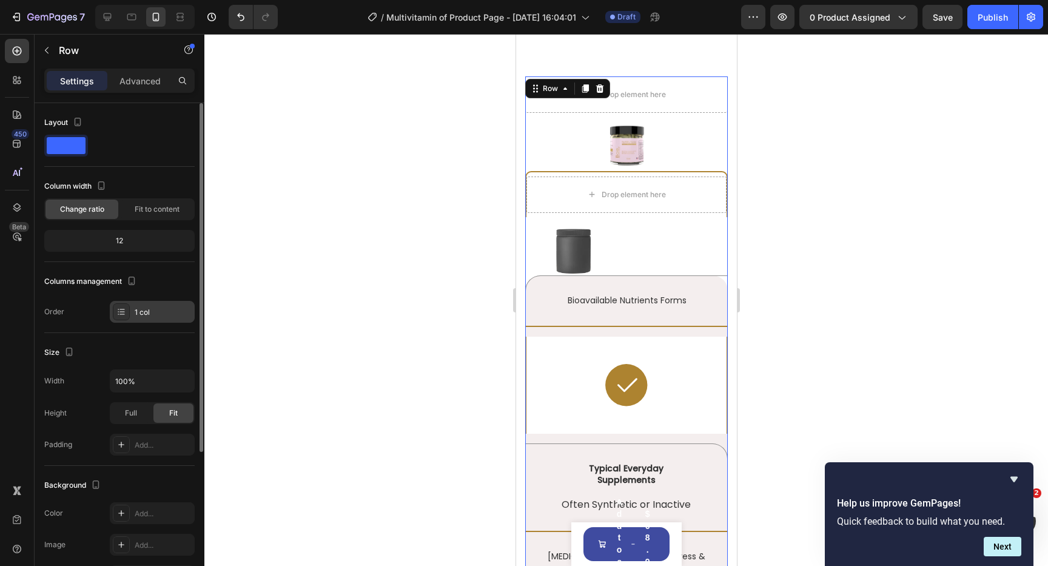
click at [124, 312] on icon at bounding box center [121, 312] width 10 height 10
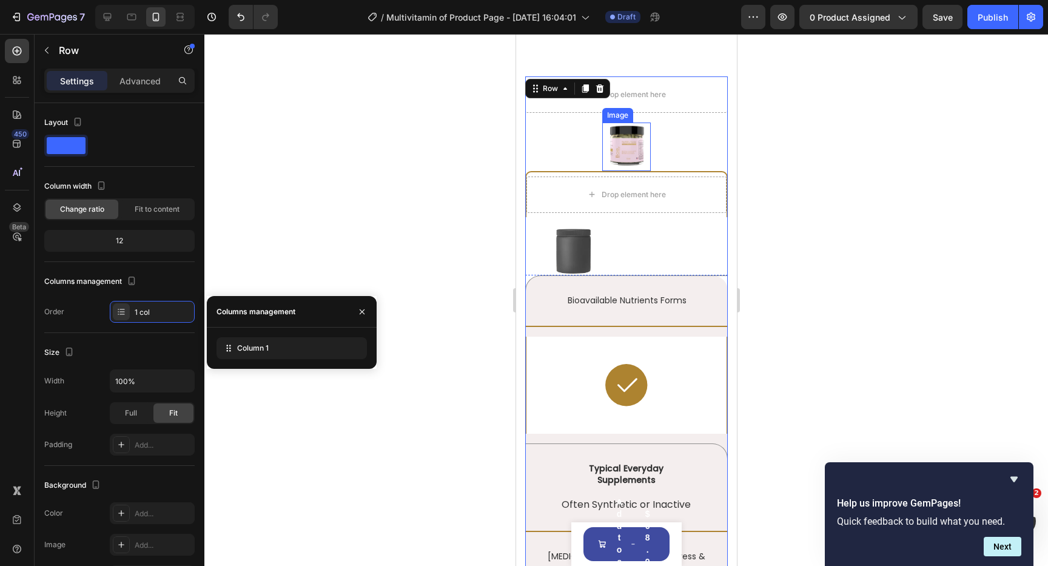
click at [626, 147] on img at bounding box center [626, 147] width 49 height 49
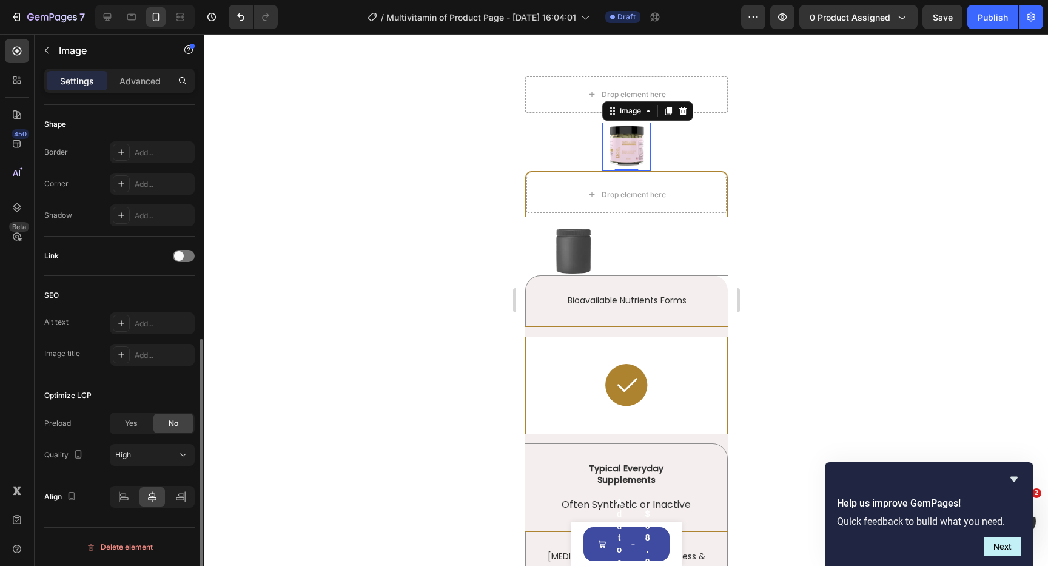
scroll to position [0, 0]
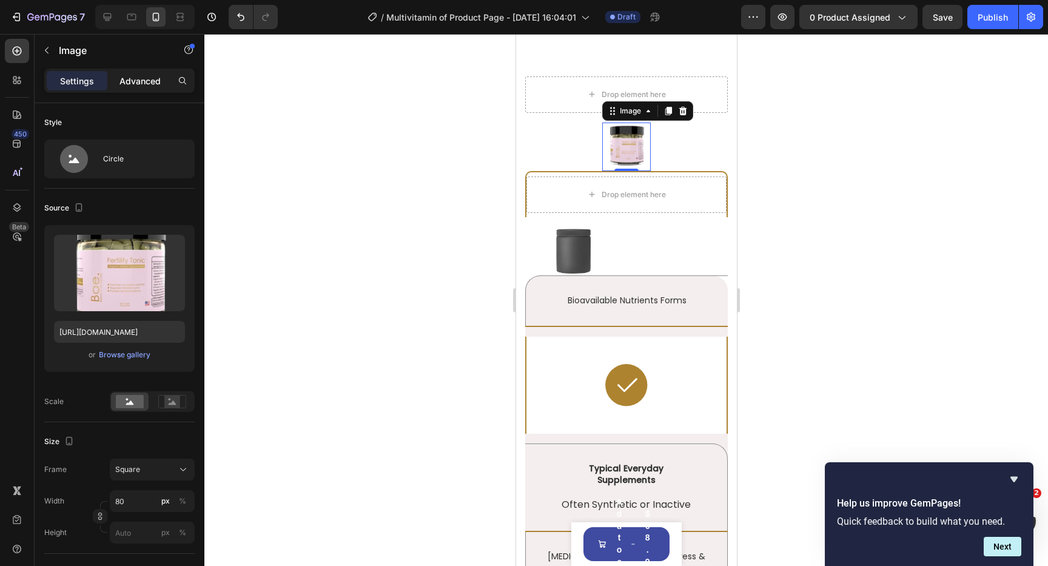
click at [155, 86] on p "Advanced" at bounding box center [139, 81] width 41 height 13
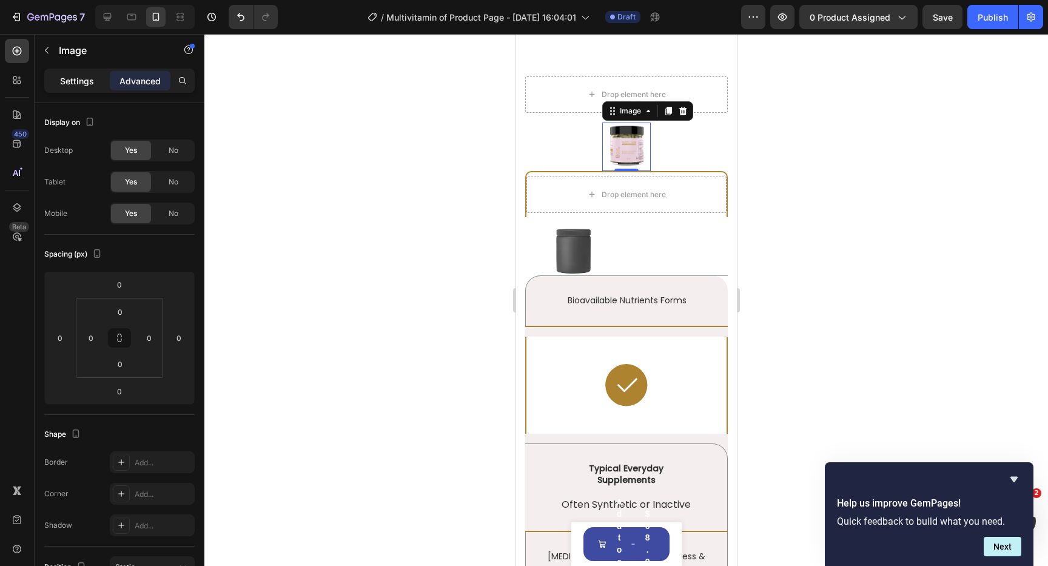
click at [68, 79] on p "Settings" at bounding box center [77, 81] width 34 height 13
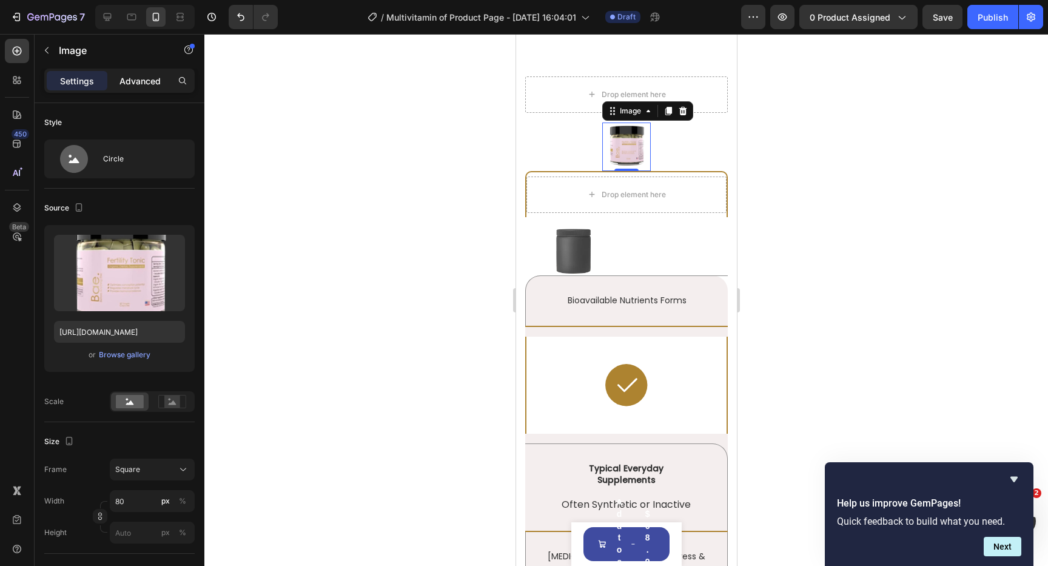
click at [139, 82] on p "Advanced" at bounding box center [139, 81] width 41 height 13
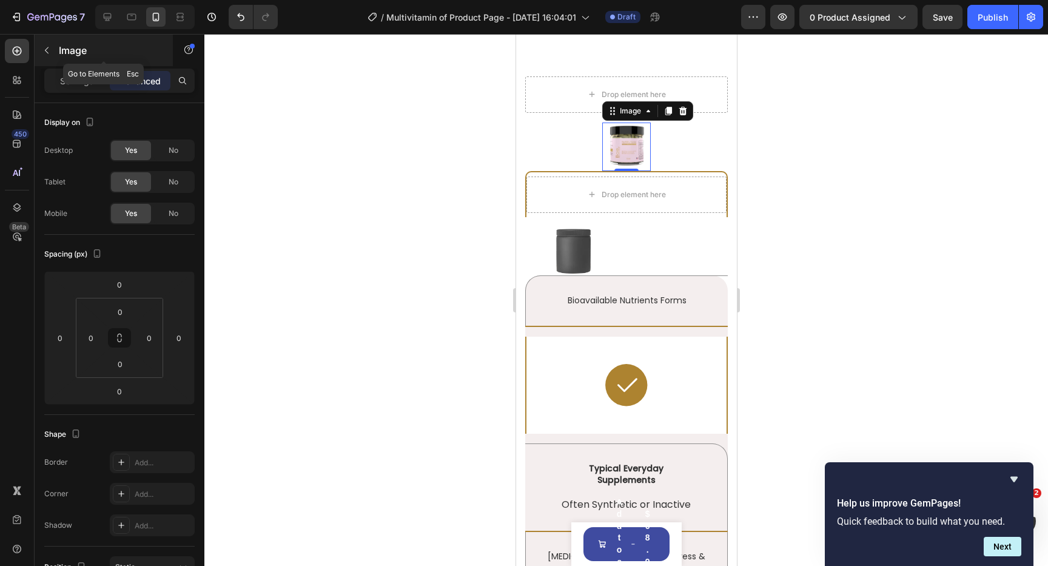
click at [50, 45] on icon "button" at bounding box center [47, 50] width 10 height 10
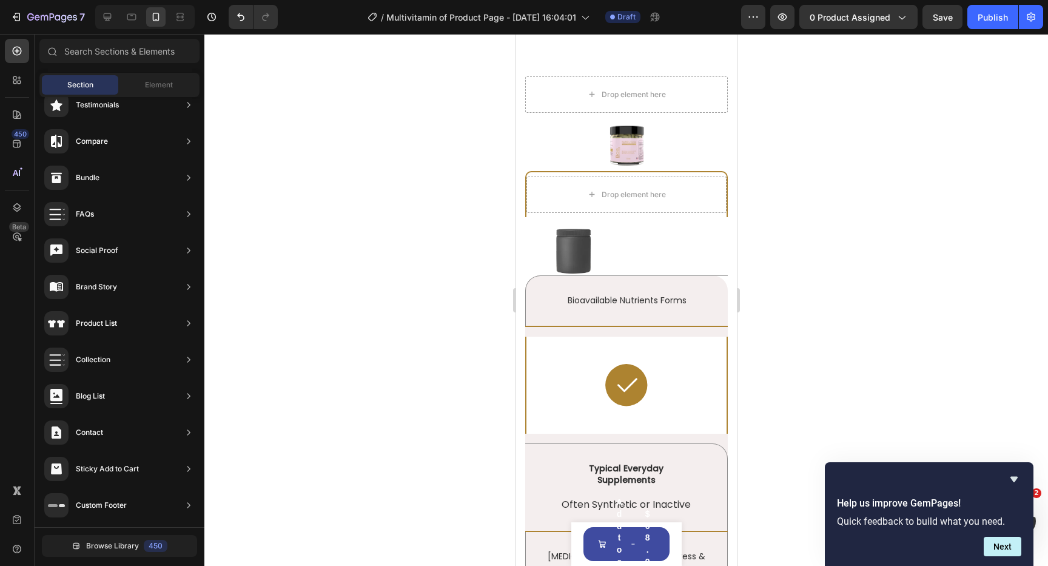
click at [335, 96] on div at bounding box center [626, 300] width 844 height 532
click at [22, 76] on icon at bounding box center [17, 80] width 12 height 12
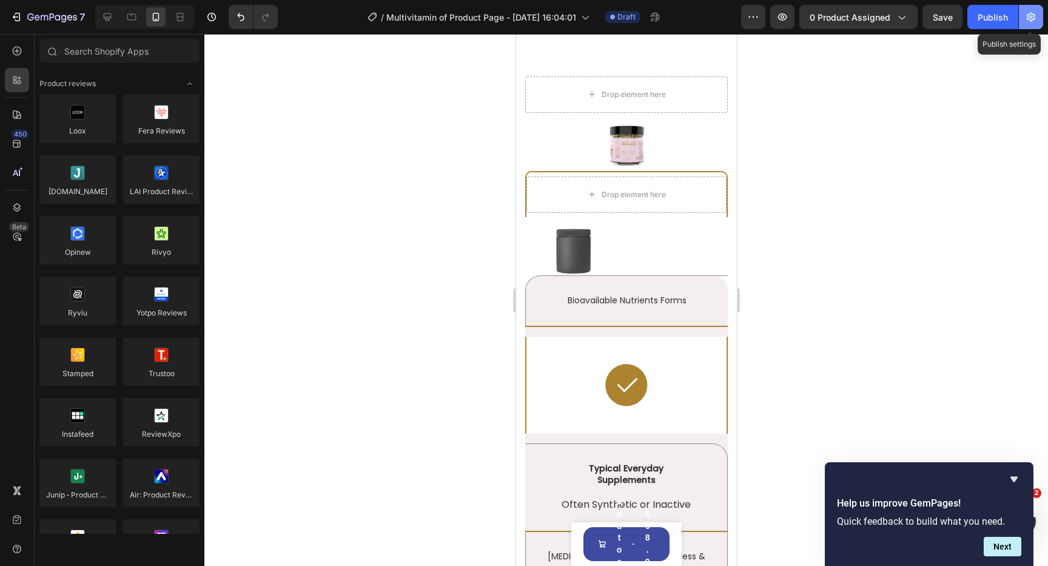
click at [1027, 18] on icon "button" at bounding box center [1031, 17] width 8 height 9
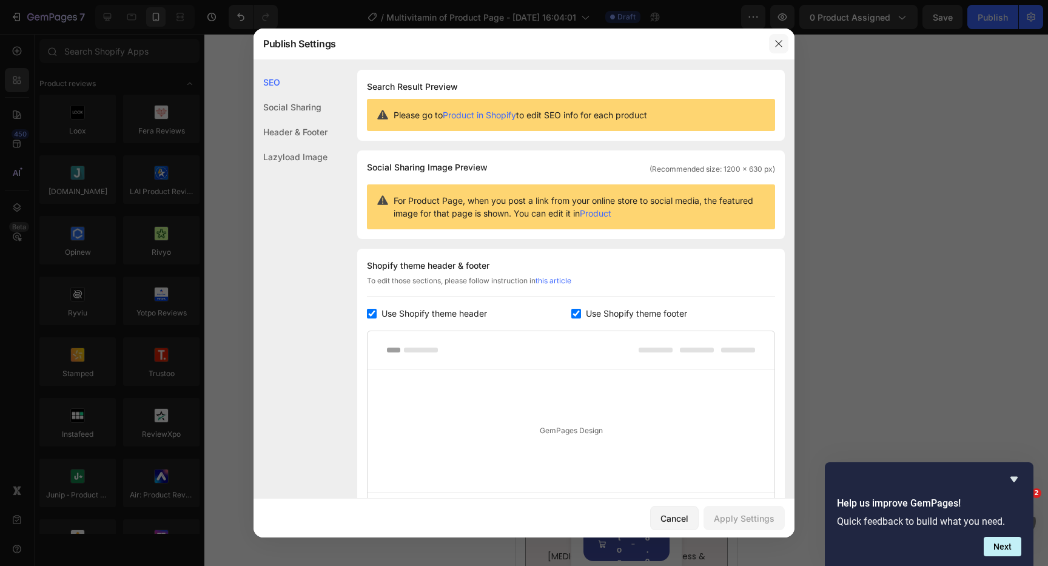
click at [771, 42] on button "button" at bounding box center [778, 43] width 19 height 19
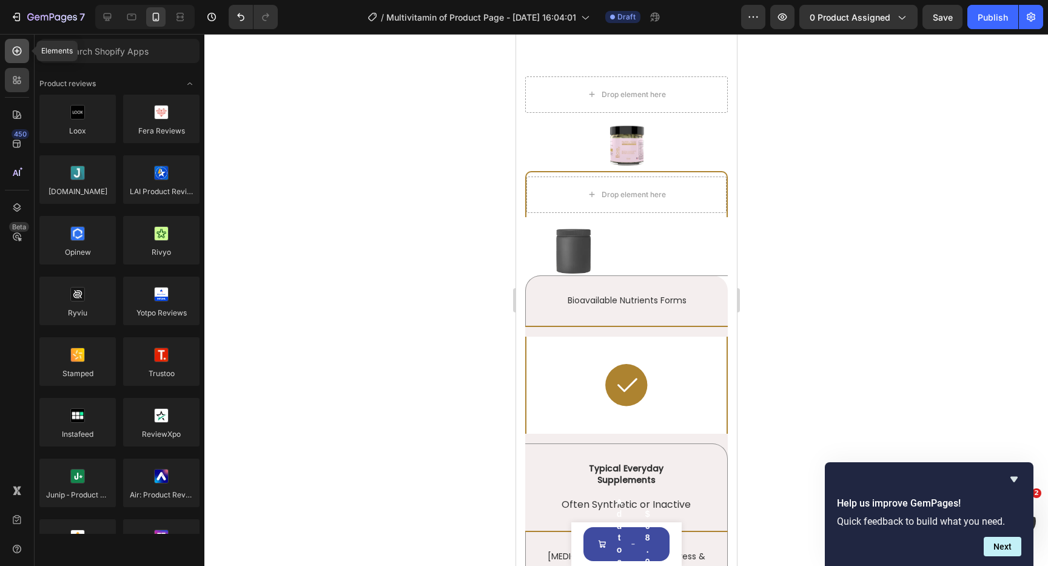
click at [18, 51] on icon at bounding box center [17, 51] width 5 height 5
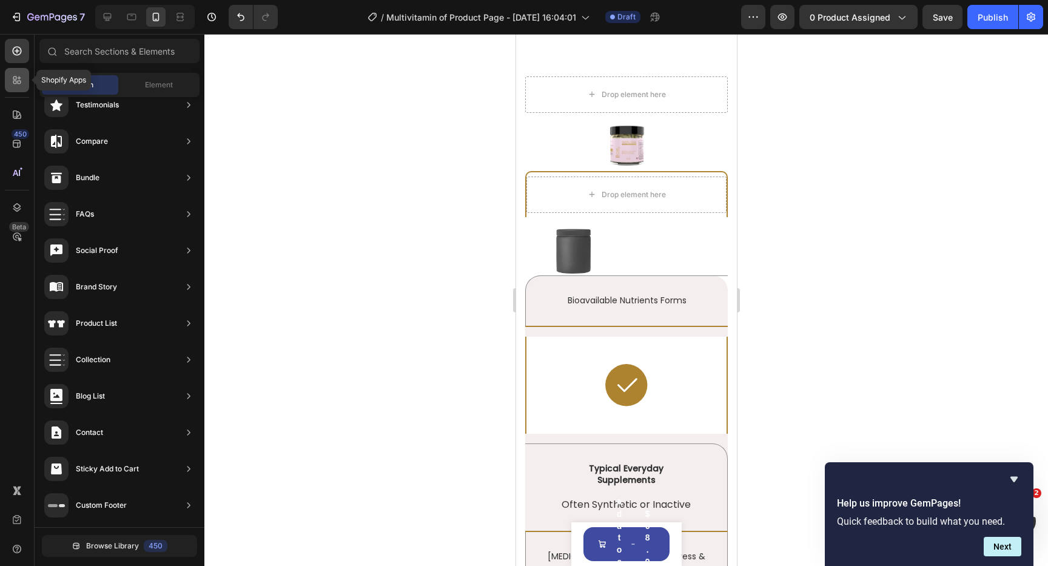
click at [16, 78] on icon at bounding box center [17, 80] width 12 height 12
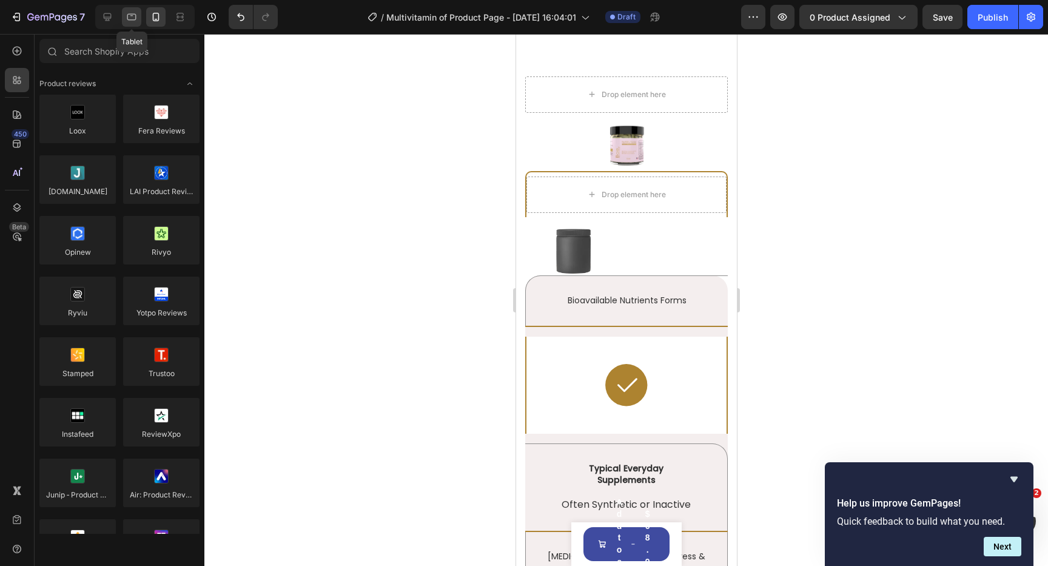
click at [132, 22] on icon at bounding box center [132, 17] width 12 height 12
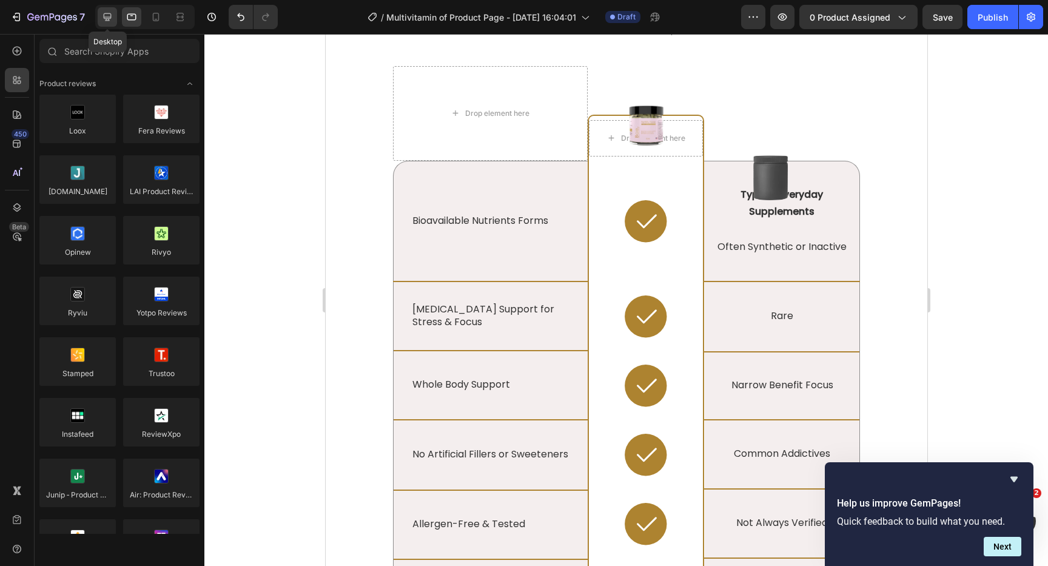
click at [110, 13] on icon at bounding box center [108, 17] width 8 height 8
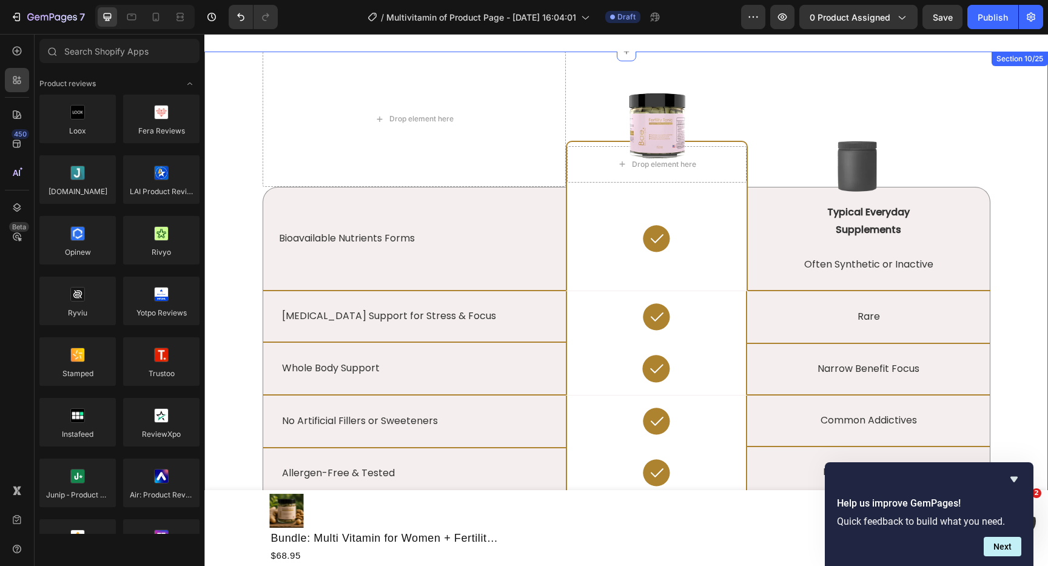
click at [239, 79] on div "Drop element here Image Drop element here Row Image Row Bioavailable Nutrients …" at bounding box center [625, 397] width 825 height 691
